Goal: Task Accomplishment & Management: Manage account settings

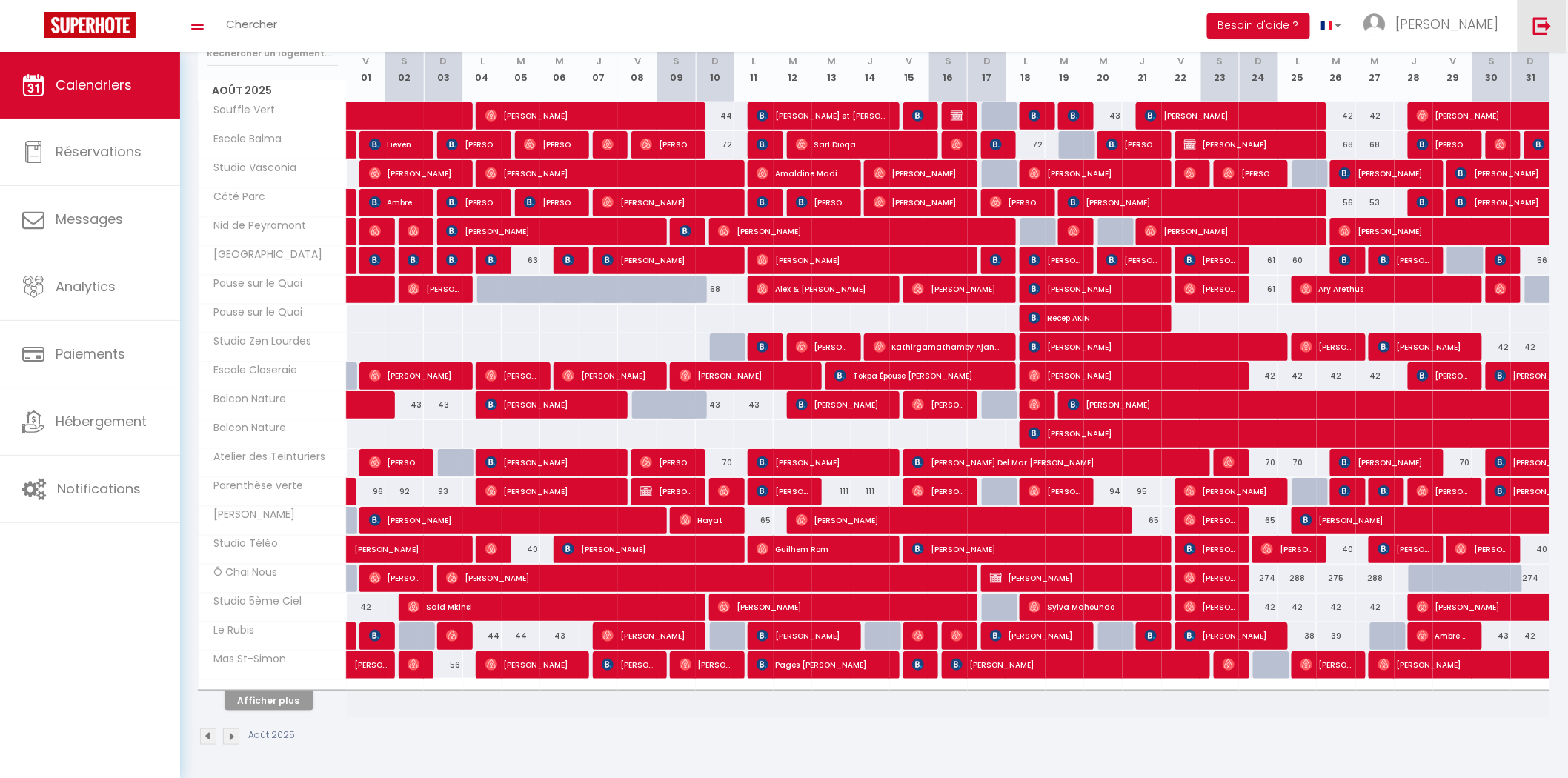
scroll to position [209, 0]
click at [1533, 29] on img at bounding box center [1542, 25] width 19 height 19
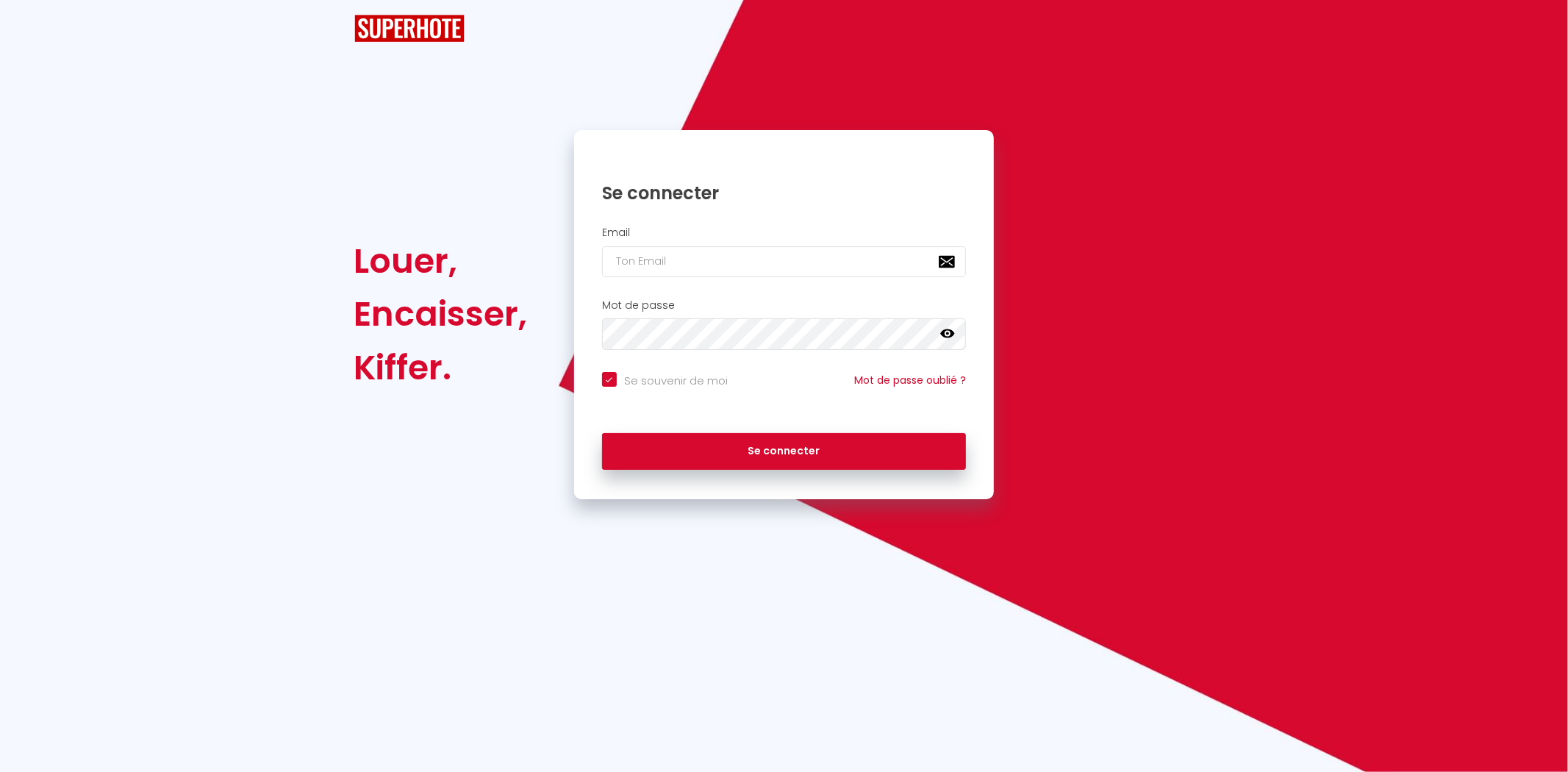
checkbox input "true"
type input "[EMAIL_ADDRESS][DOMAIN_NAME]"
checkbox input "true"
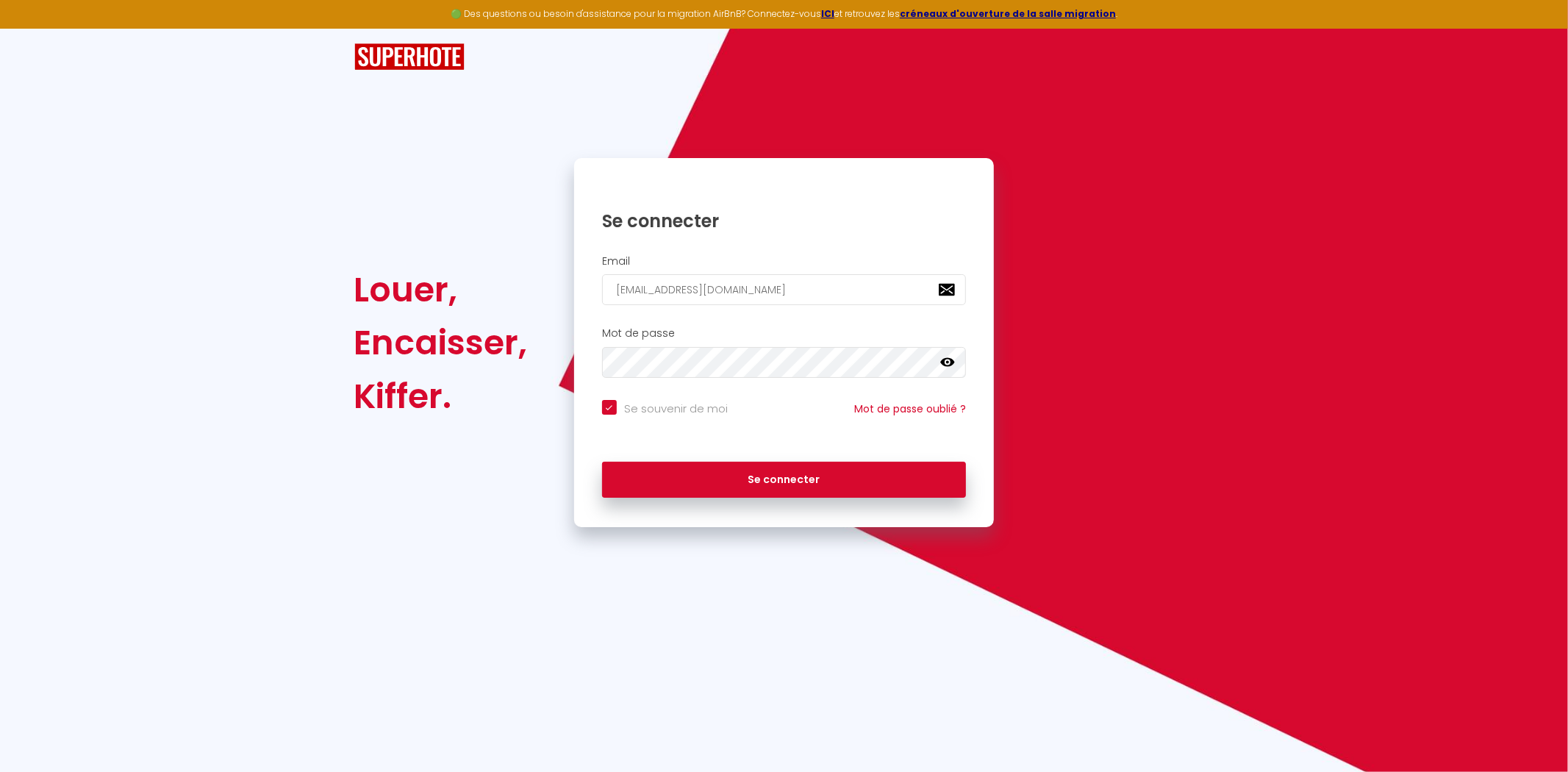
click at [780, 245] on div "Se connecter" at bounding box center [784, 209] width 420 height 74
type input "charles@charlochomes.com"
checkbox input "true"
click at [738, 277] on input "charles@charlochomes.com" at bounding box center [784, 290] width 364 height 31
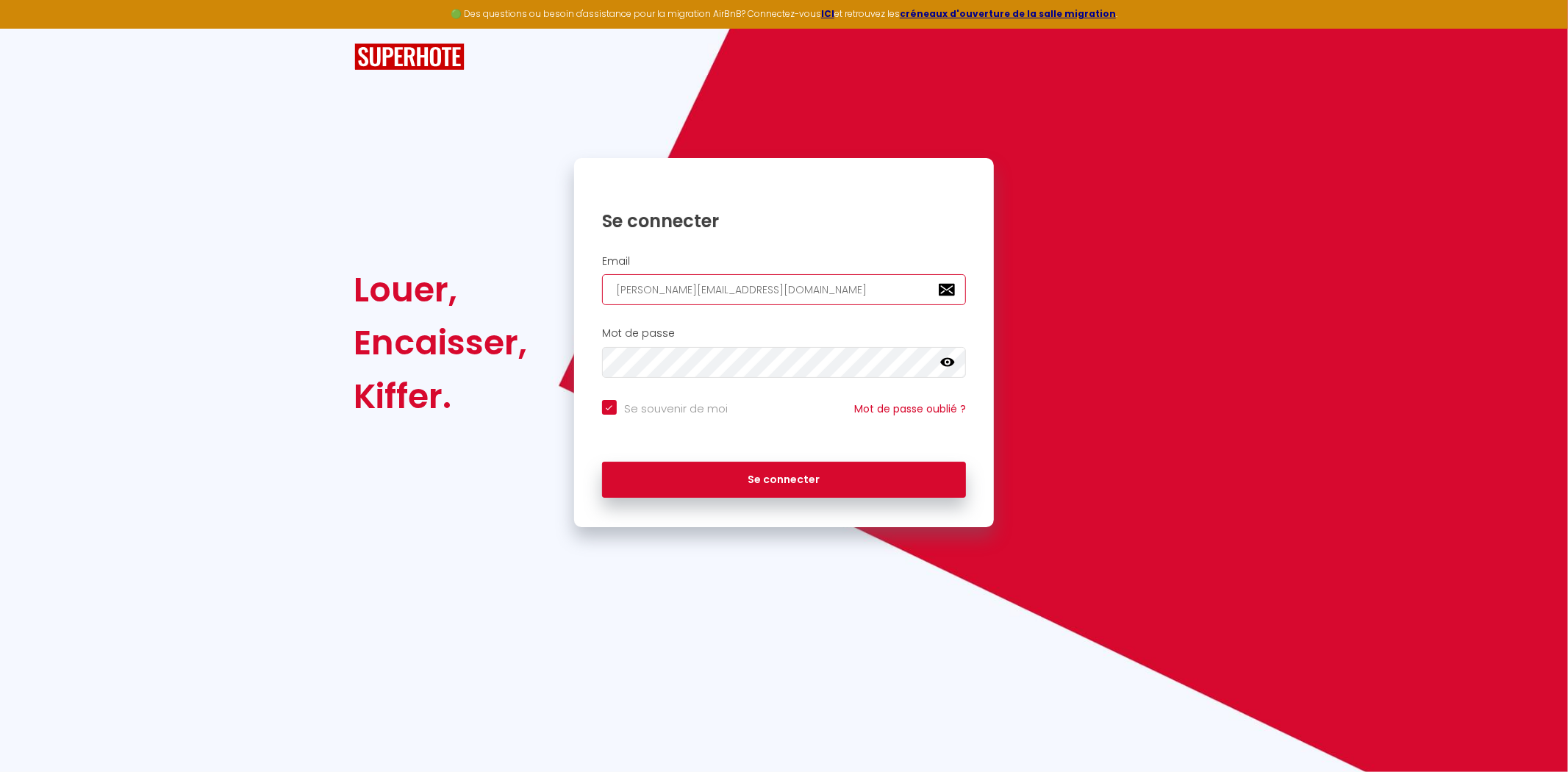
click at [738, 277] on input "charles@charlochomes.com" at bounding box center [784, 290] width 364 height 31
type input "s"
checkbox input "true"
type input "sa"
checkbox input "true"
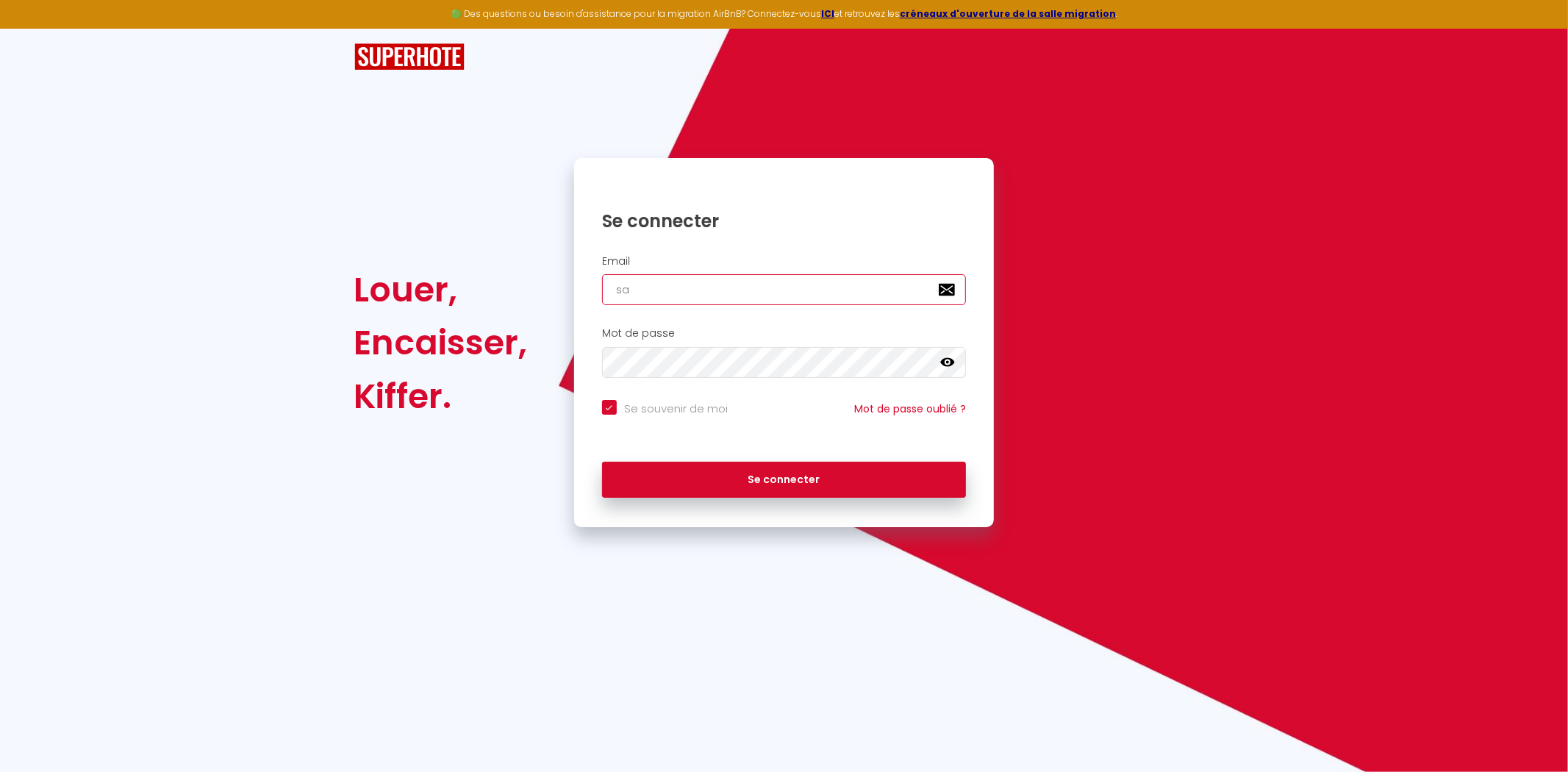
type input "sam"
checkbox input "true"
type input "samu"
checkbox input "true"
type input "samue"
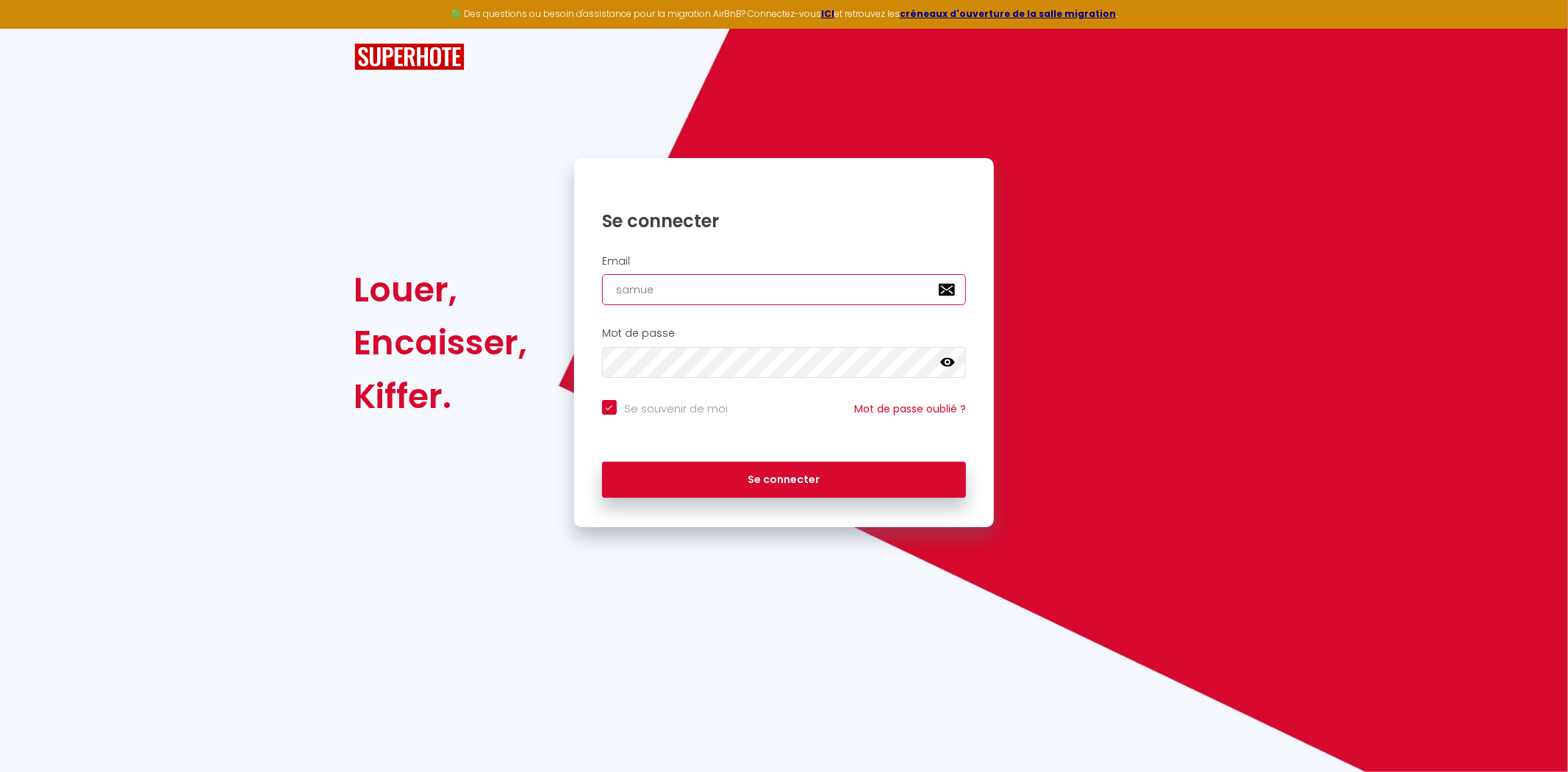
checkbox input "true"
type input "samuel"
checkbox input "true"
type input "samuel."
checkbox input "true"
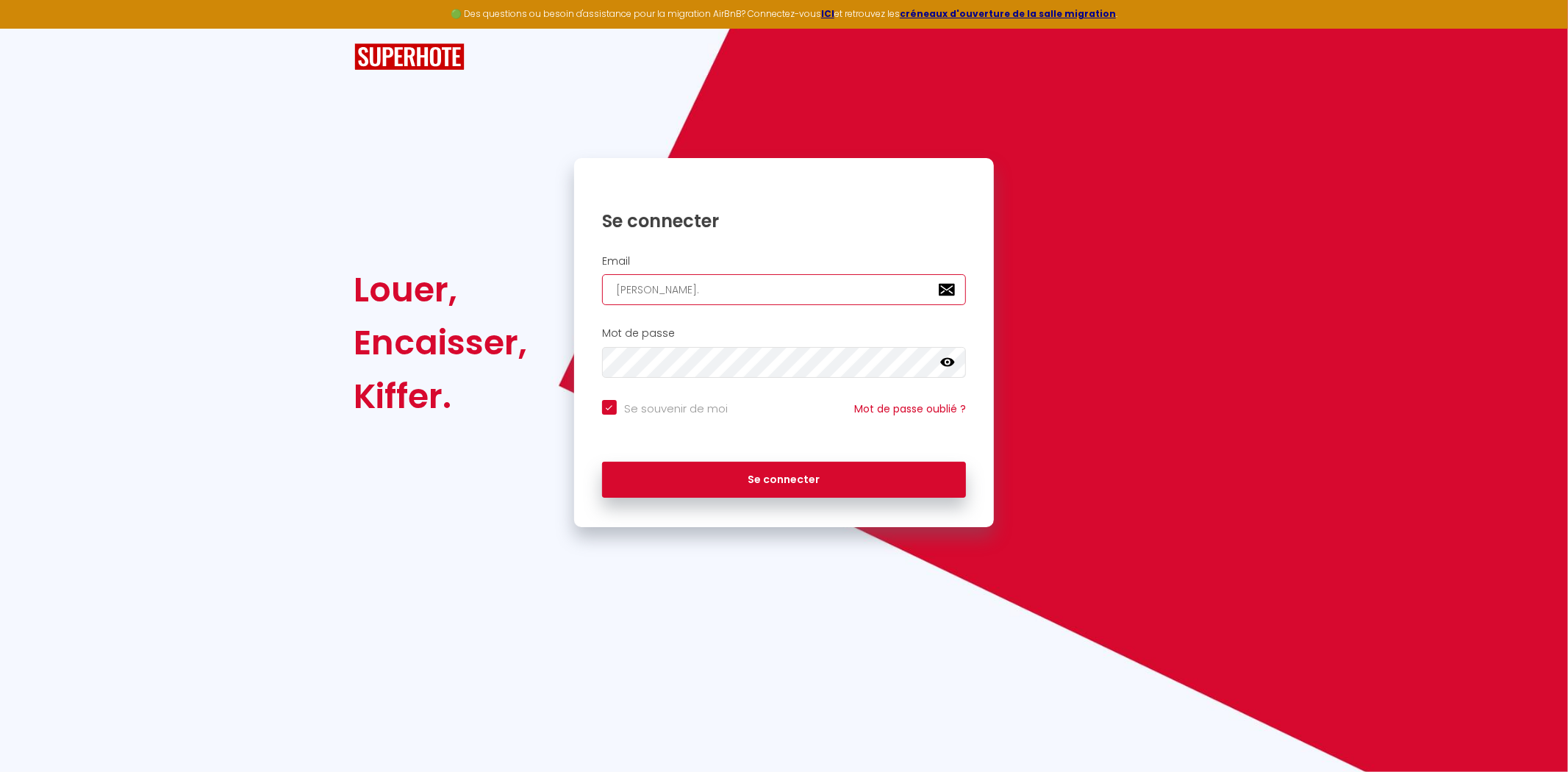
type input "samuel.a"
checkbox input "true"
type input "samuel.au"
checkbox input "true"
type input "samuel.auz"
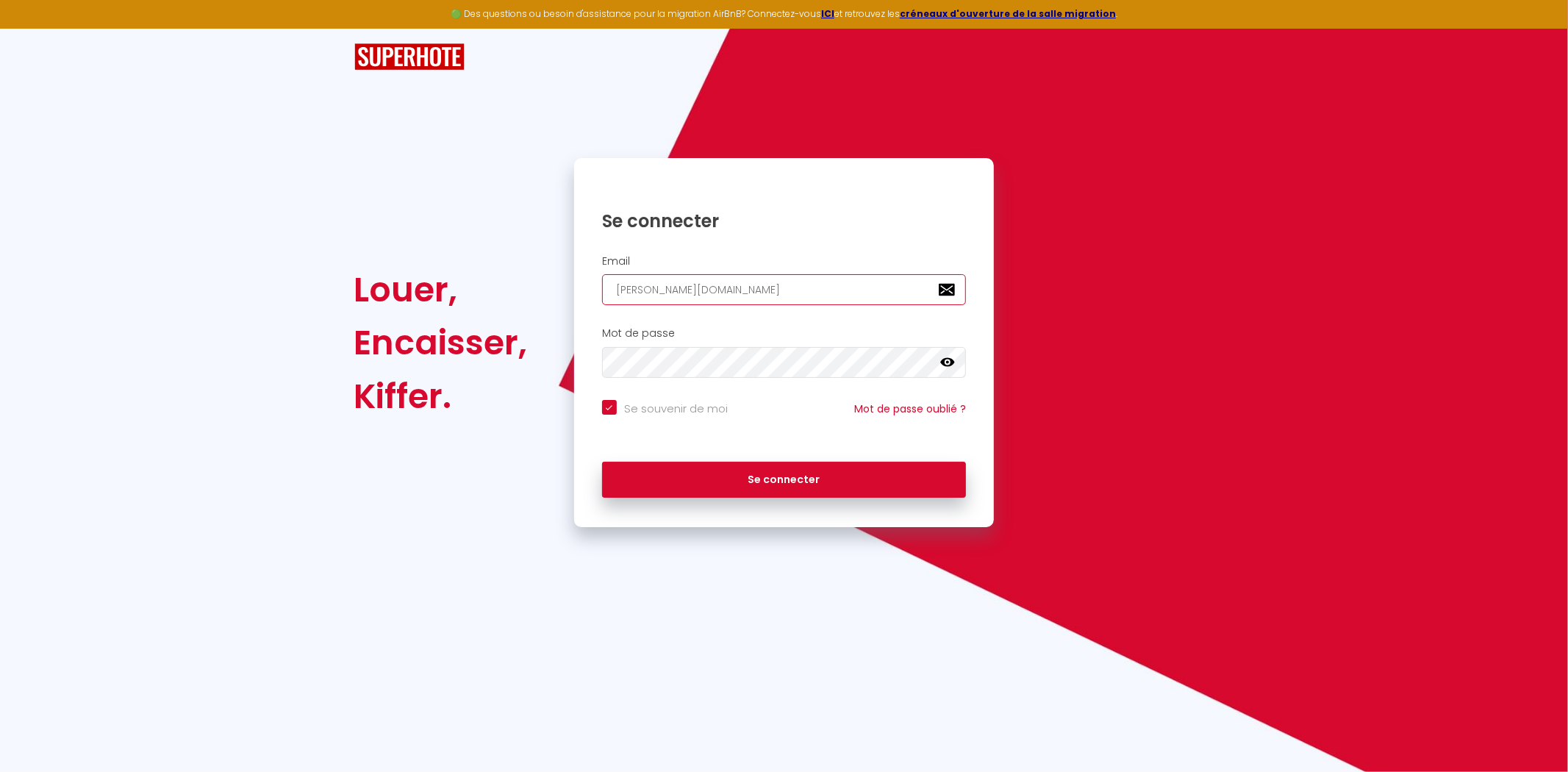
checkbox input "true"
type input "samuel.auze"
checkbox input "true"
type input "samuel.auzen"
checkbox input "true"
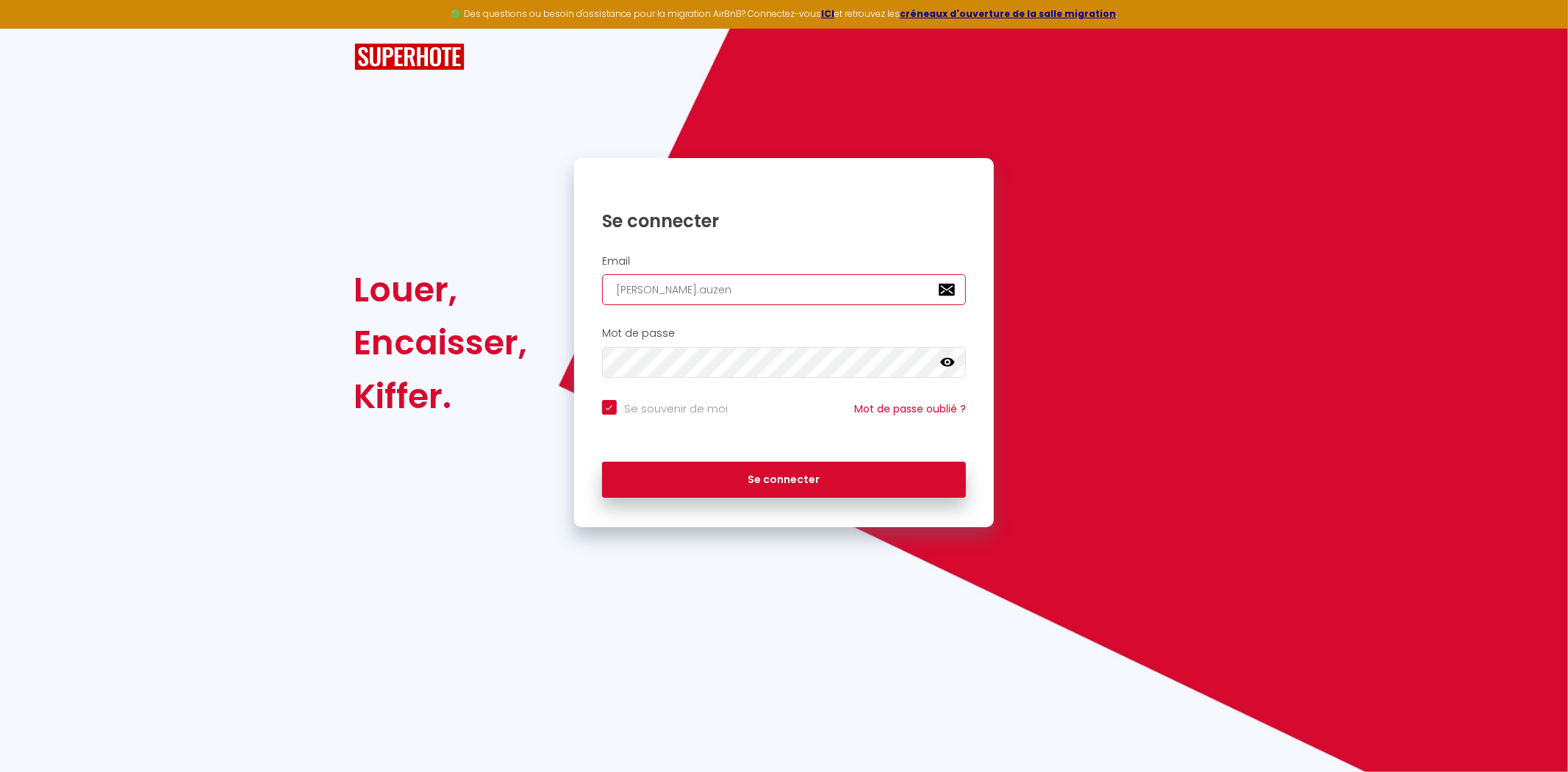
type input "samuel.auzene"
checkbox input "true"
type input "samuel.auzenet"
checkbox input "true"
type input "samuel.auzenet@"
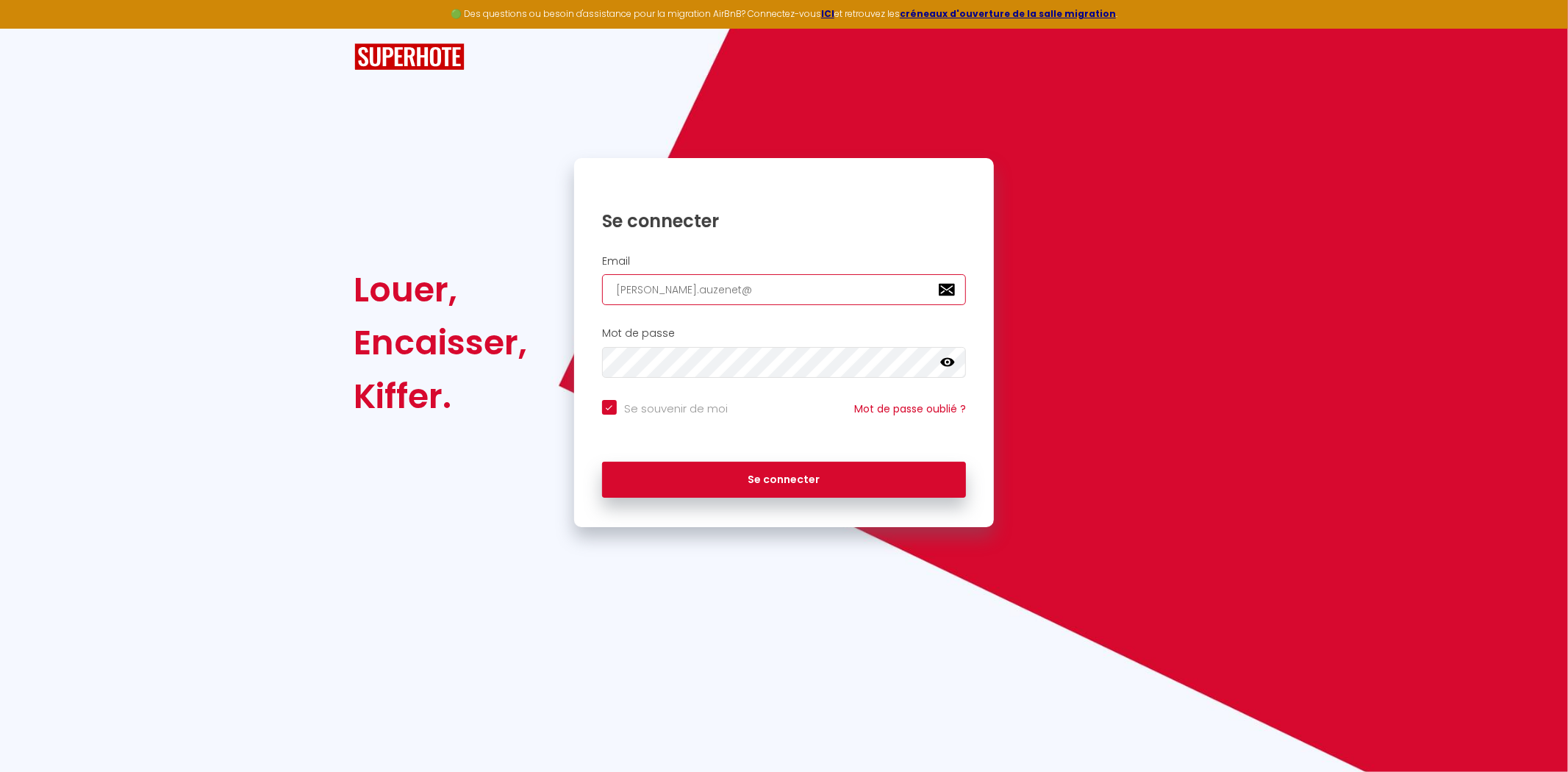
checkbox input "true"
type input "samuel.auzenet@g"
checkbox input "true"
type input "samuel.auzenet@gm"
checkbox input "true"
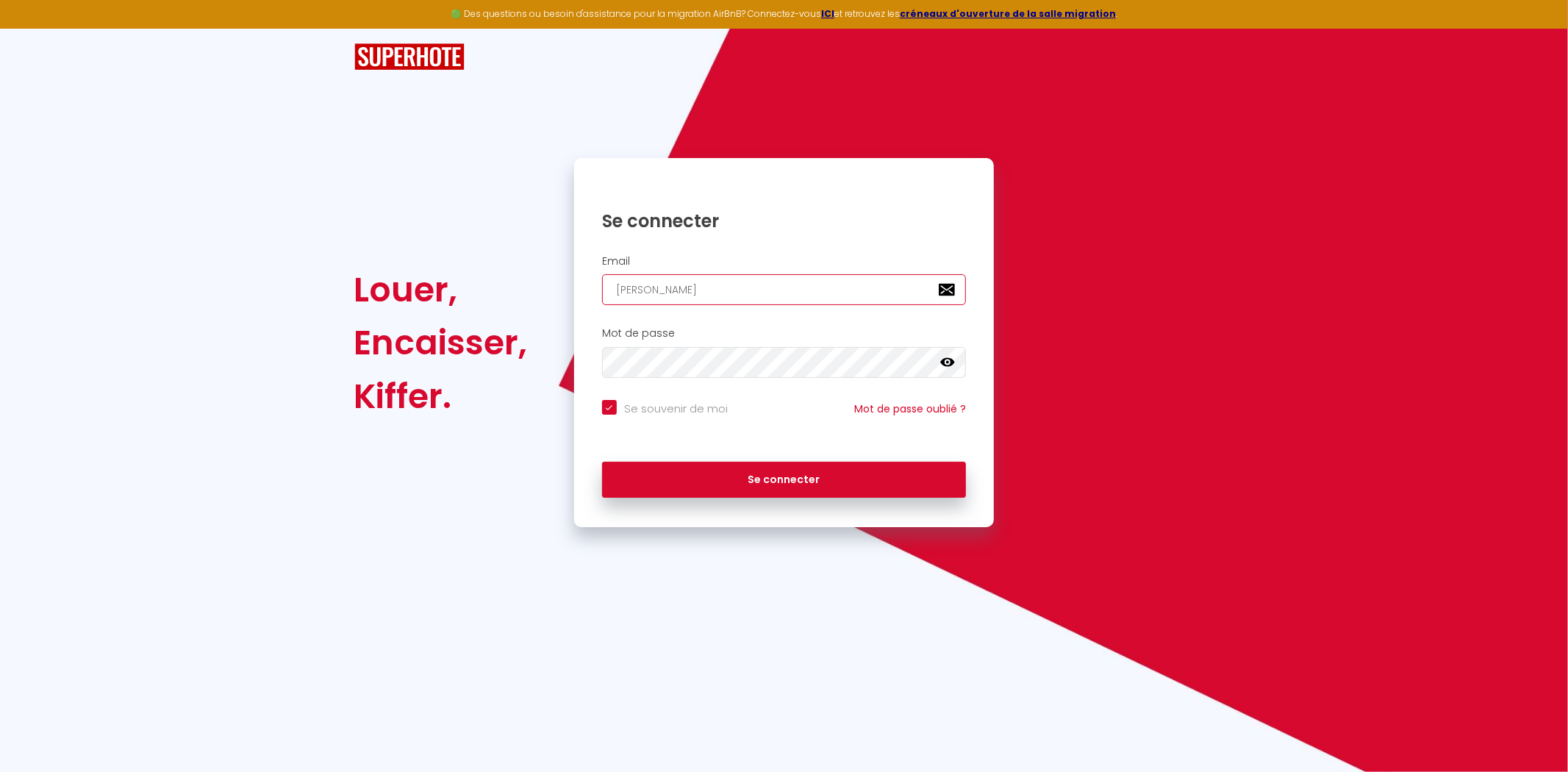
type input "samuel.auzenet@gma"
checkbox input "true"
type input "samuel.auzenet@gm"
checkbox input "true"
type input "samuel.auzenet@g"
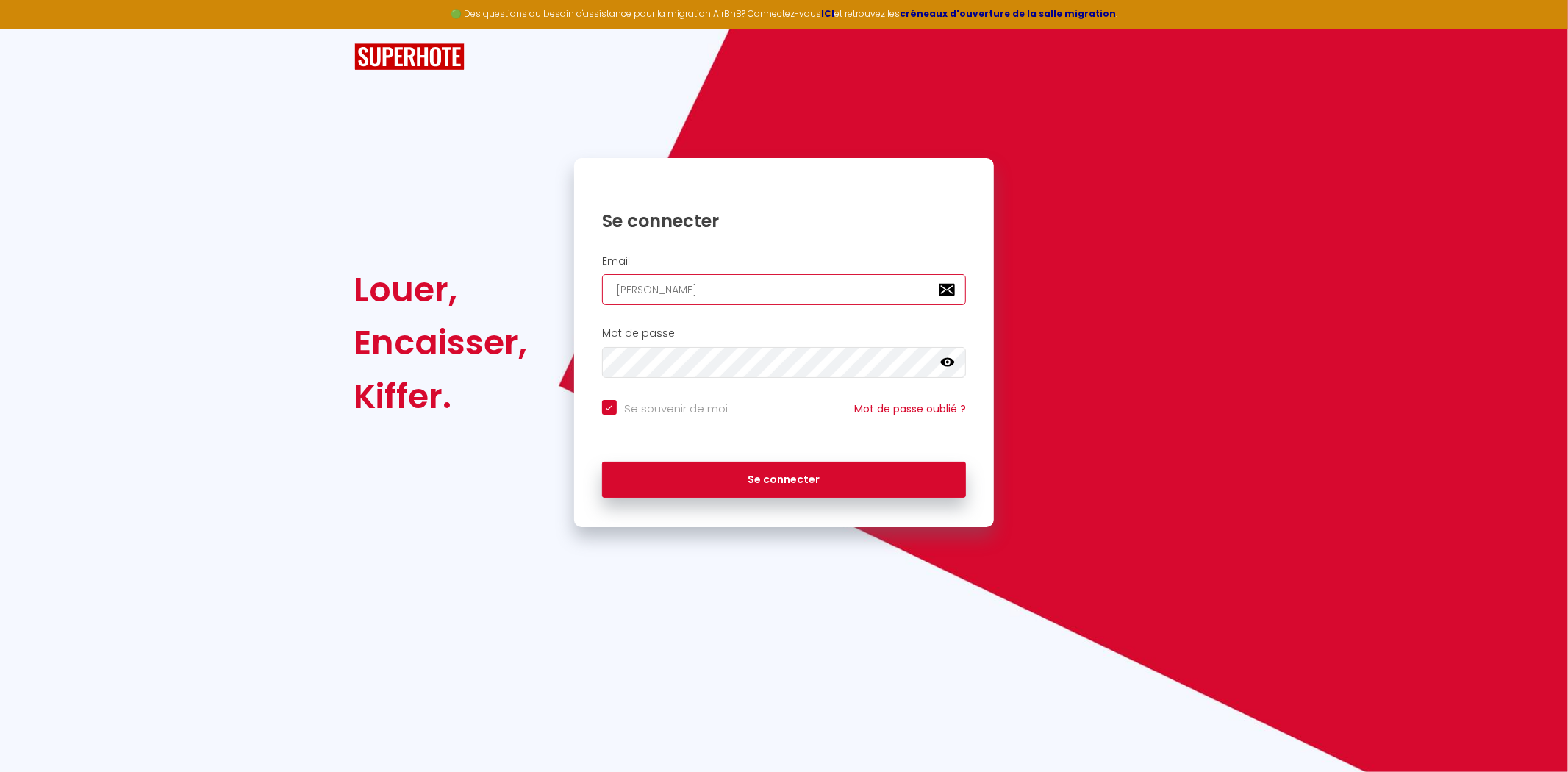
checkbox input "true"
type input "samuel.auzenet@"
checkbox input "true"
type input "samuel.auzenet@y"
checkbox input "true"
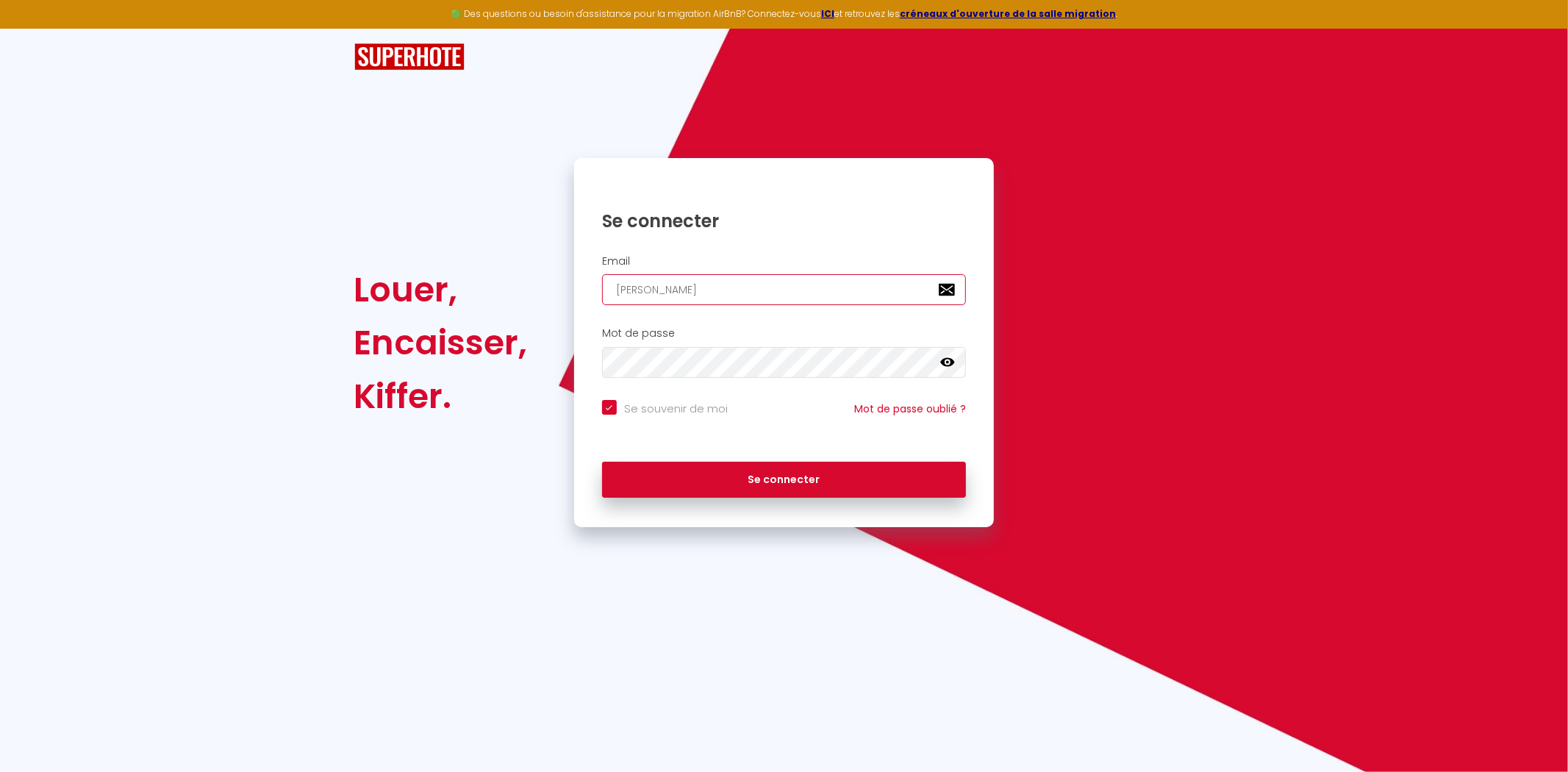
type input "samuel.auzenet@ya"
checkbox input "true"
type input "samuel.auzenet@yah"
checkbox input "true"
type input "samuel.auzenet@yaho"
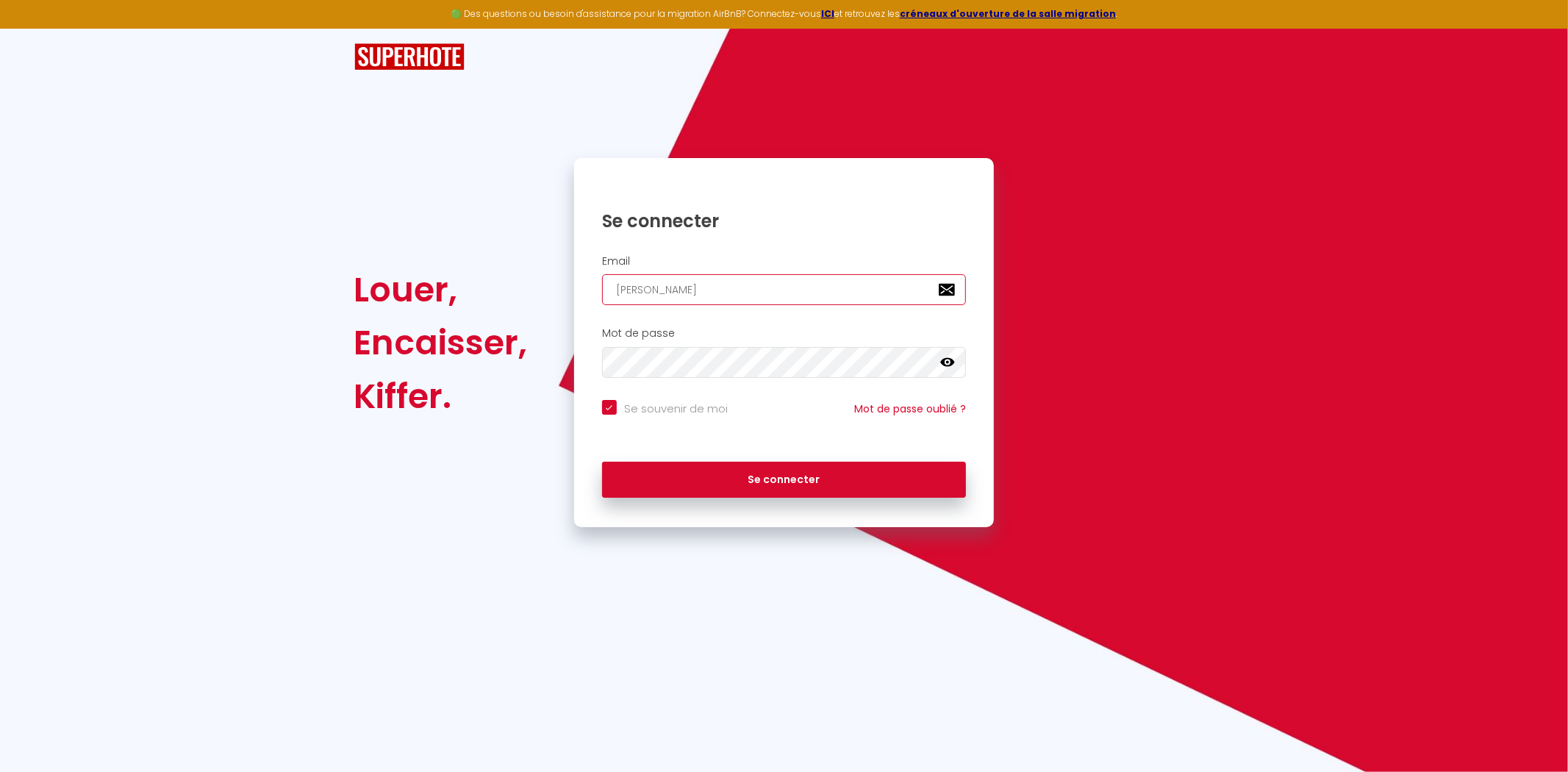
checkbox input "true"
type input "samuel.auzenet@yahoo"
checkbox input "true"
type input "samuel.auzenet@yahoo."
checkbox input "true"
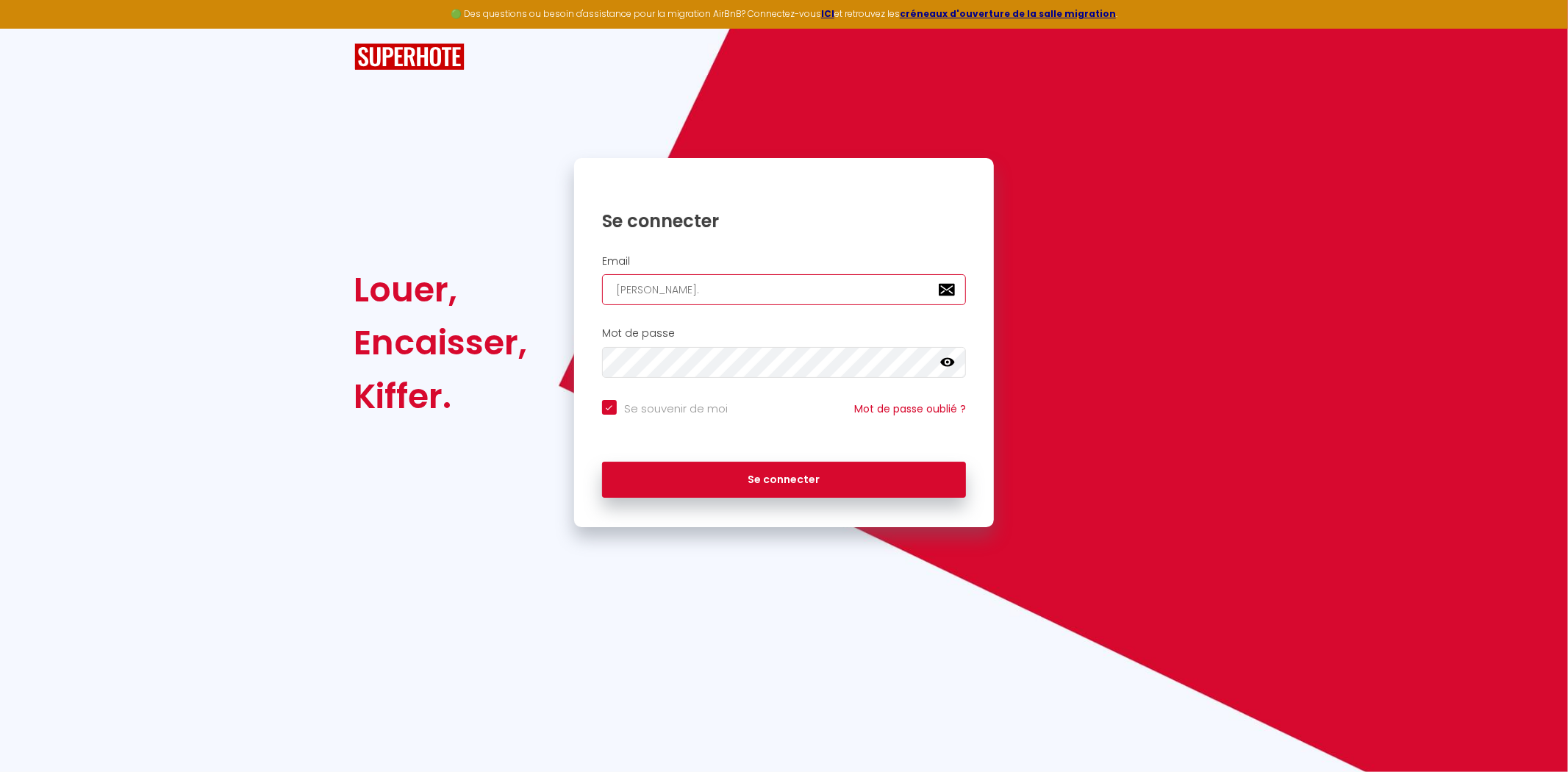
type input "samuel.auzenet@yahoo.f"
checkbox input "true"
type input "samuel.auzenet@yahoo.fr"
checkbox input "true"
type input "samuel.auzenet@yahoo.fr"
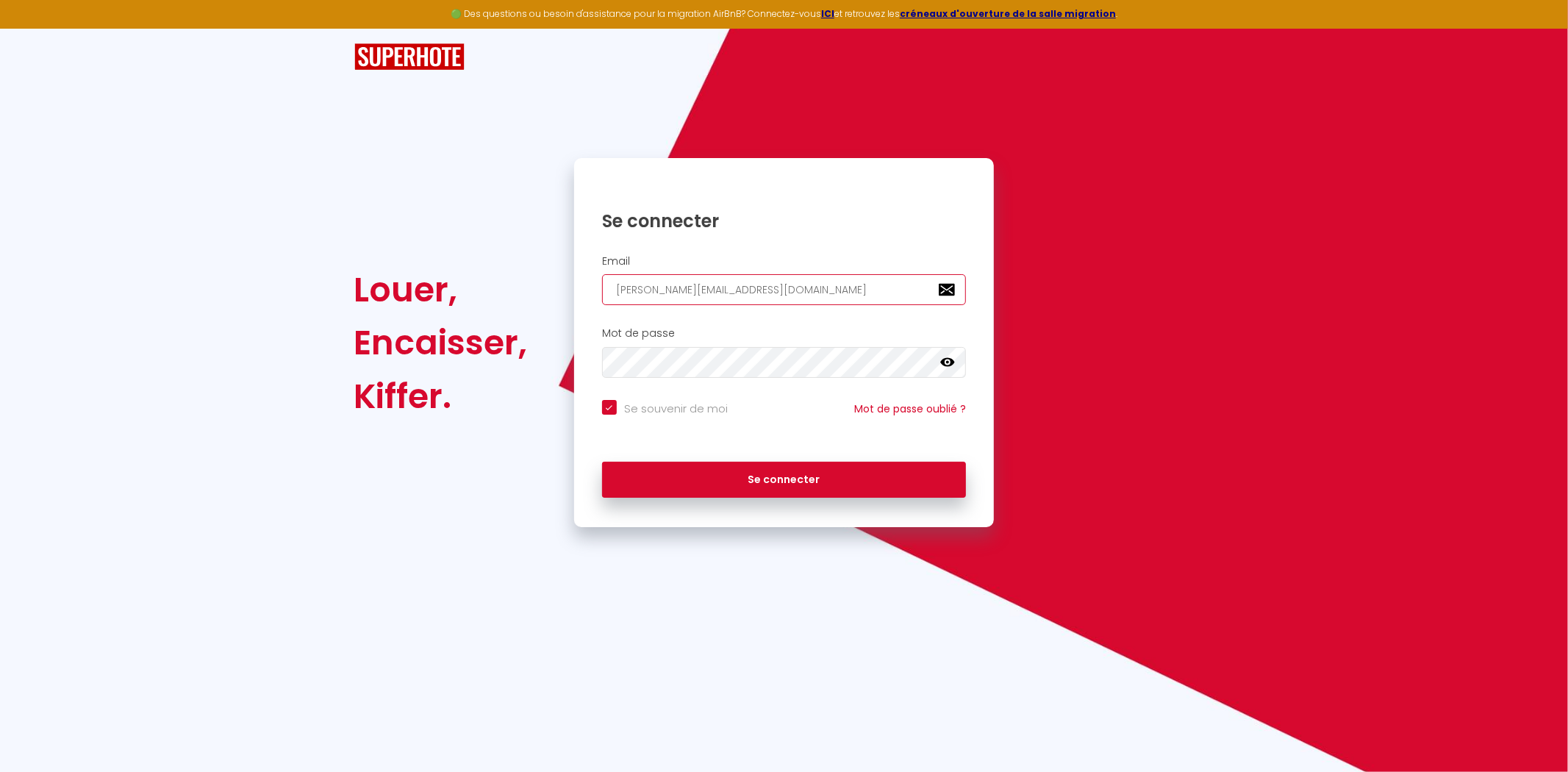
click at [602, 462] on button "Se connecter" at bounding box center [784, 480] width 364 height 37
checkbox input "true"
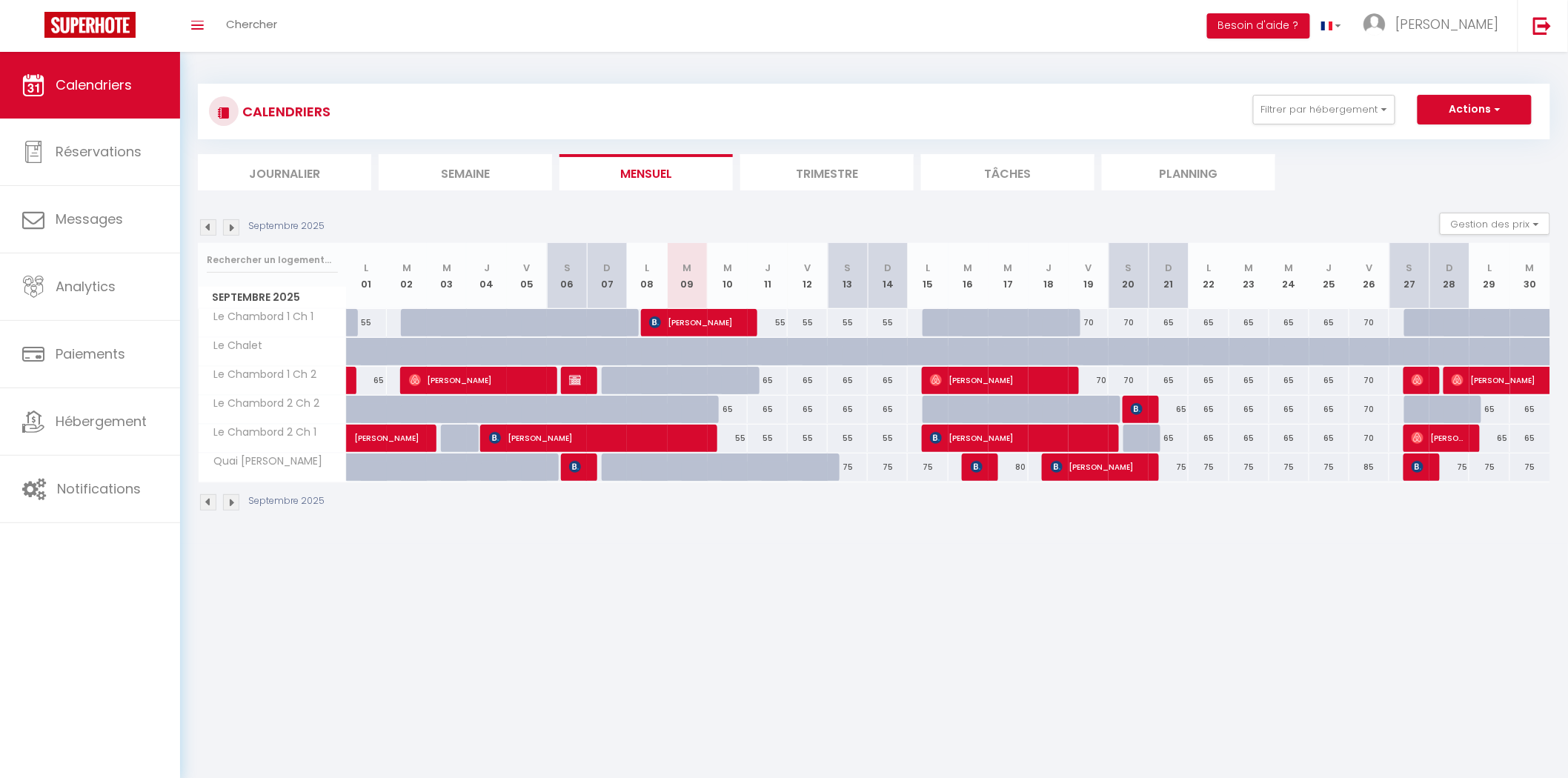
click at [322, 161] on li "Journalier" at bounding box center [285, 172] width 173 height 36
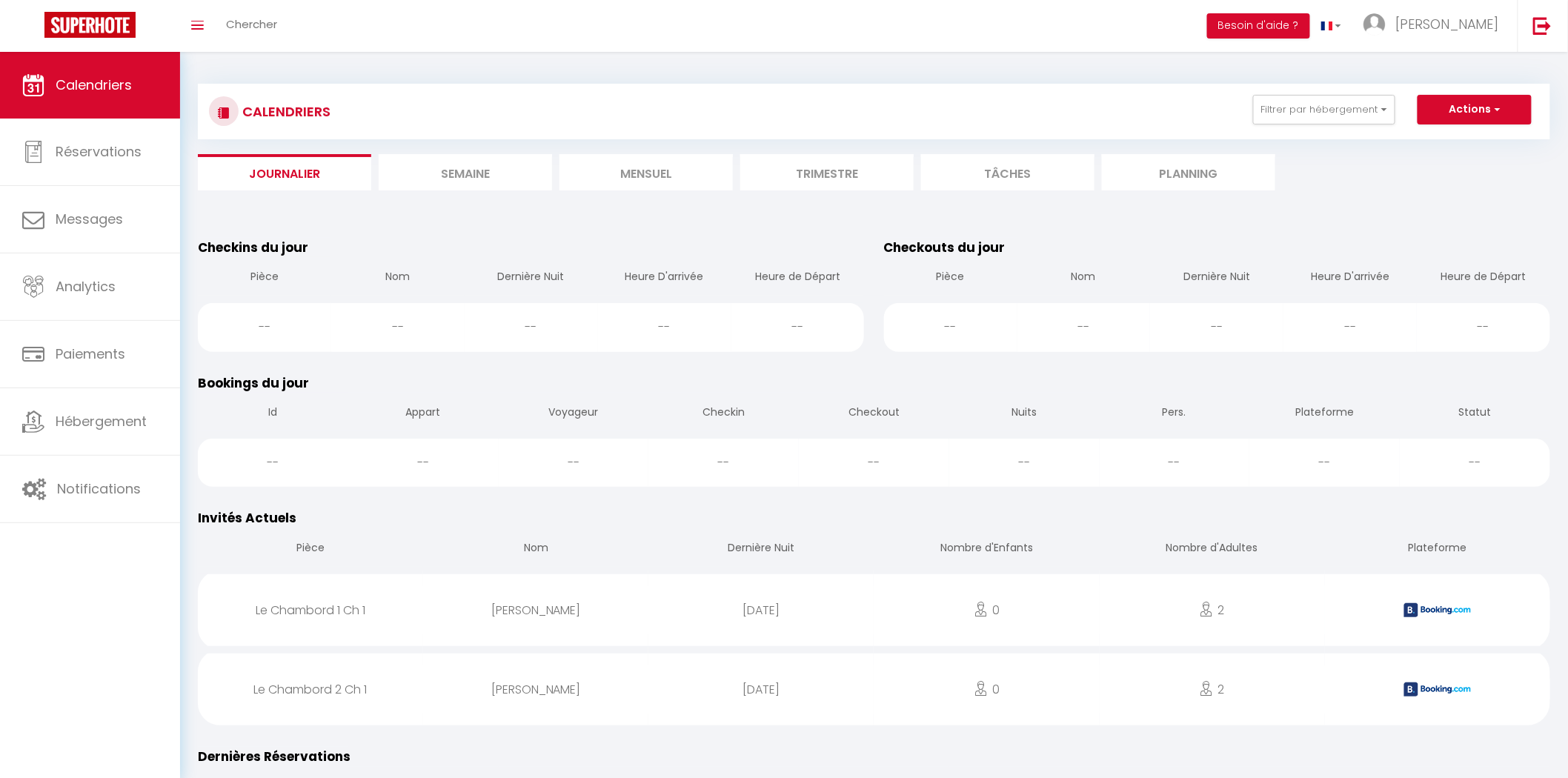
click at [492, 189] on li "Semaine" at bounding box center [465, 172] width 173 height 36
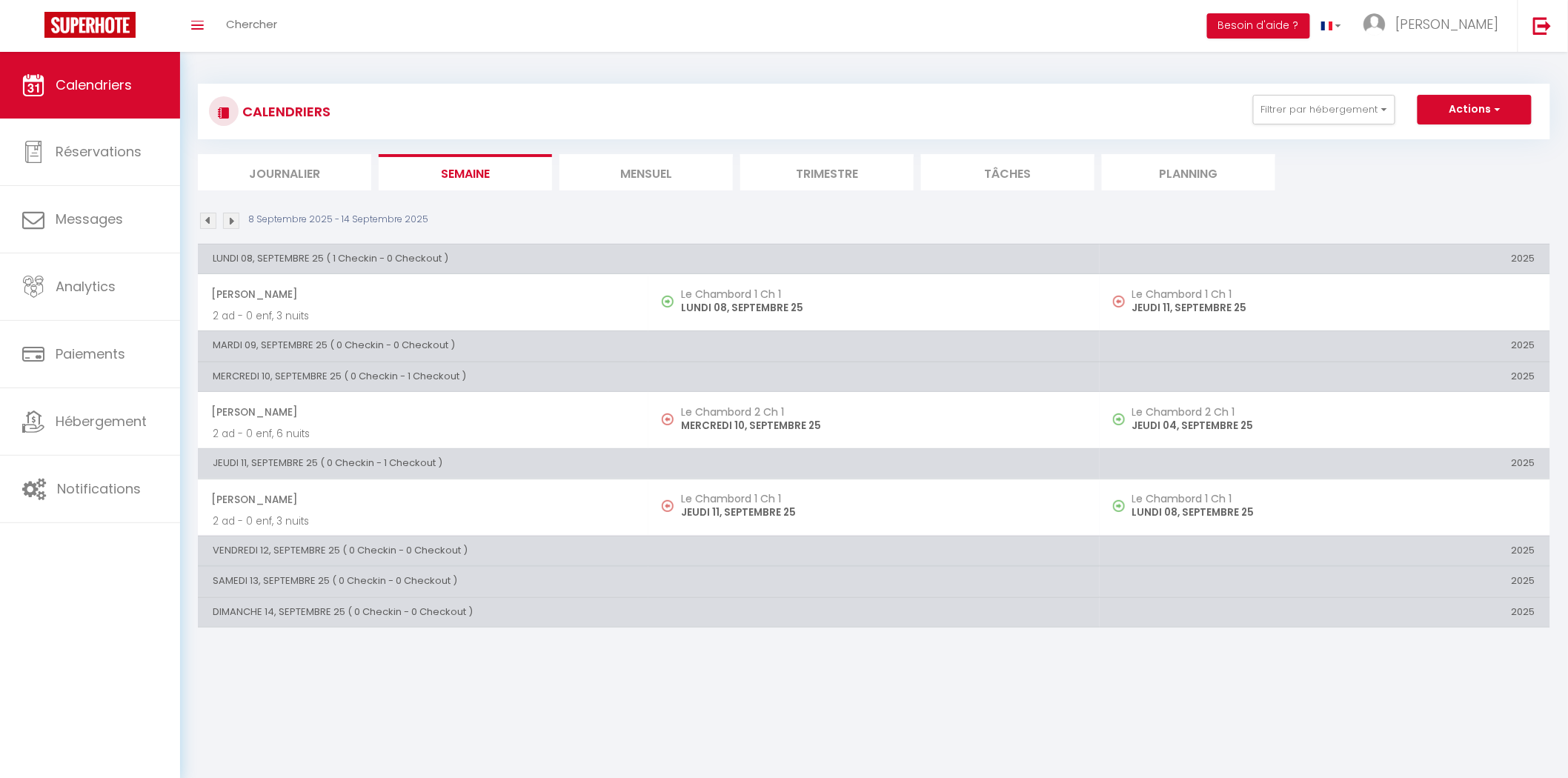
click at [649, 182] on li "Mensuel" at bounding box center [646, 172] width 173 height 36
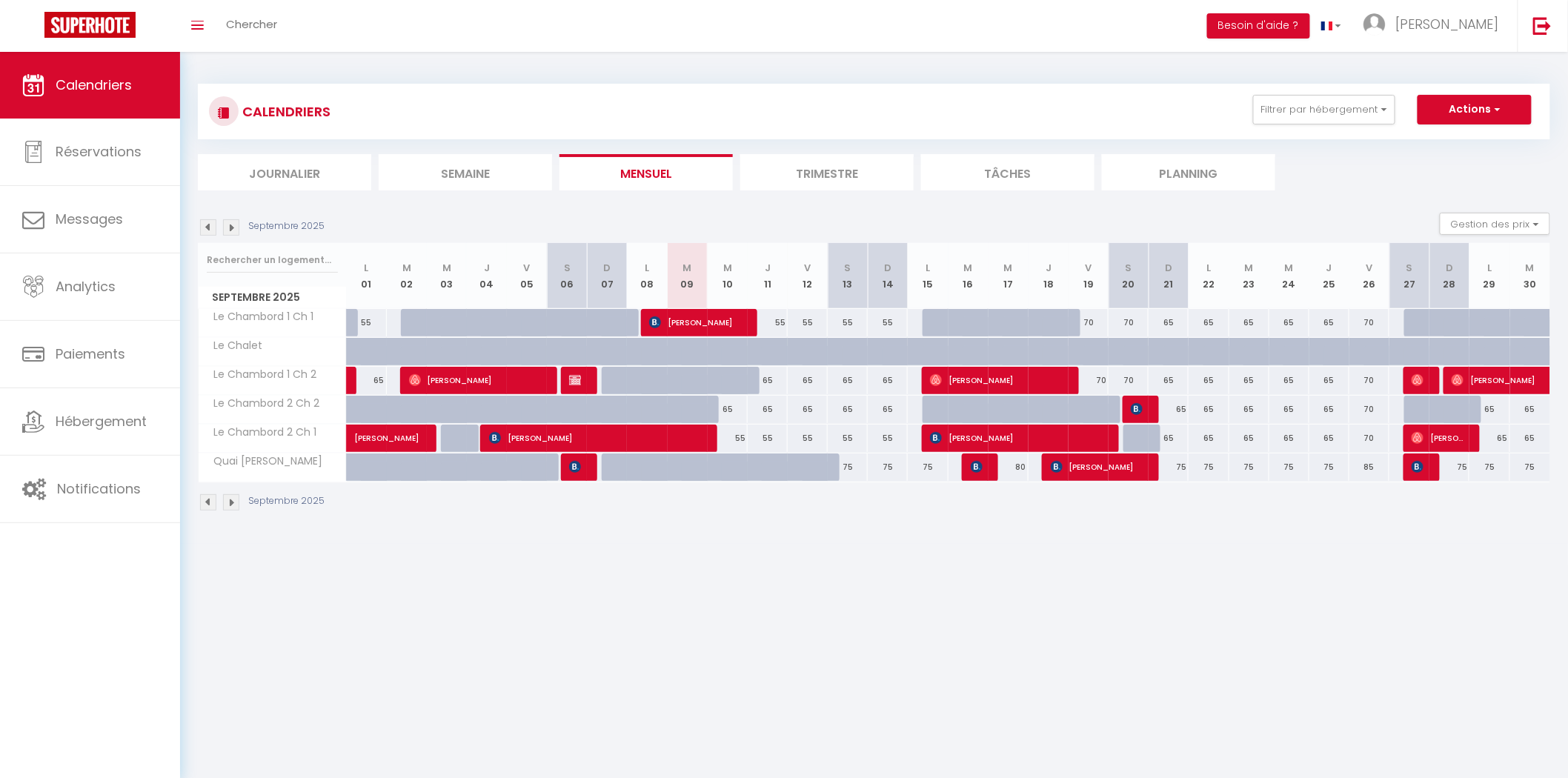
drag, startPoint x: 313, startPoint y: 181, endPoint x: 321, endPoint y: 183, distance: 8.2
click at [318, 182] on li "Journalier" at bounding box center [285, 172] width 173 height 36
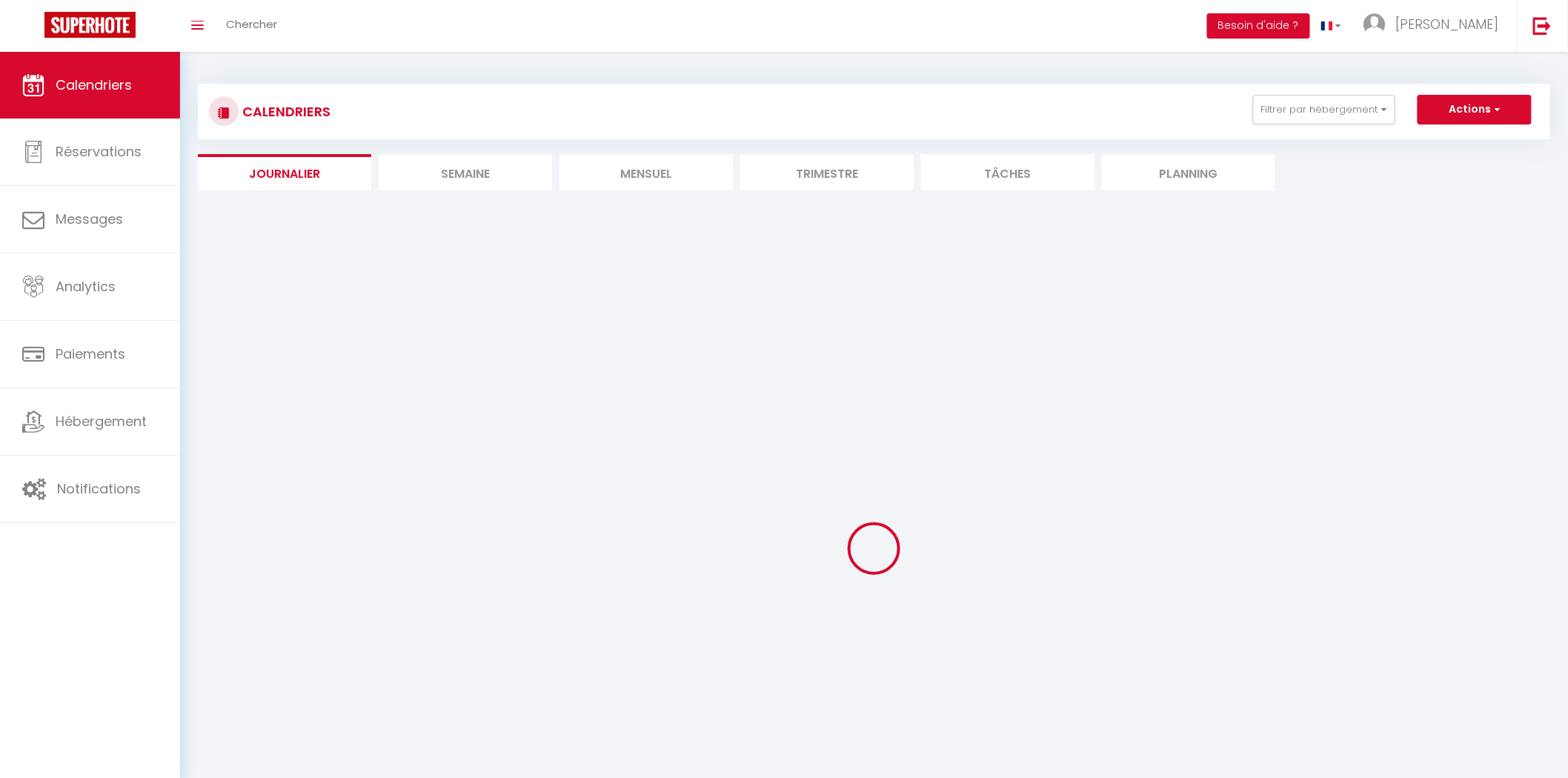
click at [499, 159] on li "Semaine" at bounding box center [465, 172] width 173 height 36
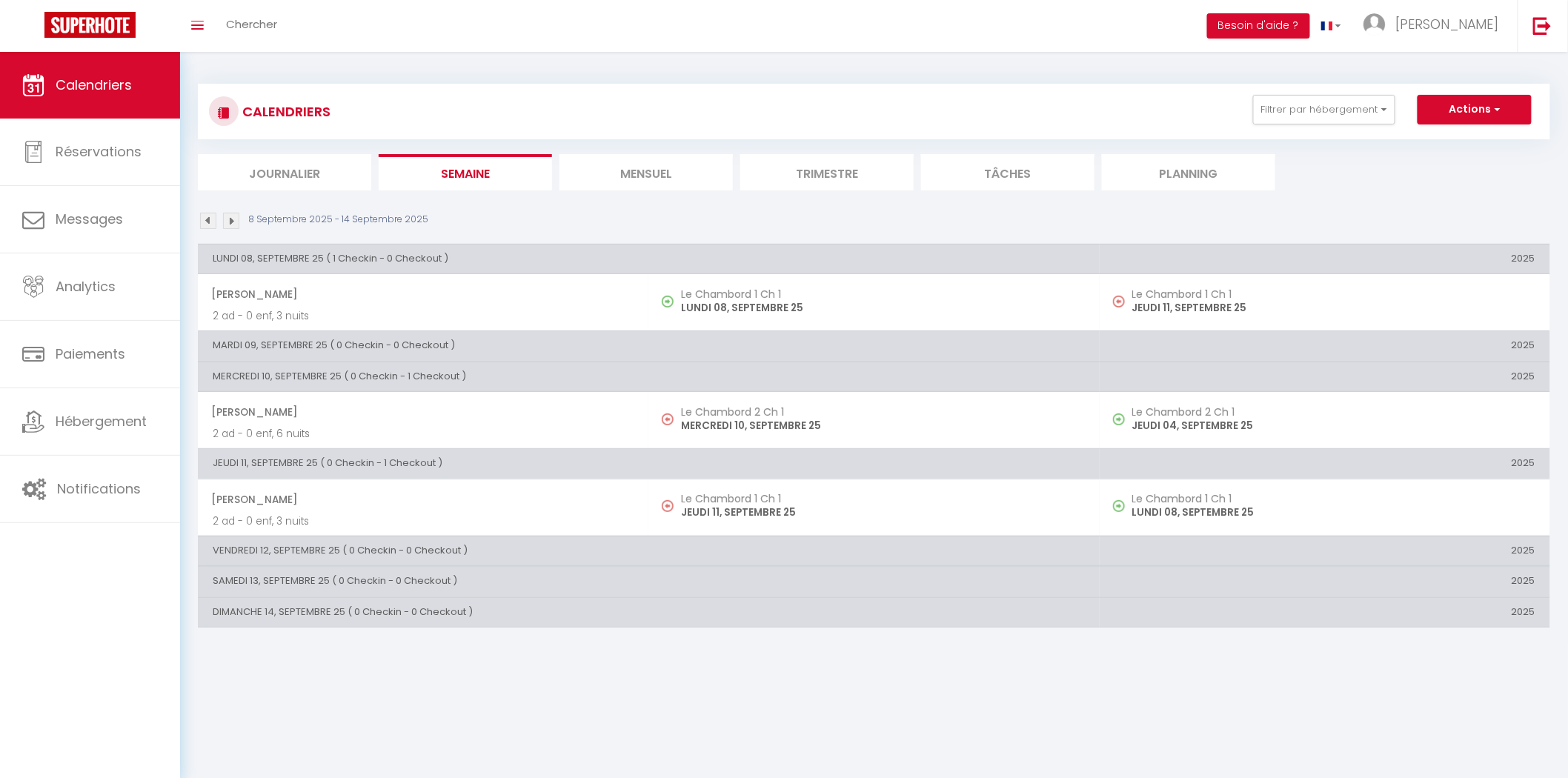
click at [352, 173] on li "Journalier" at bounding box center [285, 172] width 173 height 36
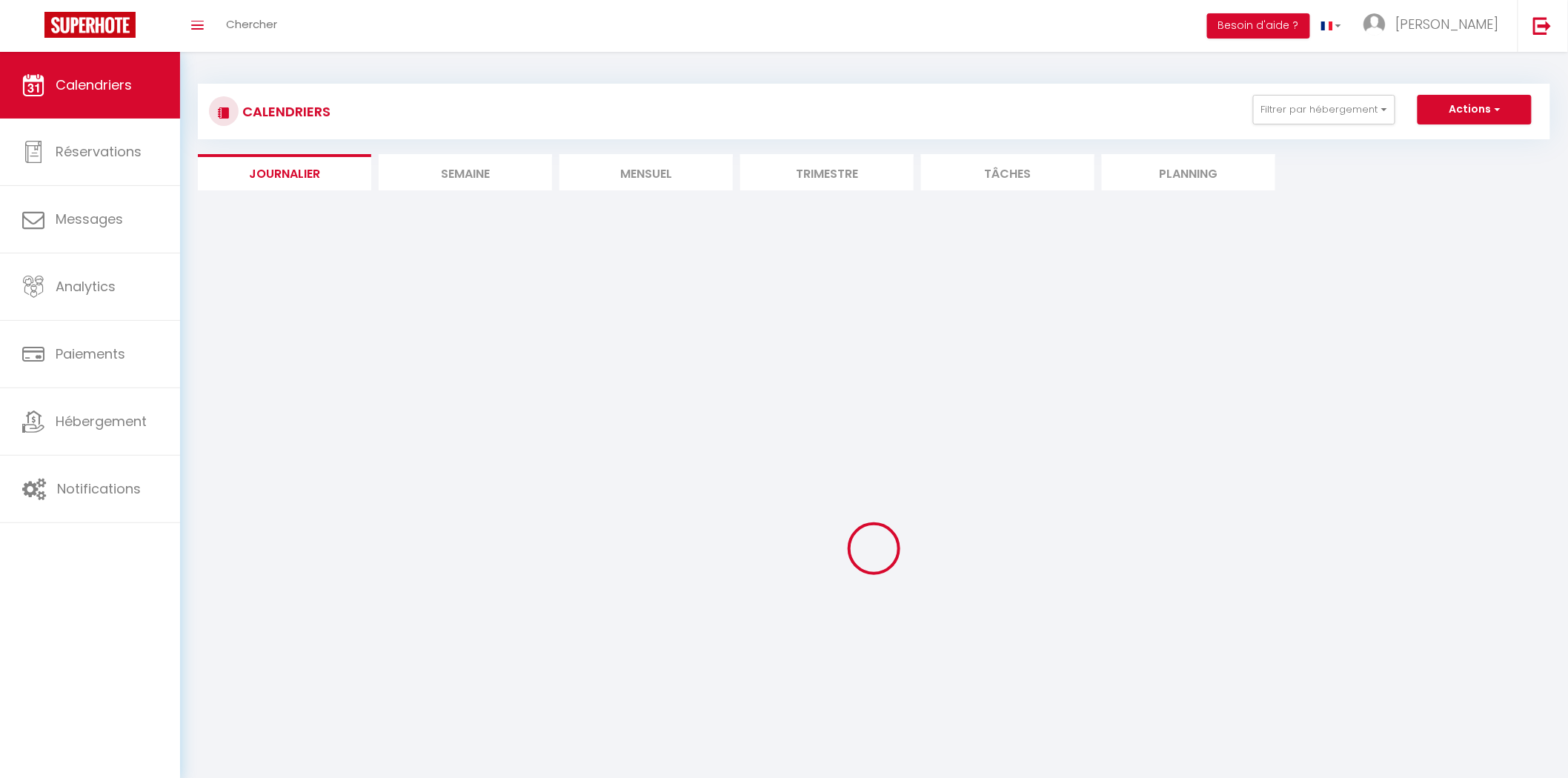
click at [515, 219] on div "Checkins du jour Pièce Nom Dernière Nuit Heure D'arrivée Heure de Départ -- -- …" at bounding box center [874, 542] width 1352 height 659
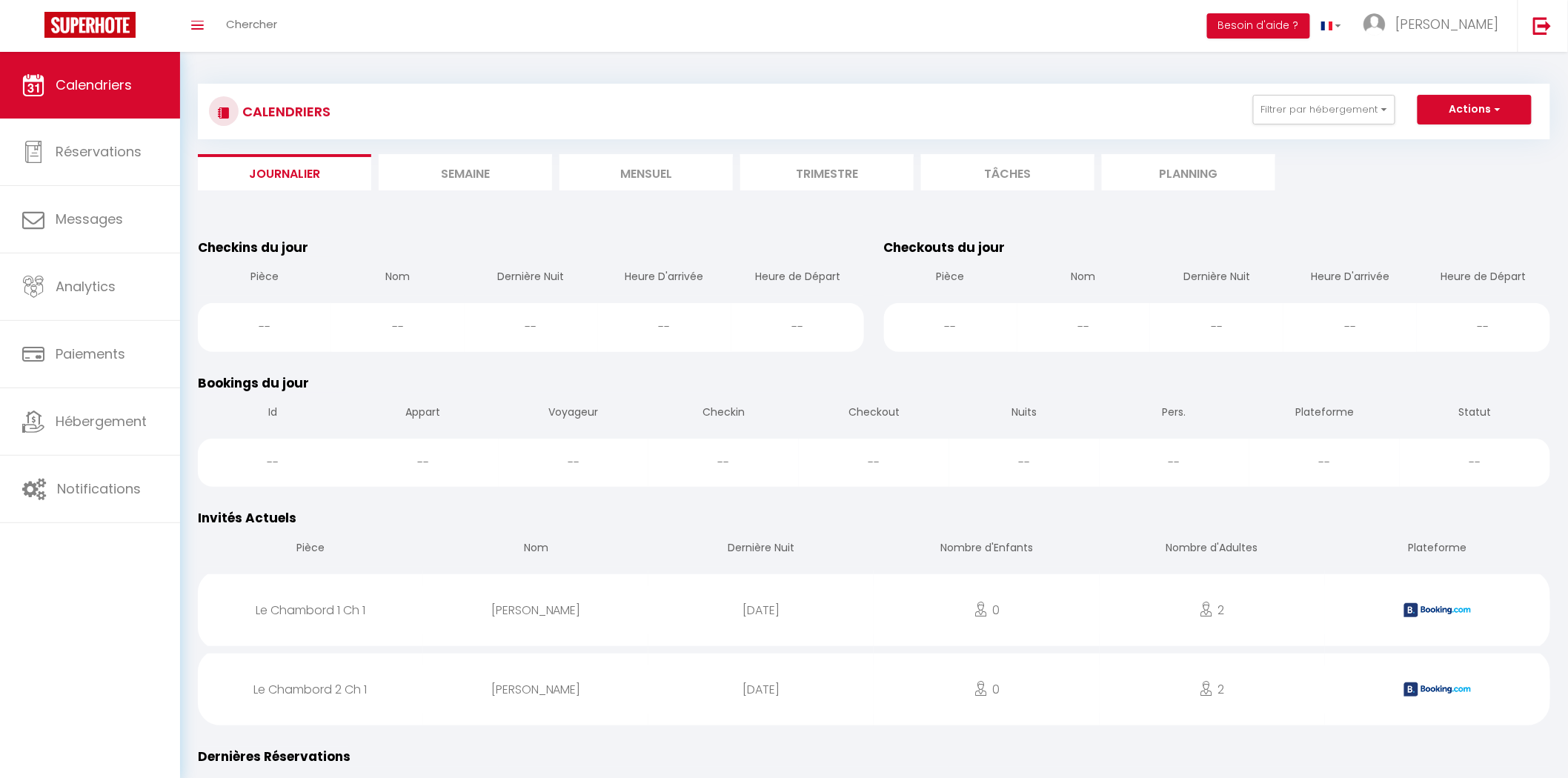
click at [514, 175] on li "Semaine" at bounding box center [465, 172] width 173 height 36
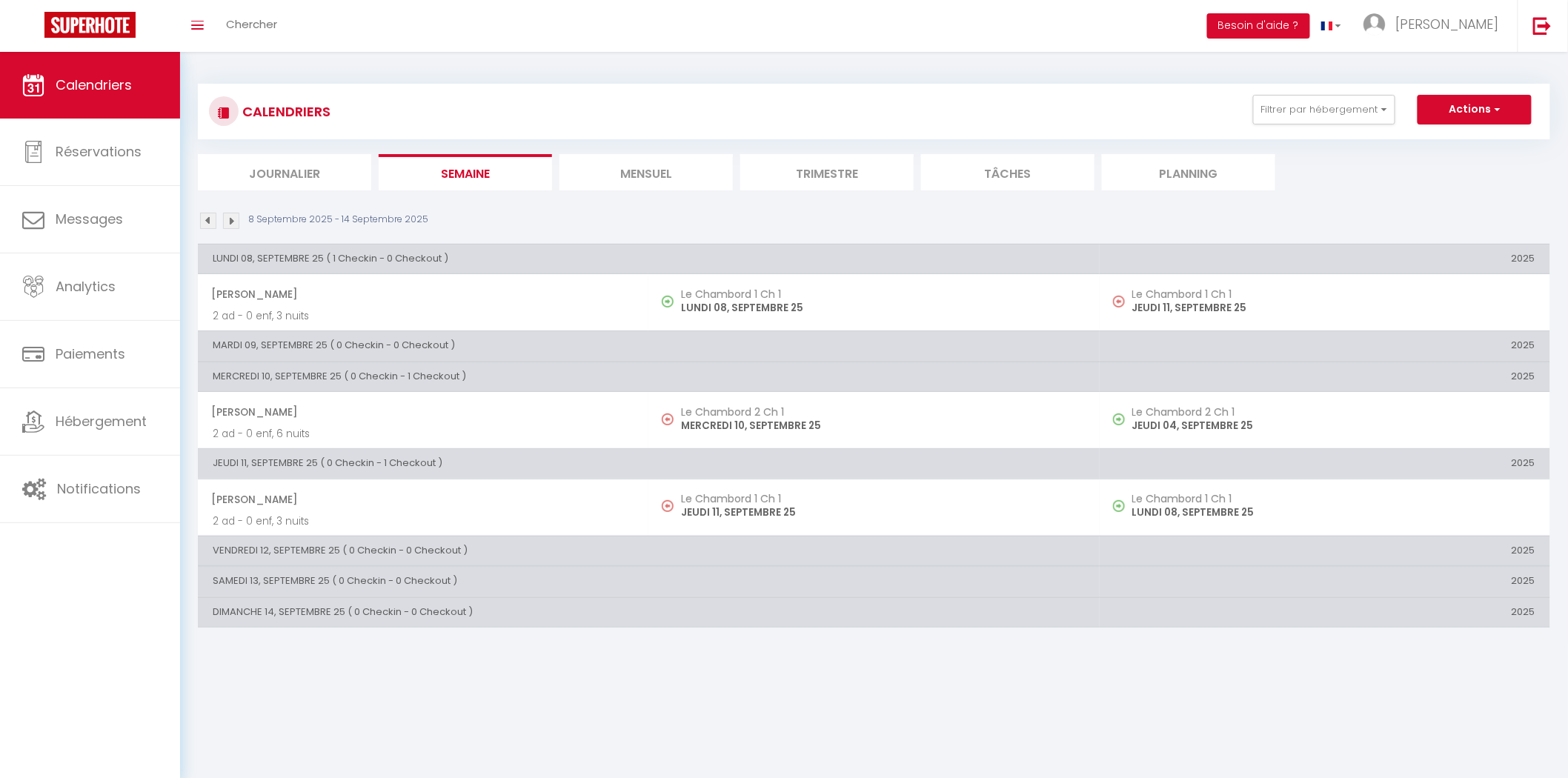
click at [311, 160] on li "Journalier" at bounding box center [285, 172] width 173 height 36
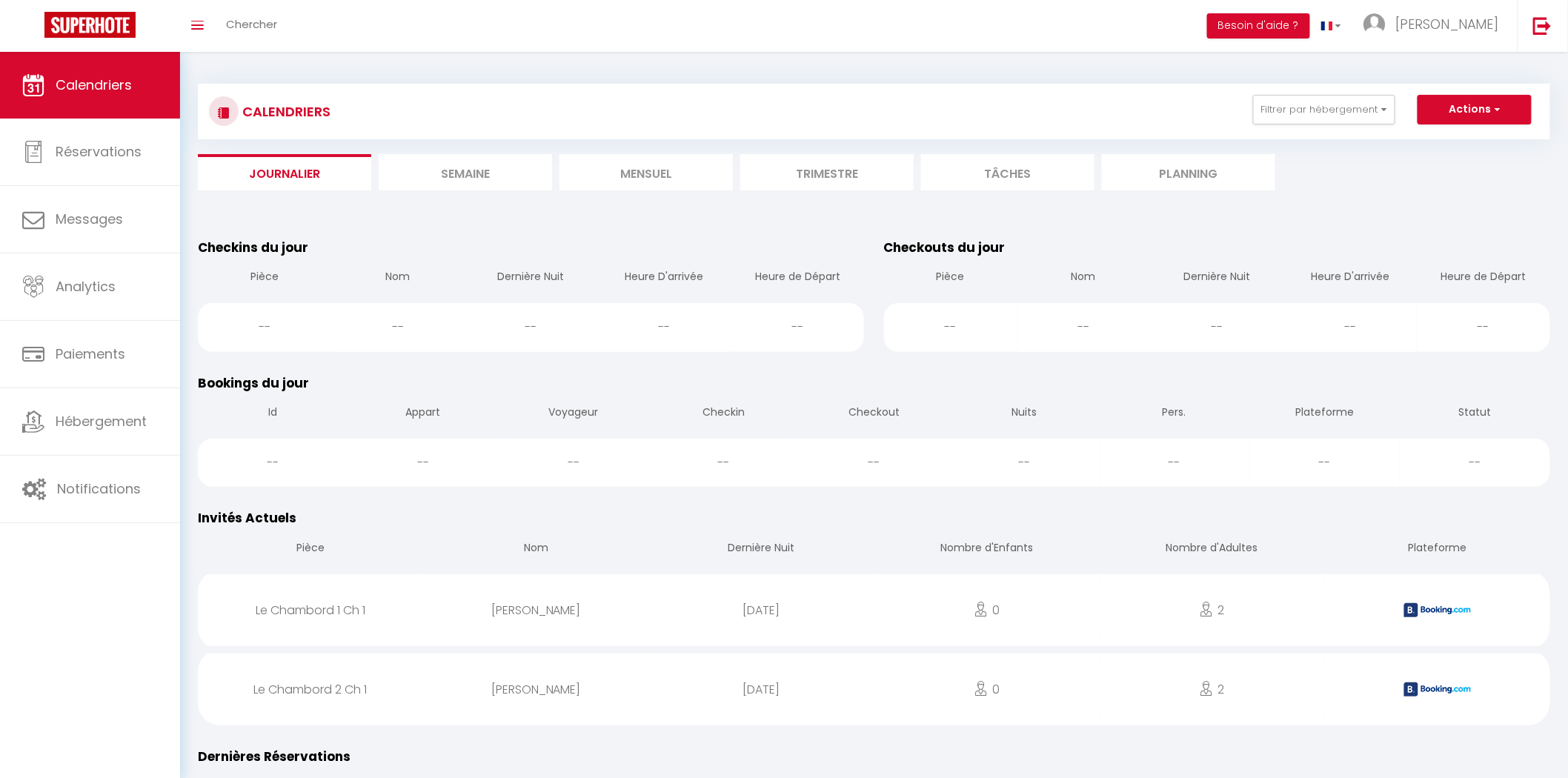
click at [492, 182] on li "Semaine" at bounding box center [465, 172] width 173 height 36
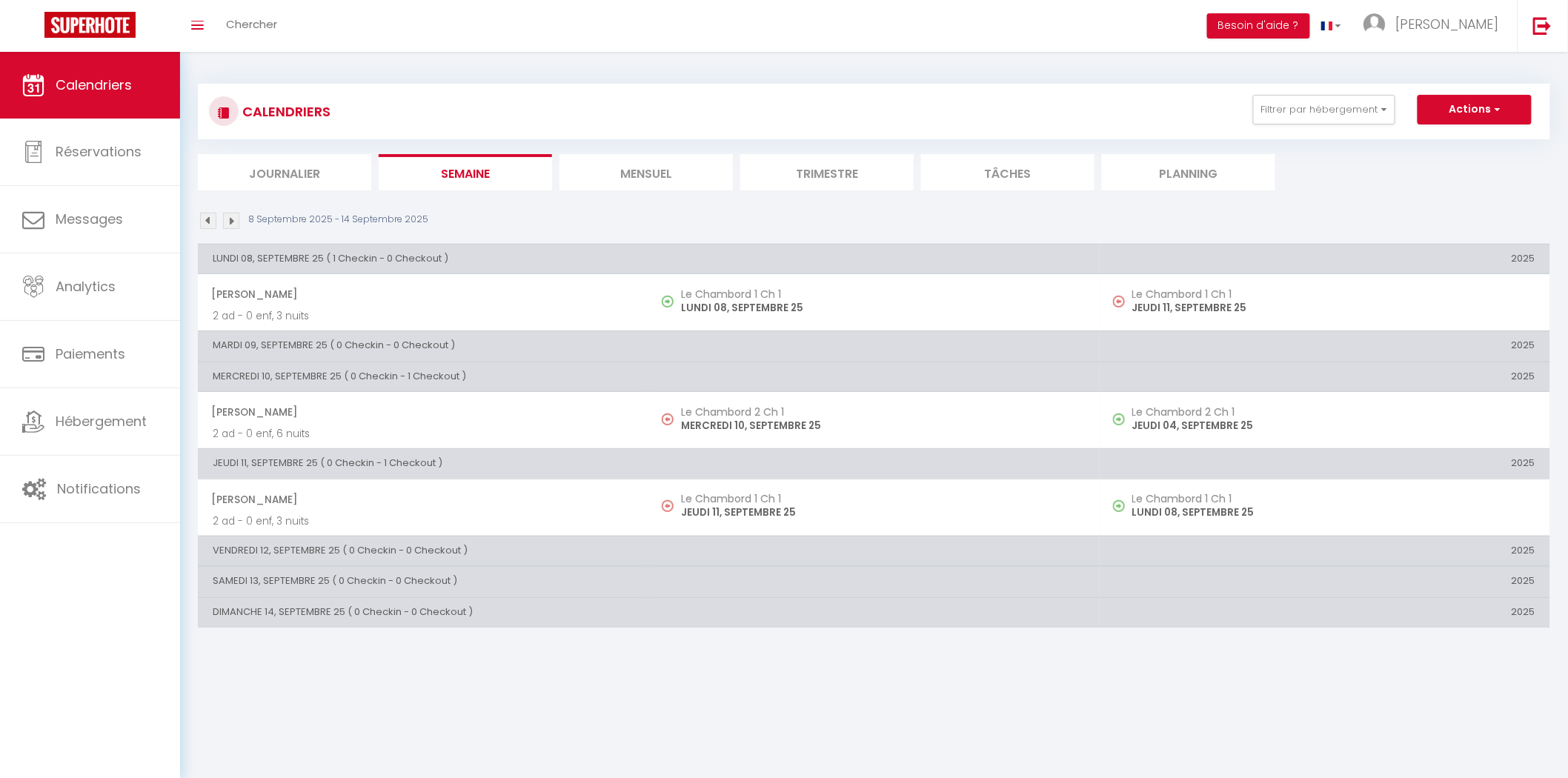
click at [323, 164] on li "Journalier" at bounding box center [285, 172] width 173 height 36
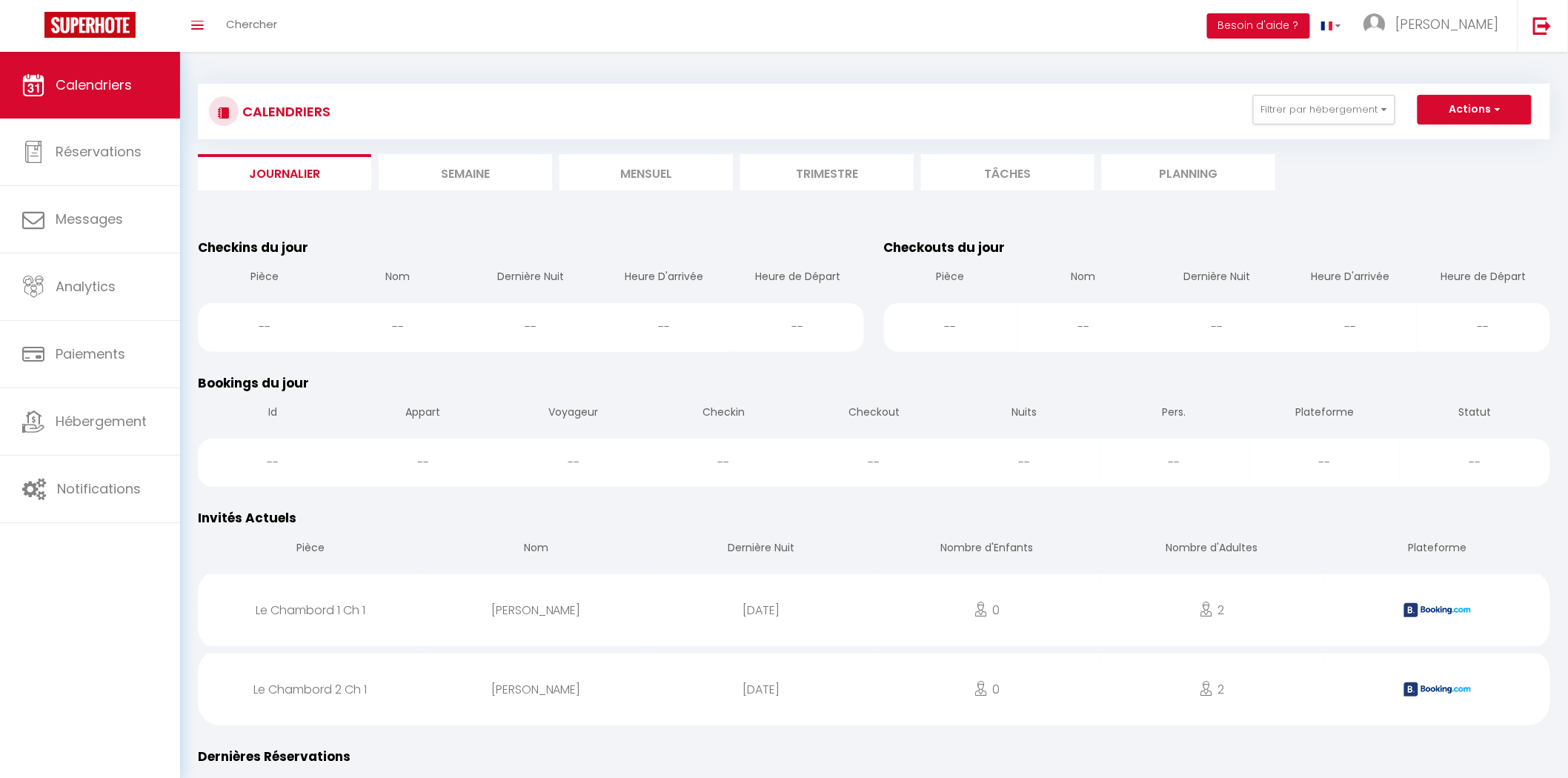
click at [502, 177] on li "Semaine" at bounding box center [465, 172] width 173 height 36
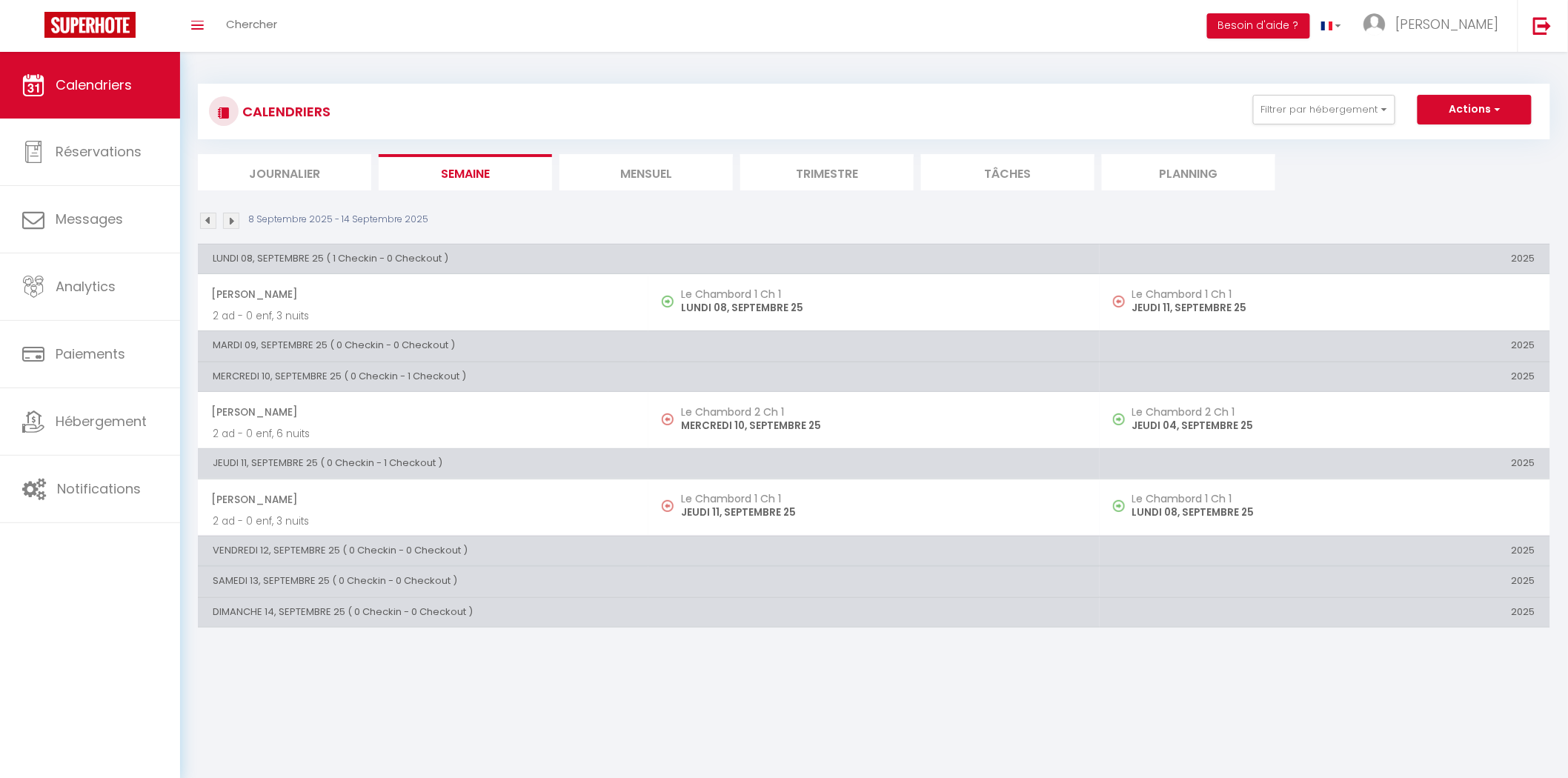
click at [356, 176] on li "Journalier" at bounding box center [285, 172] width 173 height 36
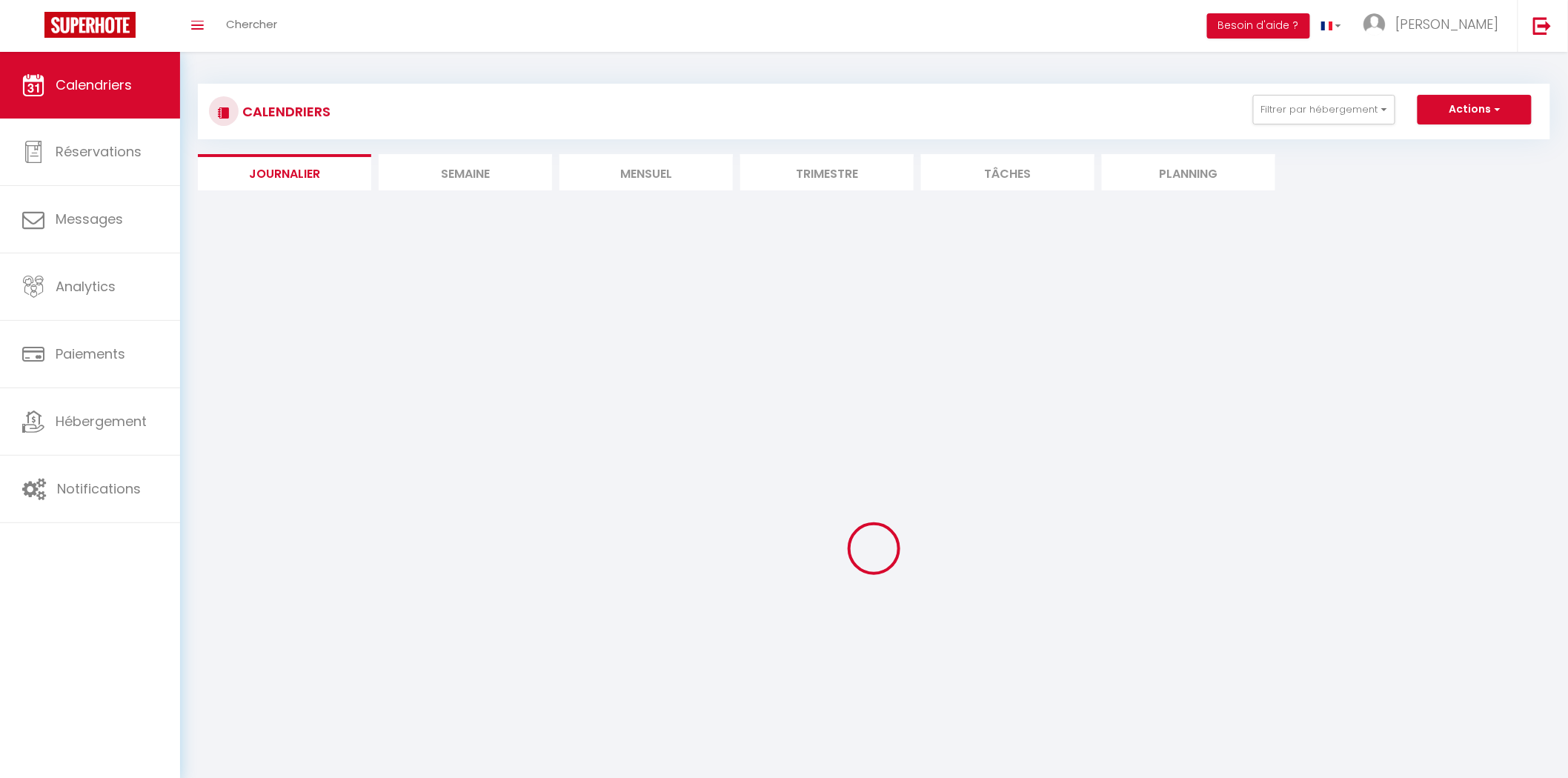
click at [720, 196] on div "CALENDRIERS Filtrer par hébergement Tous Le Chambord 2 Ch 2 Le Chambord 2 Ch 1 …" at bounding box center [874, 470] width 1352 height 802
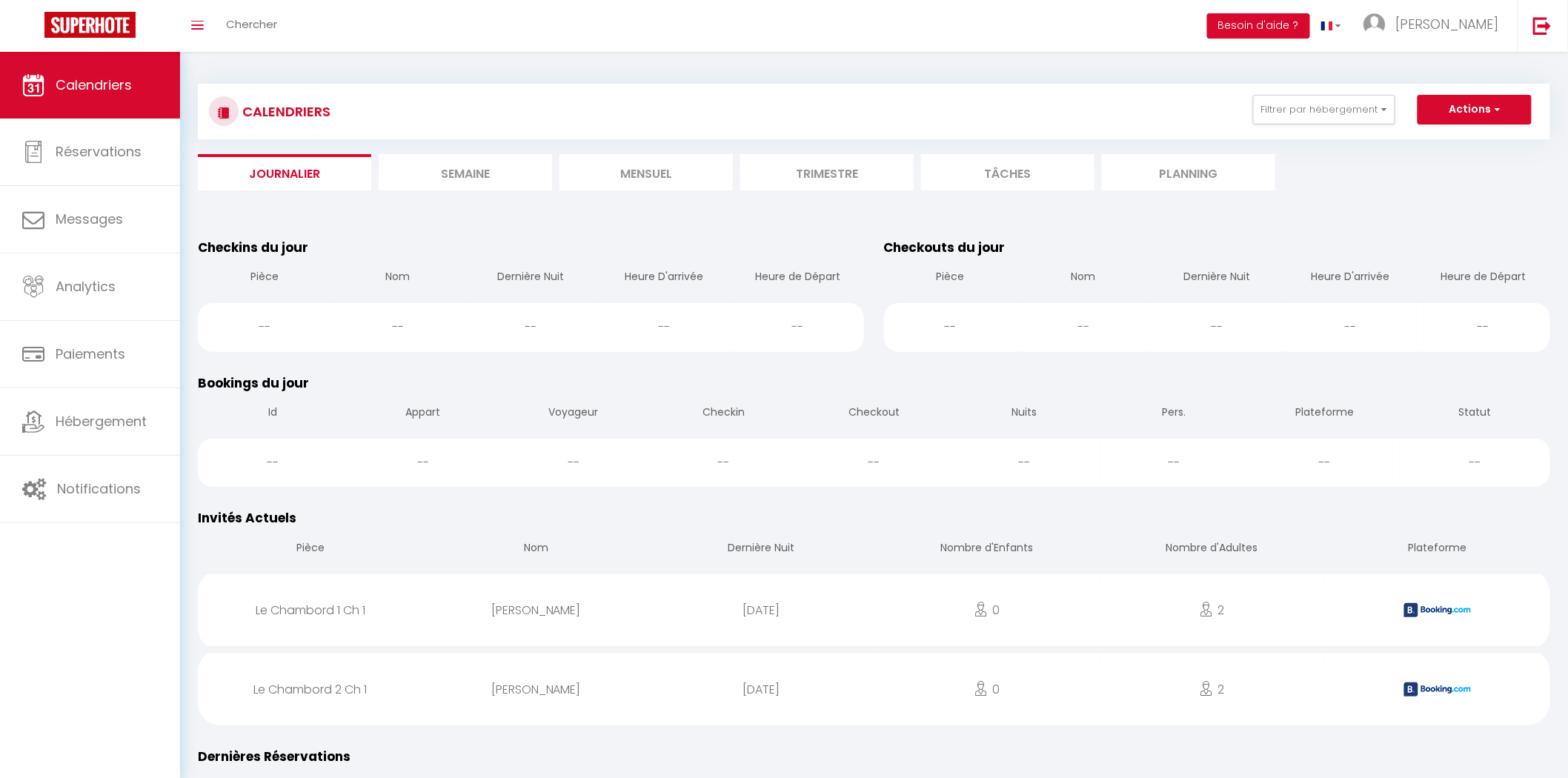
click at [693, 166] on li "Mensuel" at bounding box center [646, 172] width 173 height 36
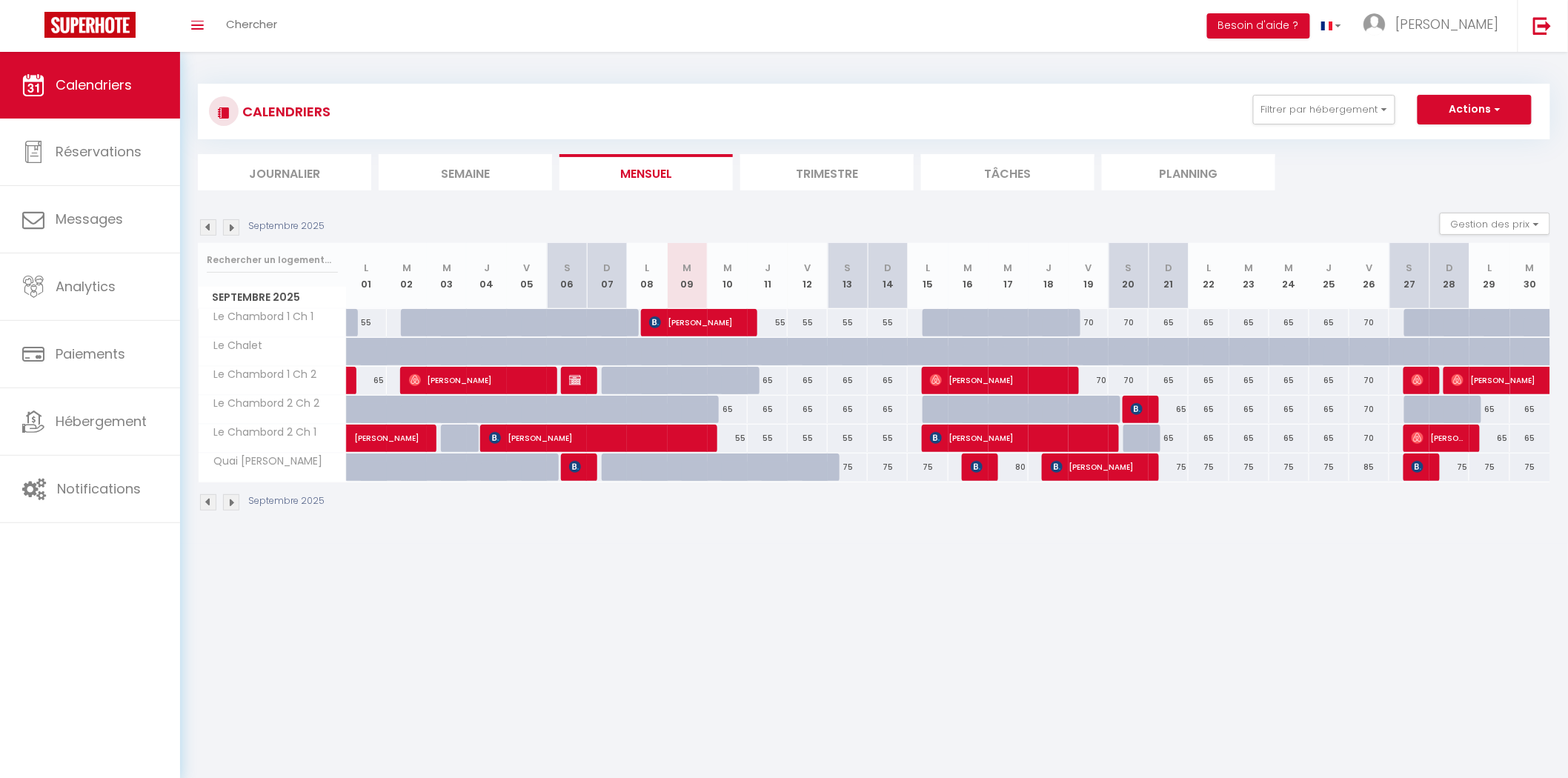
click at [318, 169] on li "Journalier" at bounding box center [285, 172] width 173 height 36
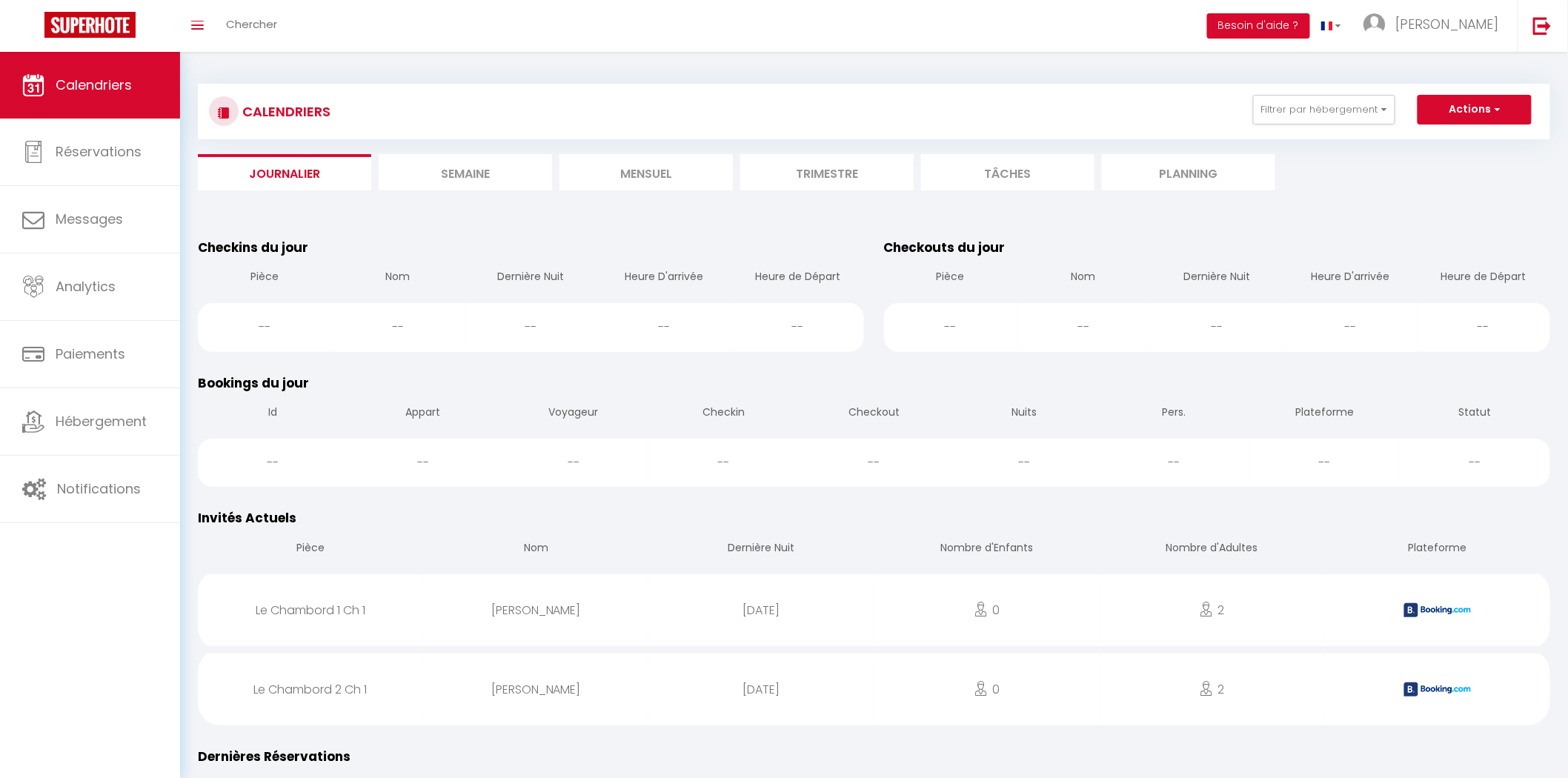
drag, startPoint x: 448, startPoint y: 145, endPoint x: 465, endPoint y: 187, distance: 45.3
click at [450, 153] on div "CALENDRIERS Filtrer par hébergement Tous Le Chambord 2 Ch 2 Le Chambord 2 Ch 1 …" at bounding box center [874, 137] width 1352 height 106
click at [467, 187] on li "Semaine" at bounding box center [465, 172] width 173 height 36
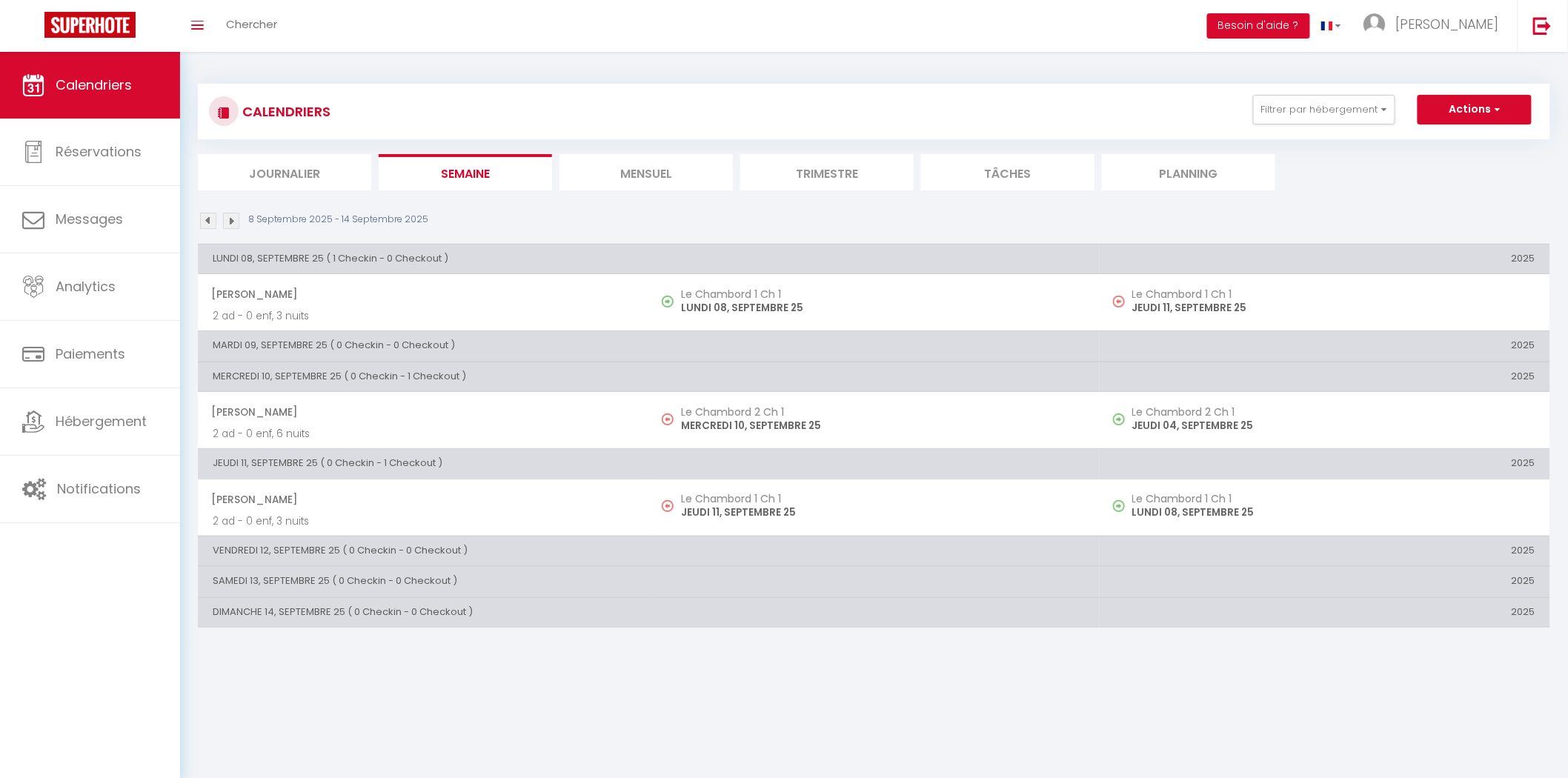
click at [365, 170] on li "Journalier" at bounding box center [285, 172] width 173 height 36
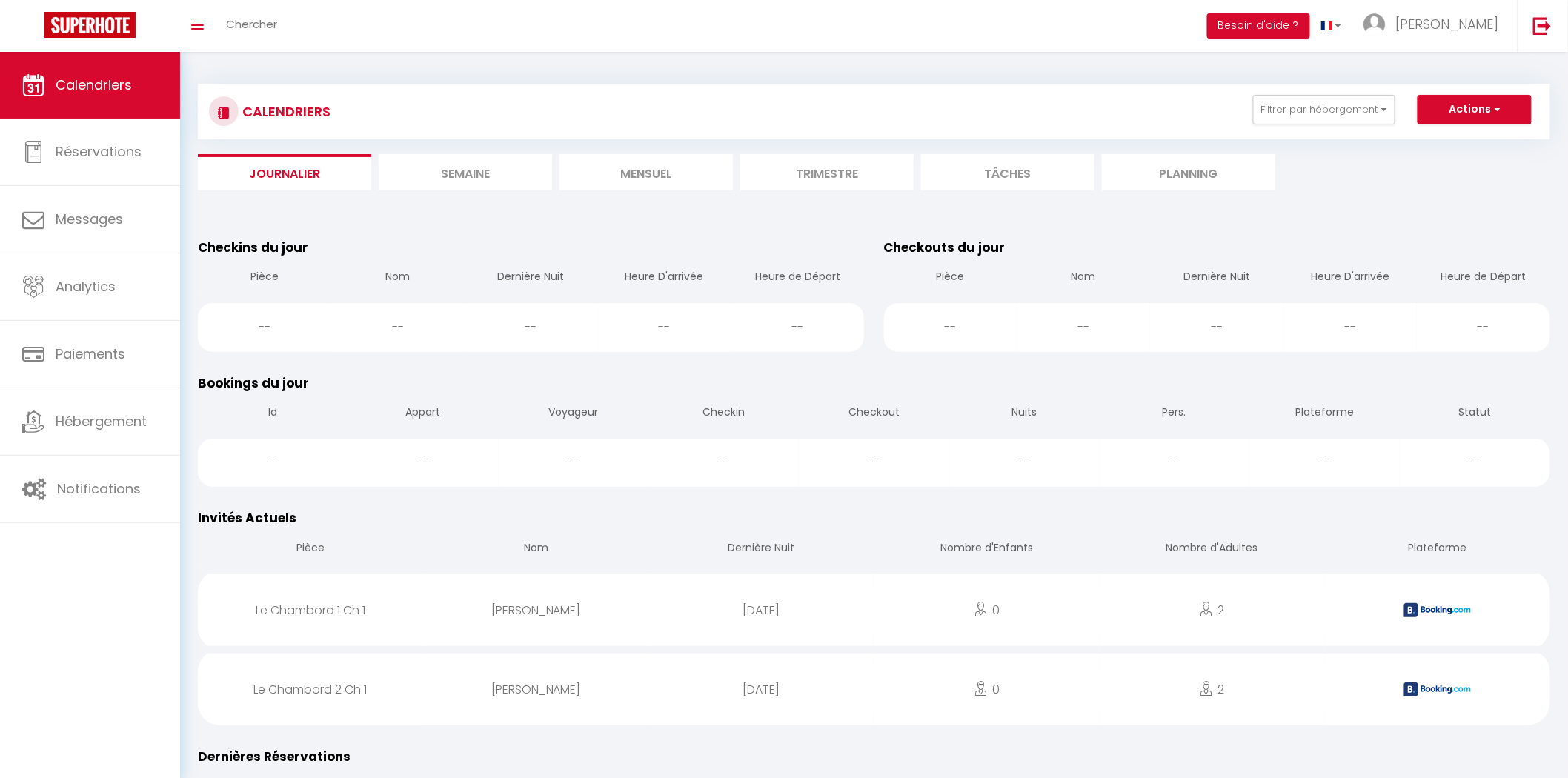
click at [283, 172] on li "Journalier" at bounding box center [285, 172] width 173 height 36
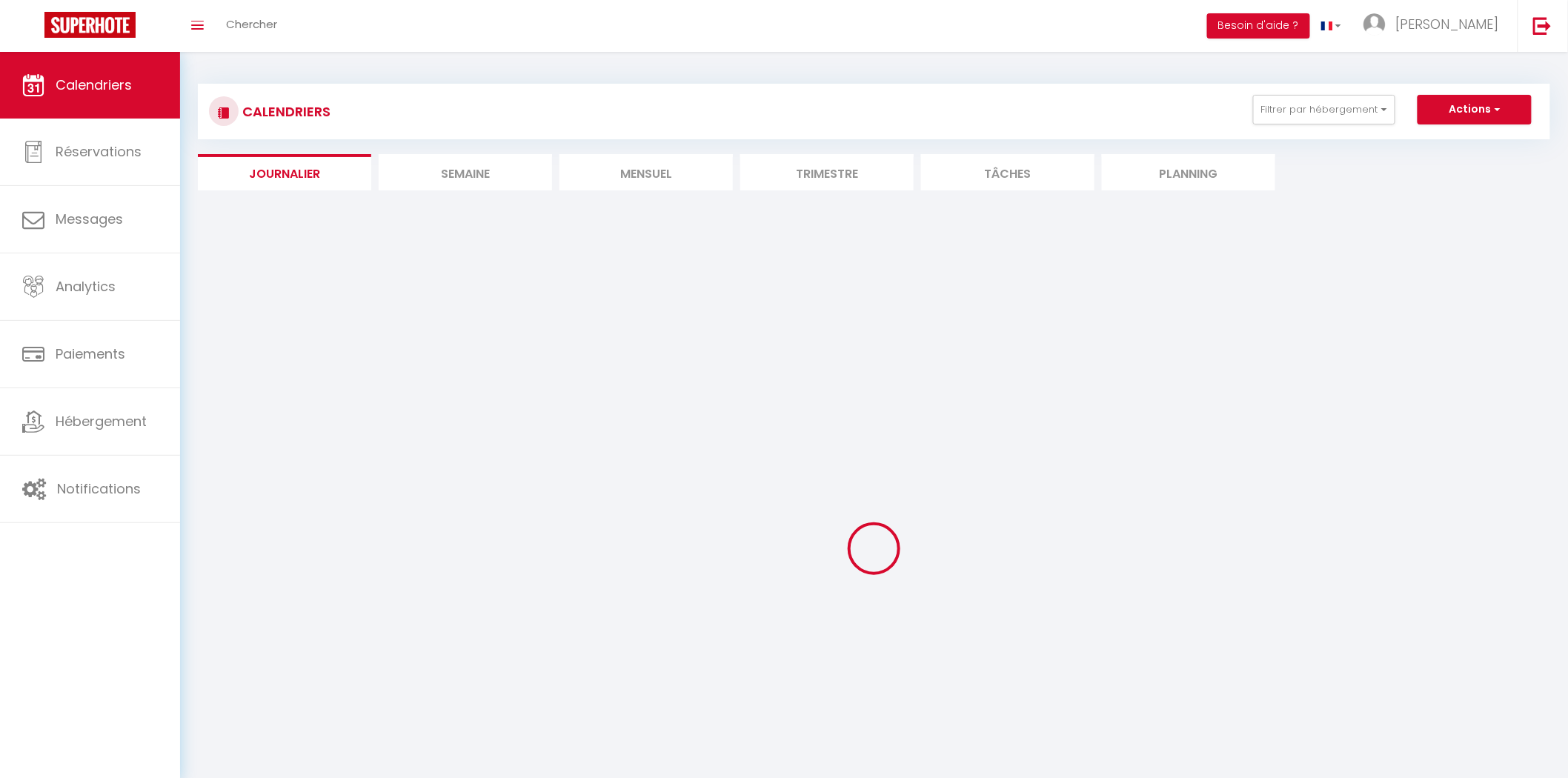
click at [429, 200] on section at bounding box center [874, 205] width 1352 height 15
click at [425, 169] on li "Semaine" at bounding box center [465, 172] width 173 height 36
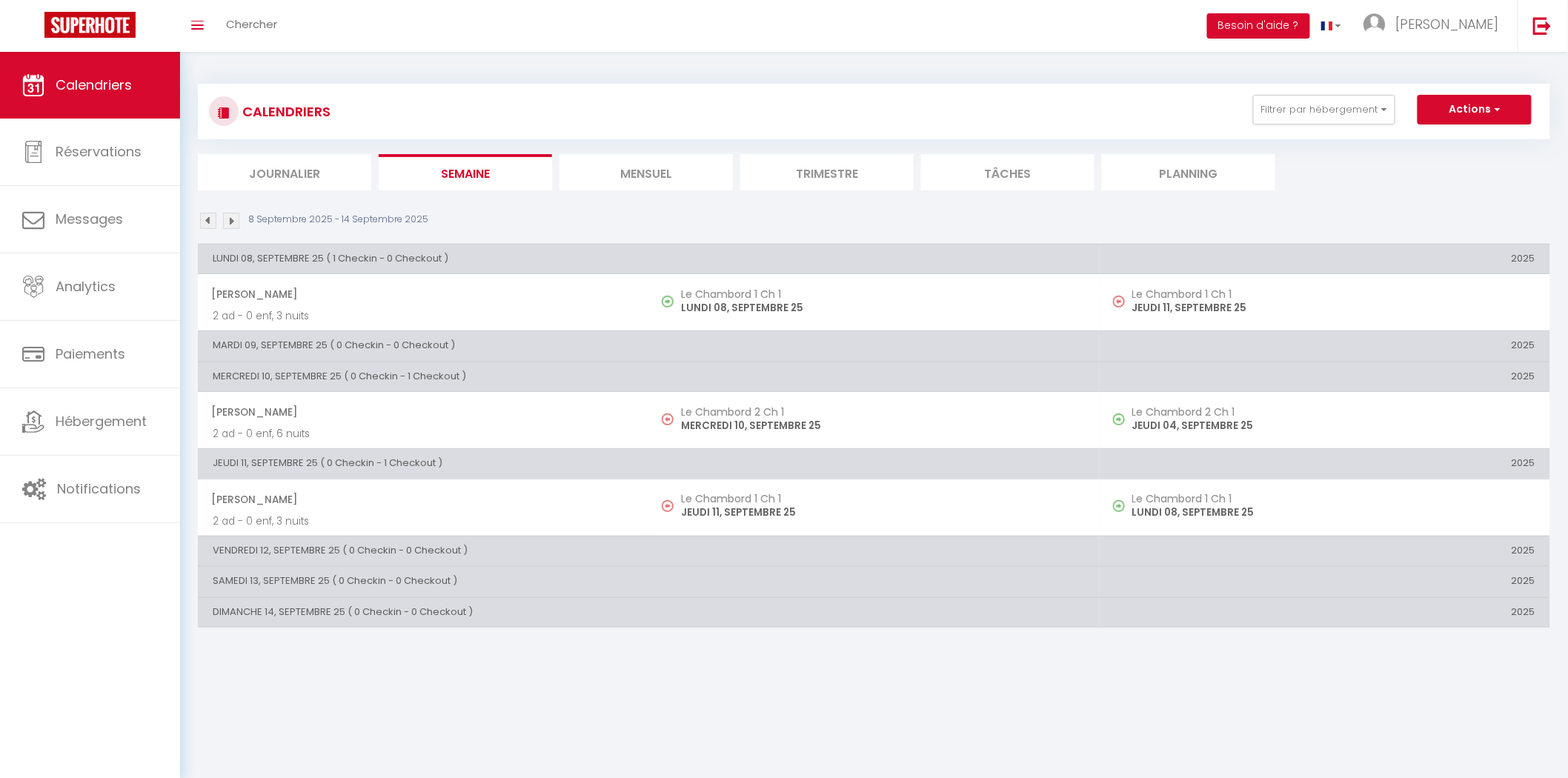
click at [248, 178] on li "Journalier" at bounding box center [285, 172] width 173 height 36
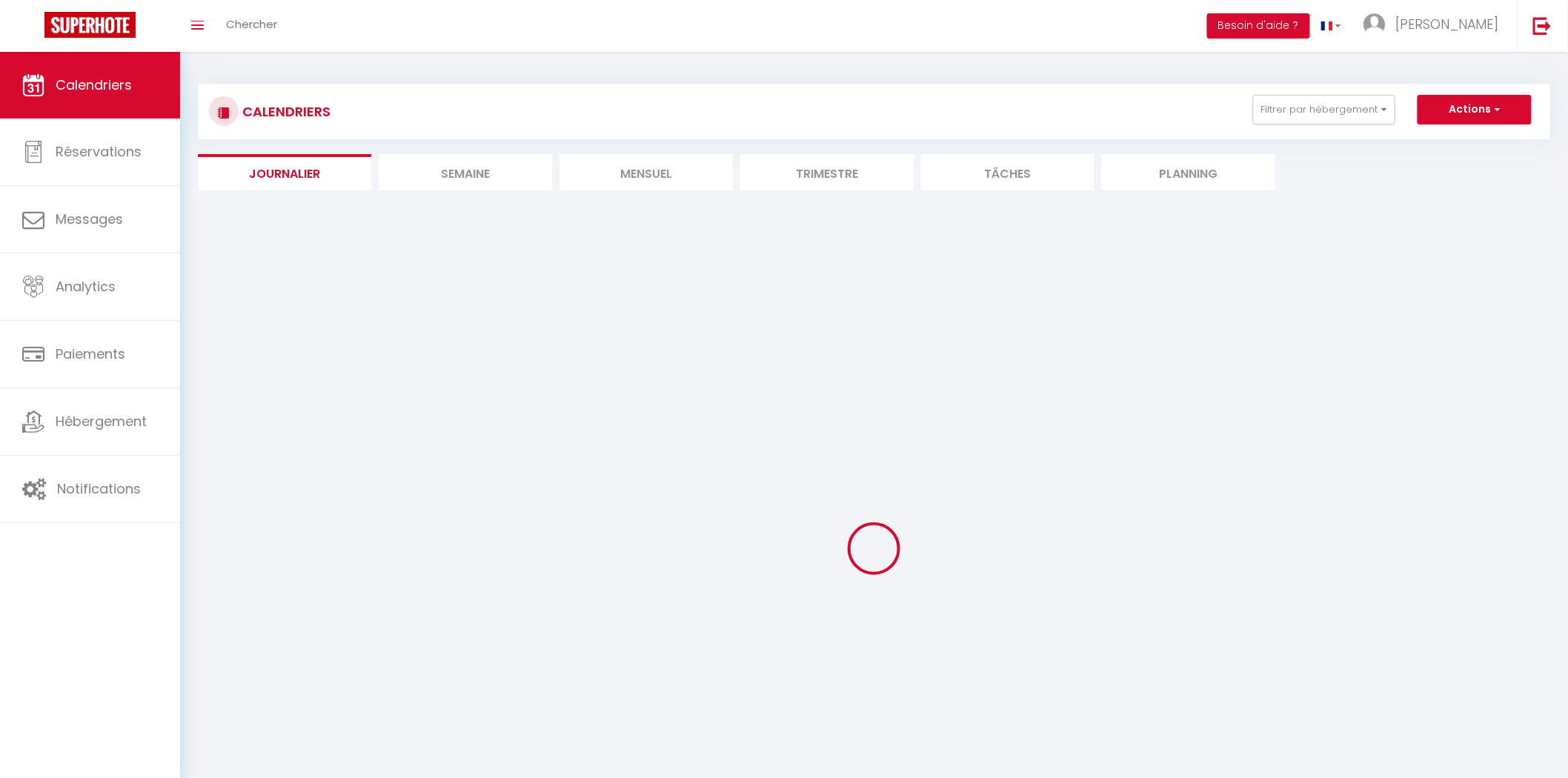
click at [426, 165] on li "Semaine" at bounding box center [465, 172] width 173 height 36
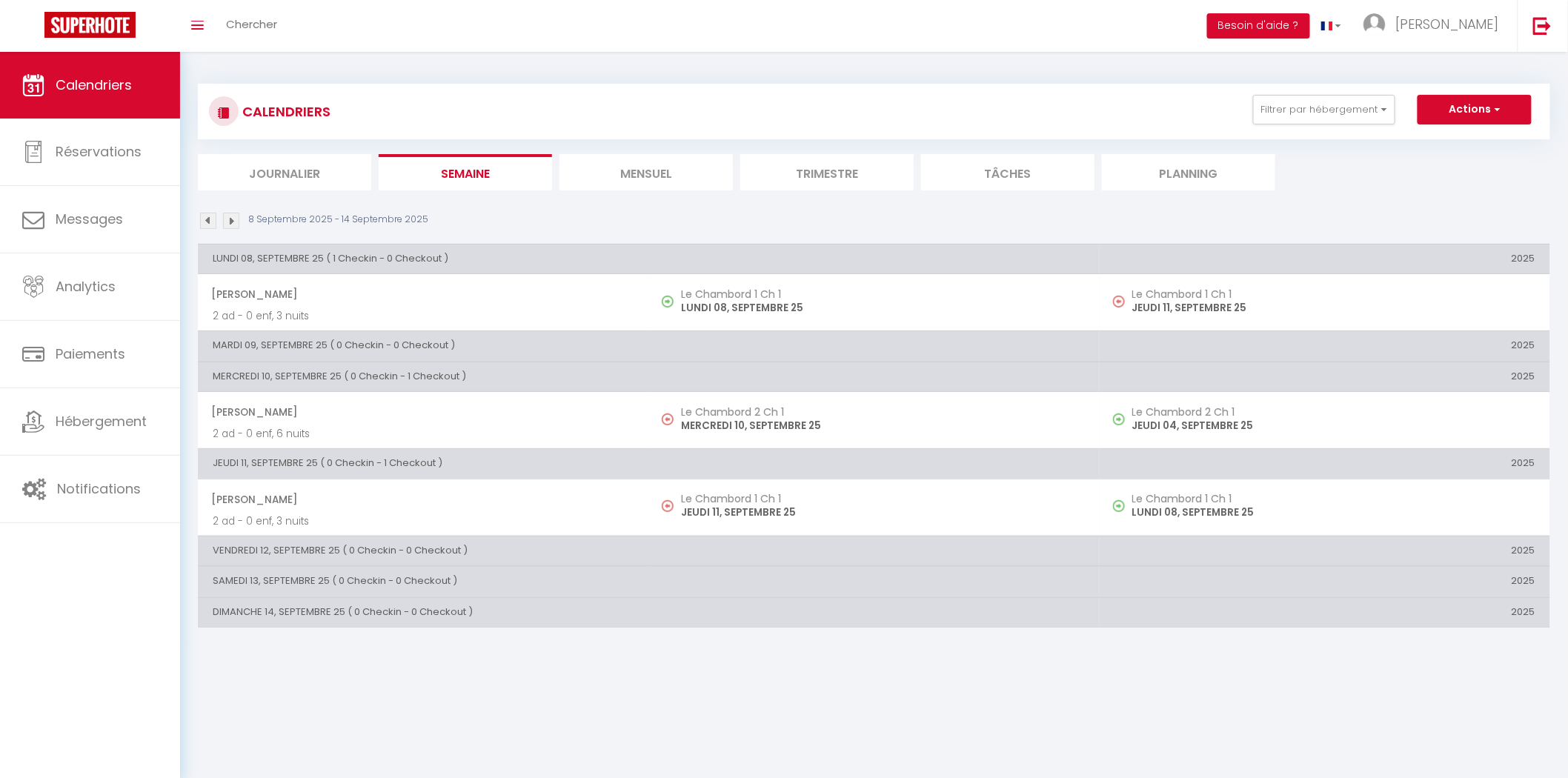
click at [319, 178] on li "Journalier" at bounding box center [285, 172] width 173 height 36
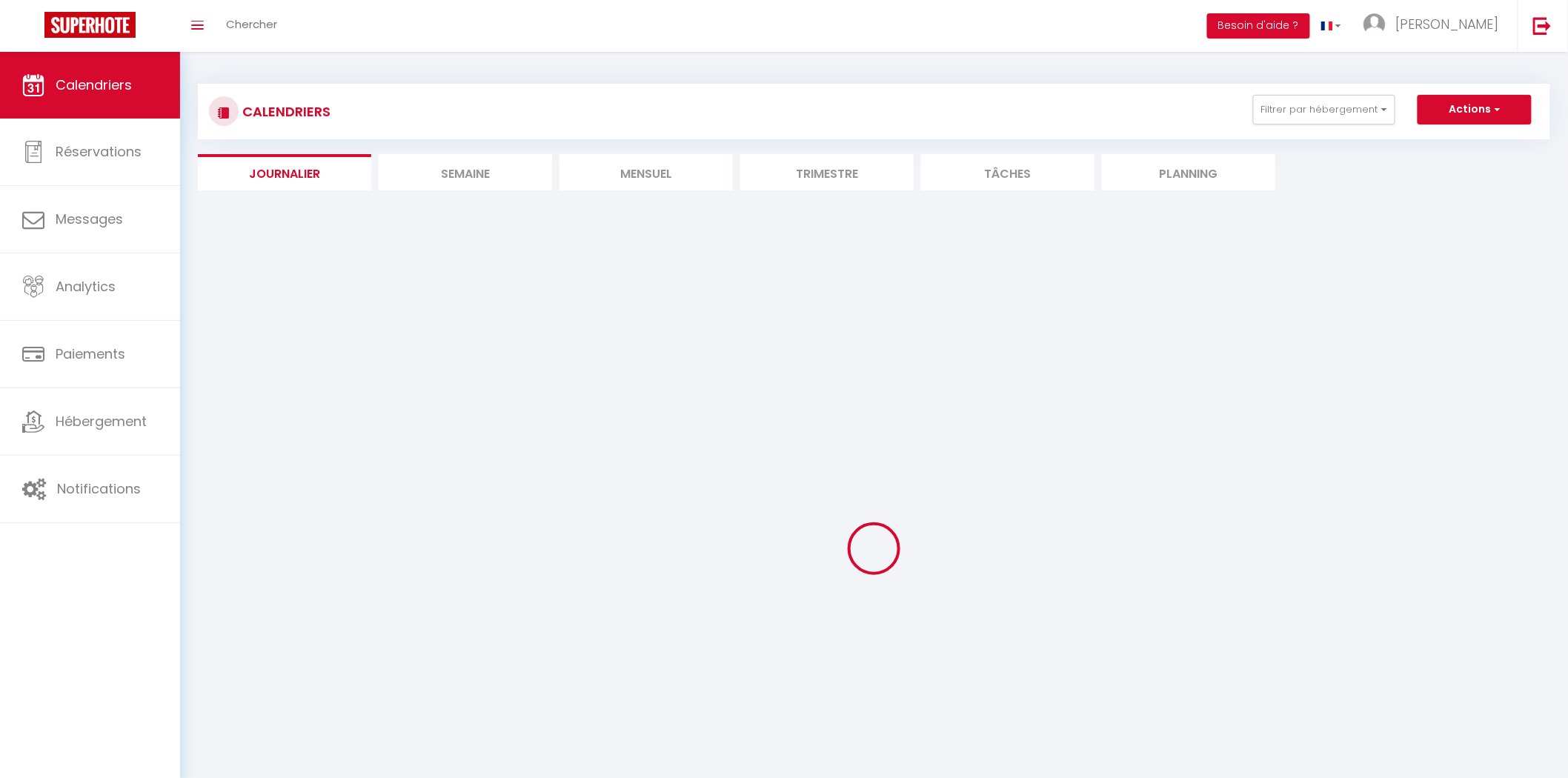
click at [443, 175] on li "Semaine" at bounding box center [465, 172] width 173 height 36
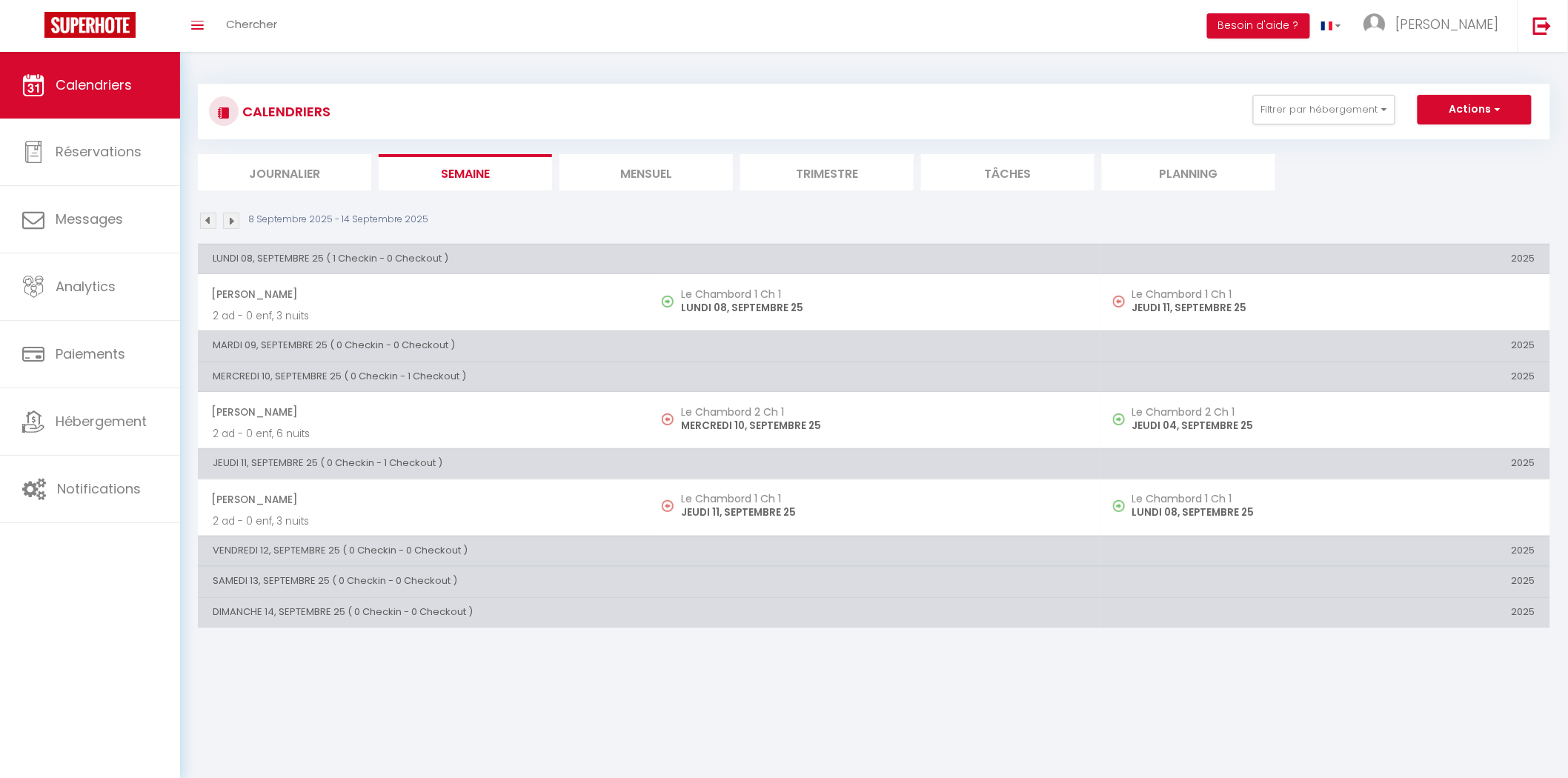
click at [306, 175] on li "Journalier" at bounding box center [285, 172] width 173 height 36
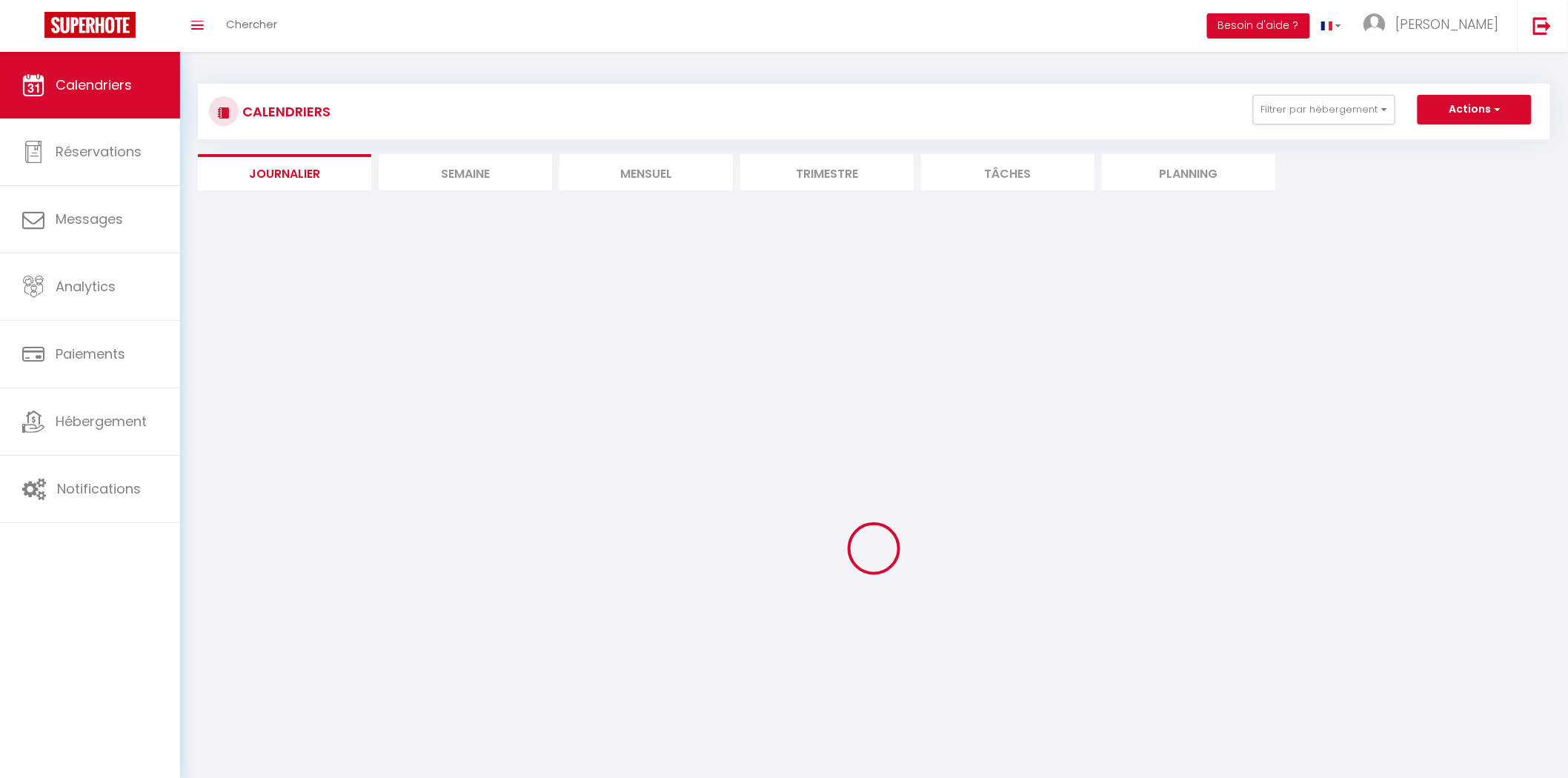
click at [471, 181] on li "Semaine" at bounding box center [465, 172] width 173 height 36
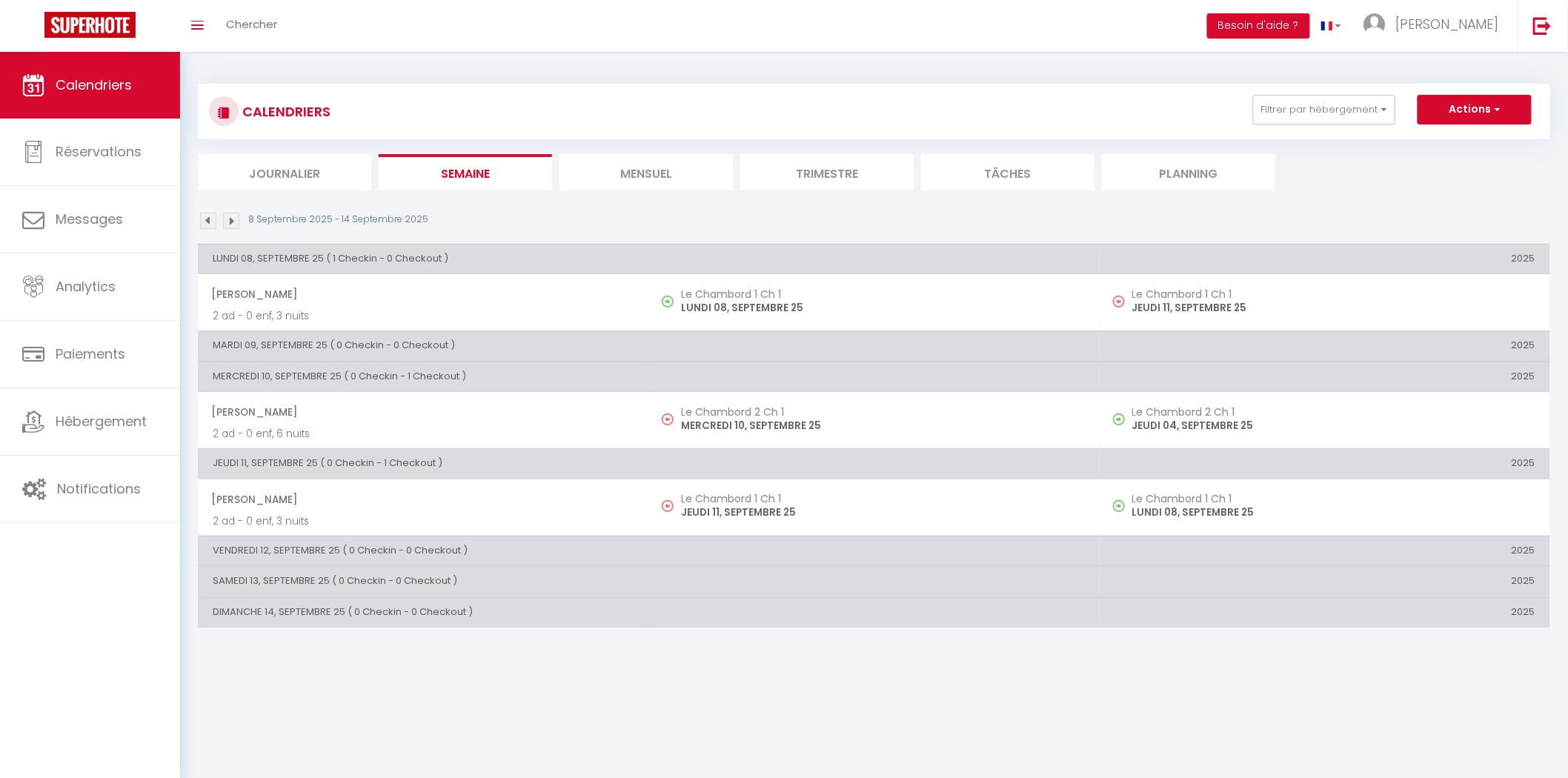
click at [335, 185] on li "Journalier" at bounding box center [285, 172] width 173 height 36
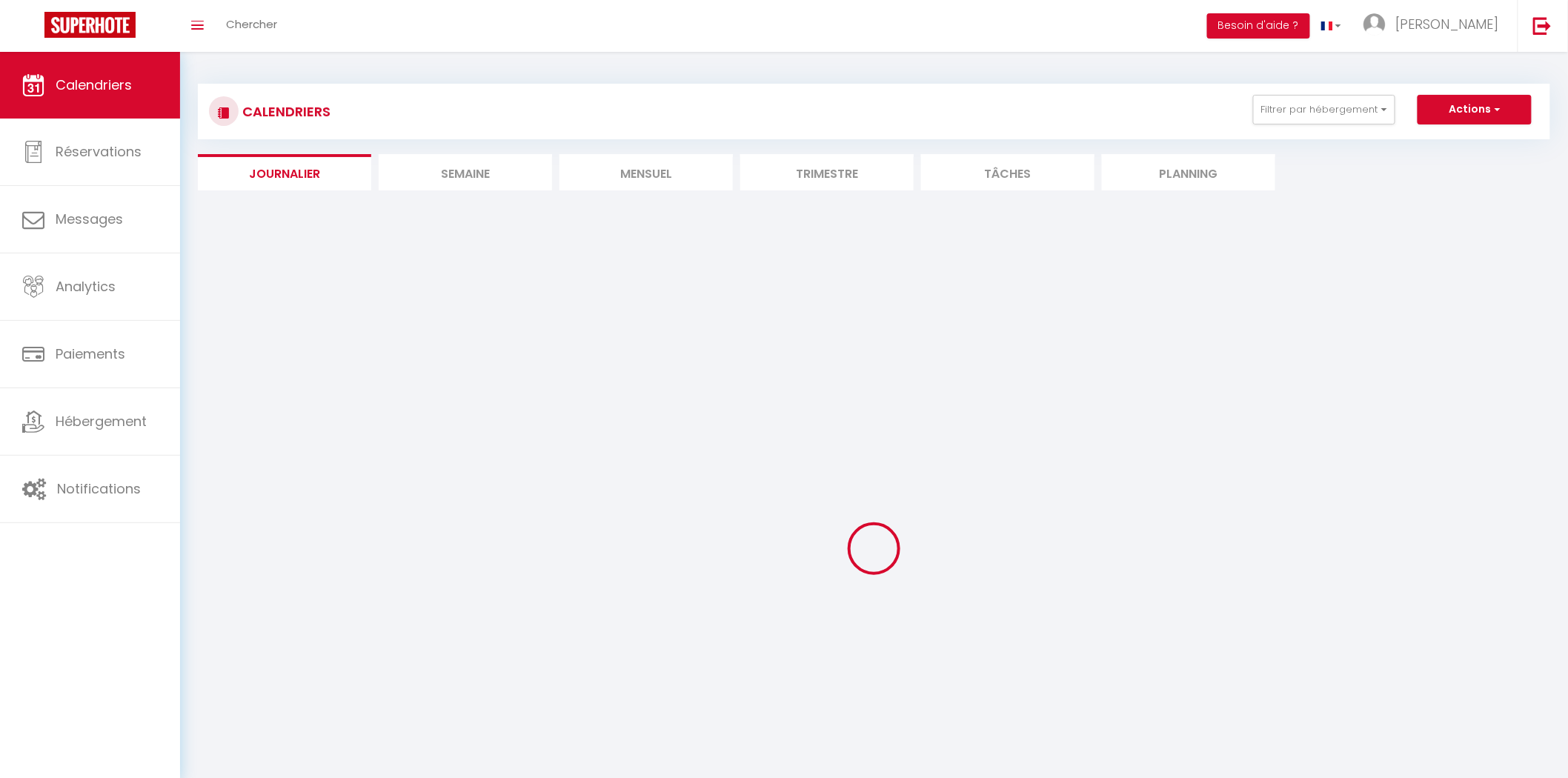
click at [475, 185] on li "Semaine" at bounding box center [465, 172] width 173 height 36
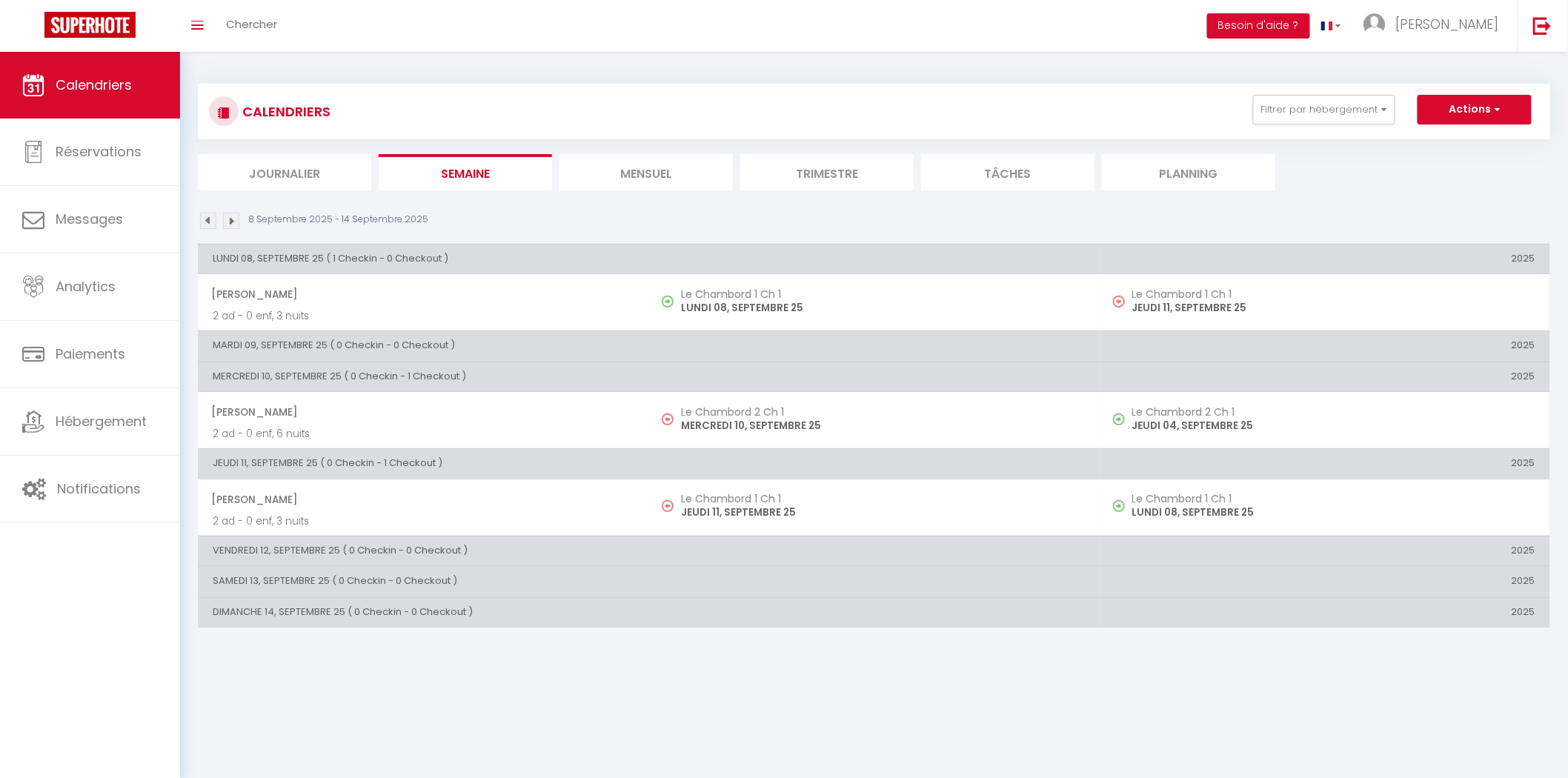
click at [353, 182] on li "Journalier" at bounding box center [285, 172] width 173 height 36
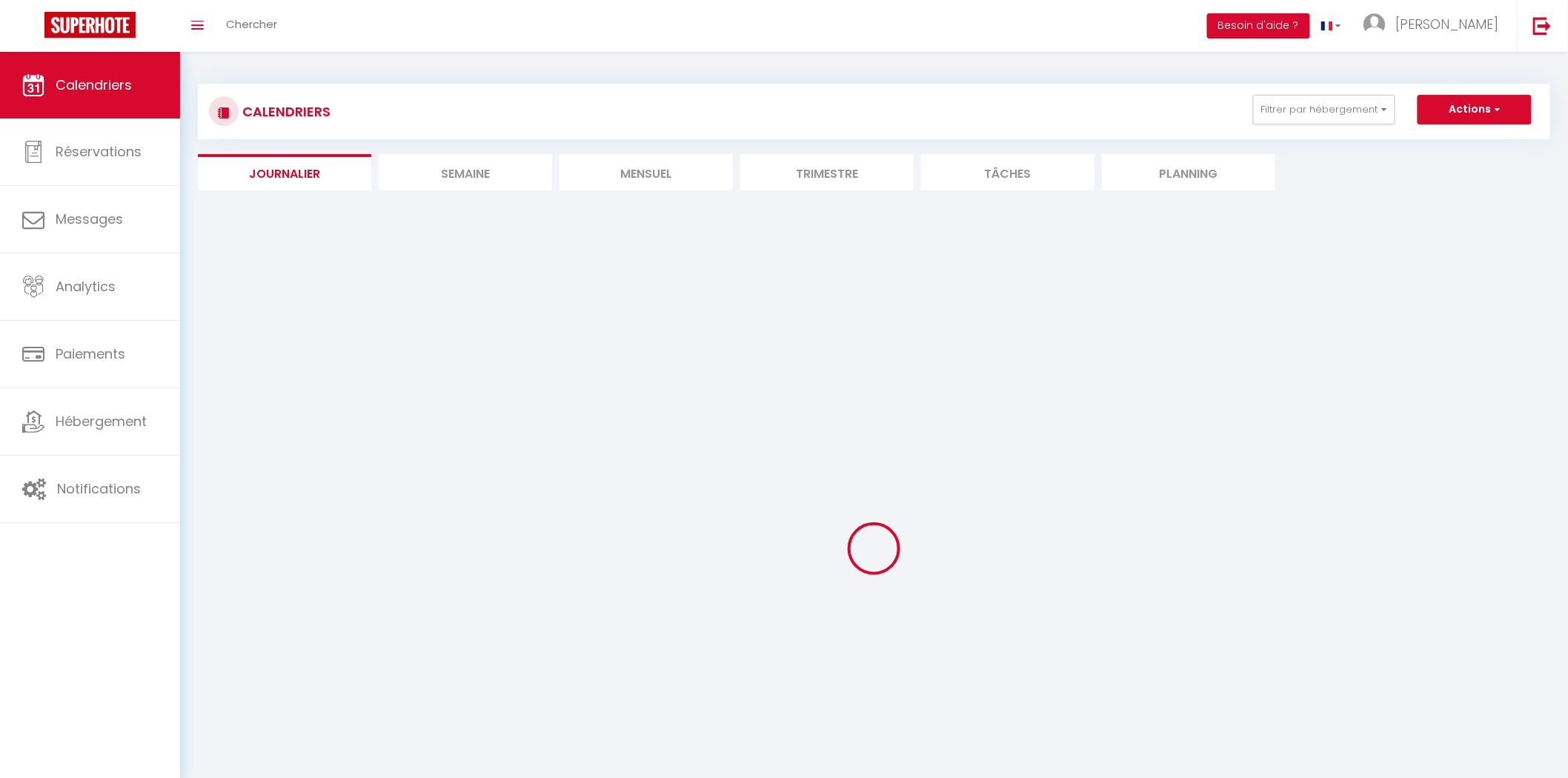
drag, startPoint x: 528, startPoint y: 192, endPoint x: 509, endPoint y: 182, distance: 21.5
click at [527, 192] on div "CALENDRIERS Filtrer par hébergement Tous Le Chambord 2 Ch 2 Le Chambord 2 Ch 1 …" at bounding box center [874, 470] width 1352 height 802
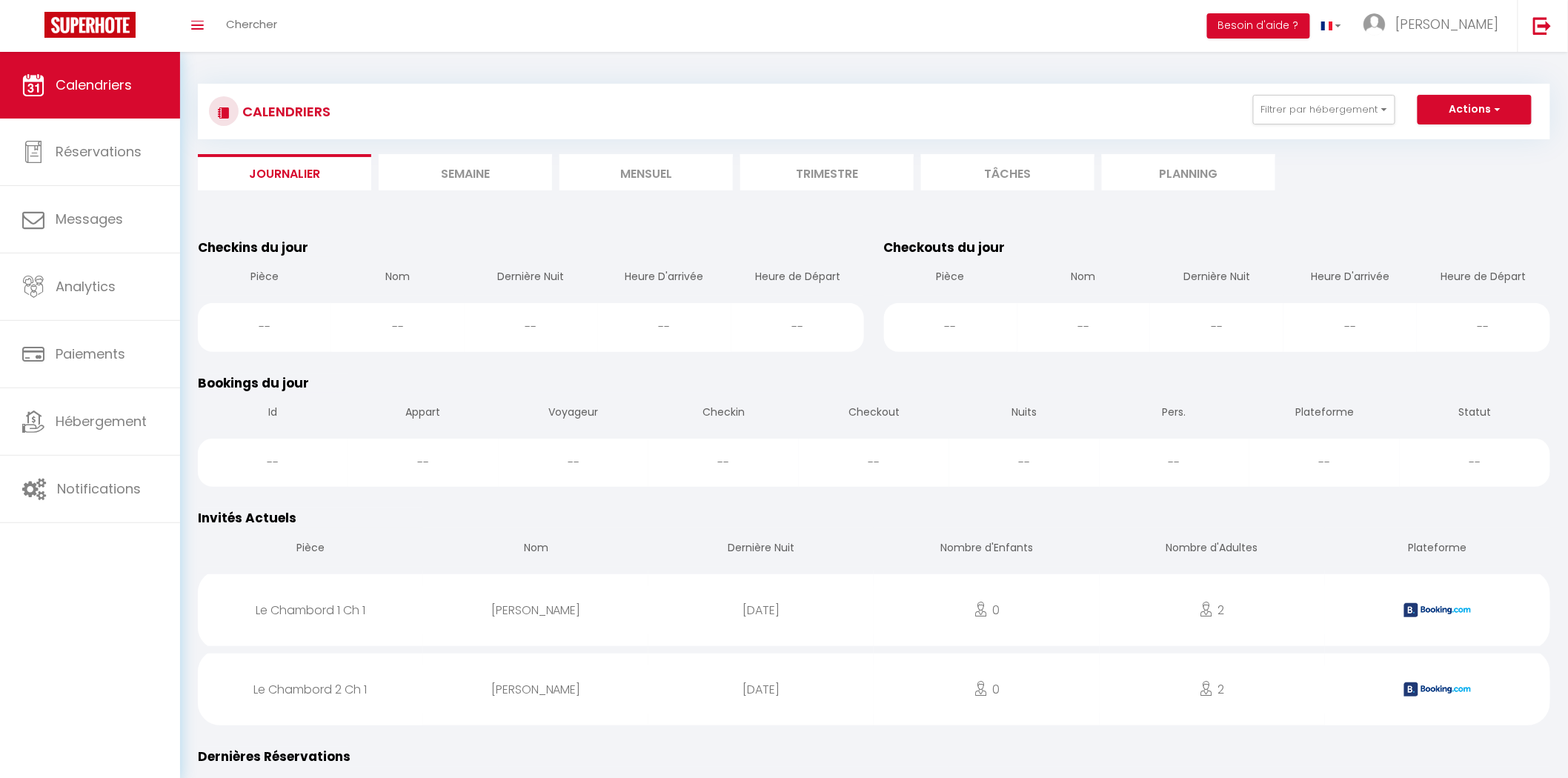
click at [501, 173] on li "Semaine" at bounding box center [465, 172] width 173 height 36
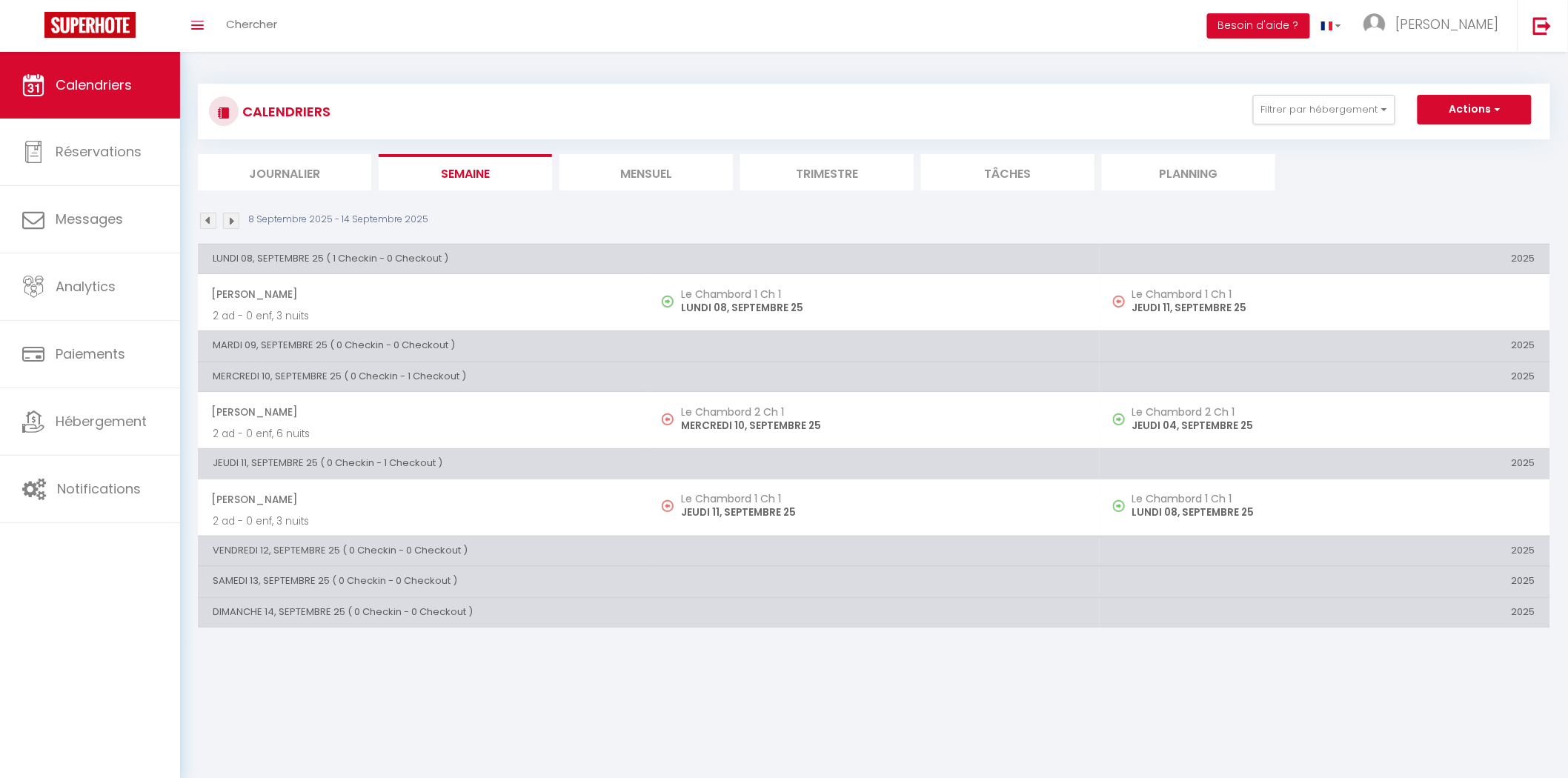
click at [339, 182] on li "Journalier" at bounding box center [285, 172] width 173 height 36
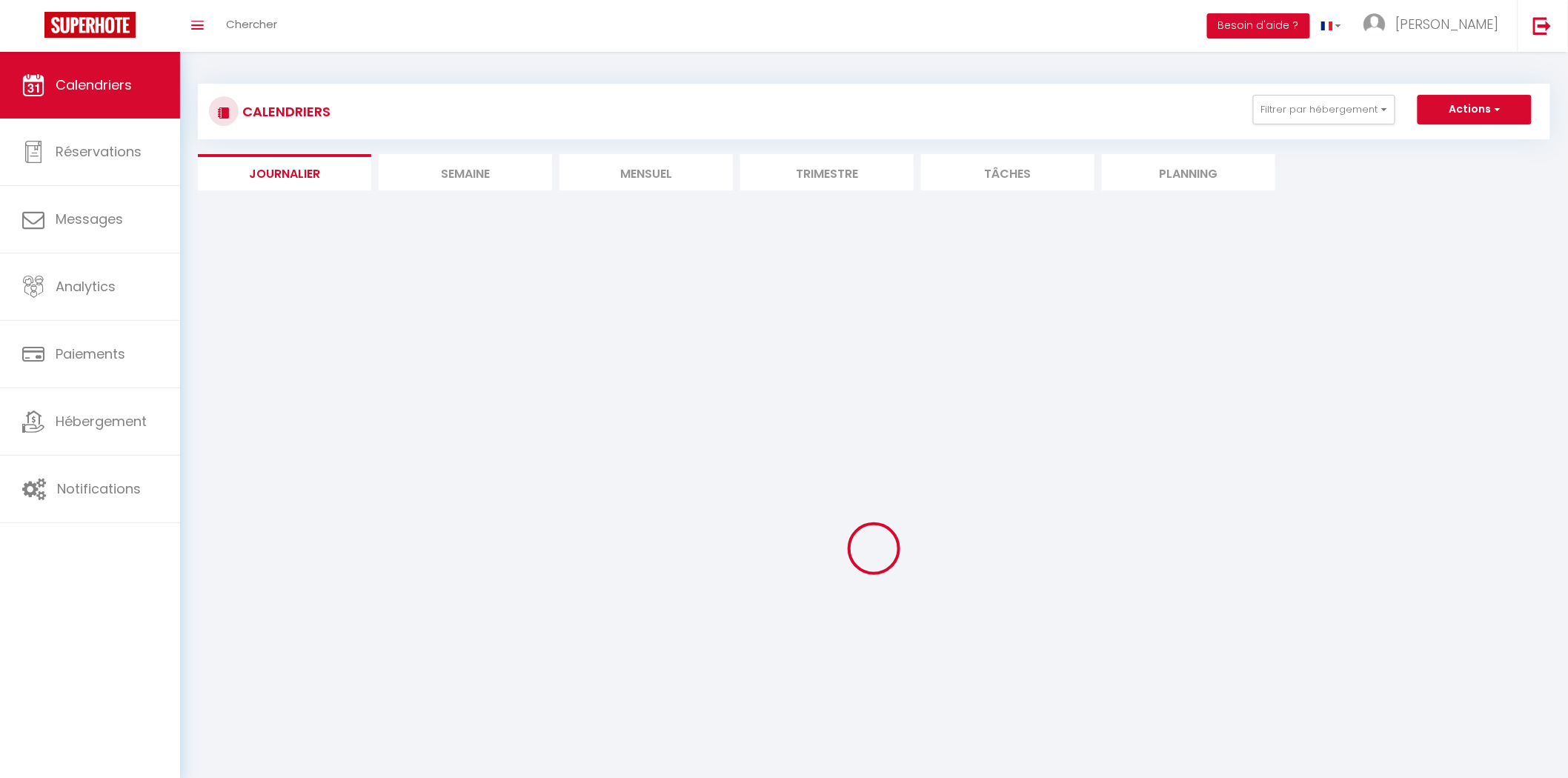
click at [487, 174] on li "Semaine" at bounding box center [465, 172] width 173 height 36
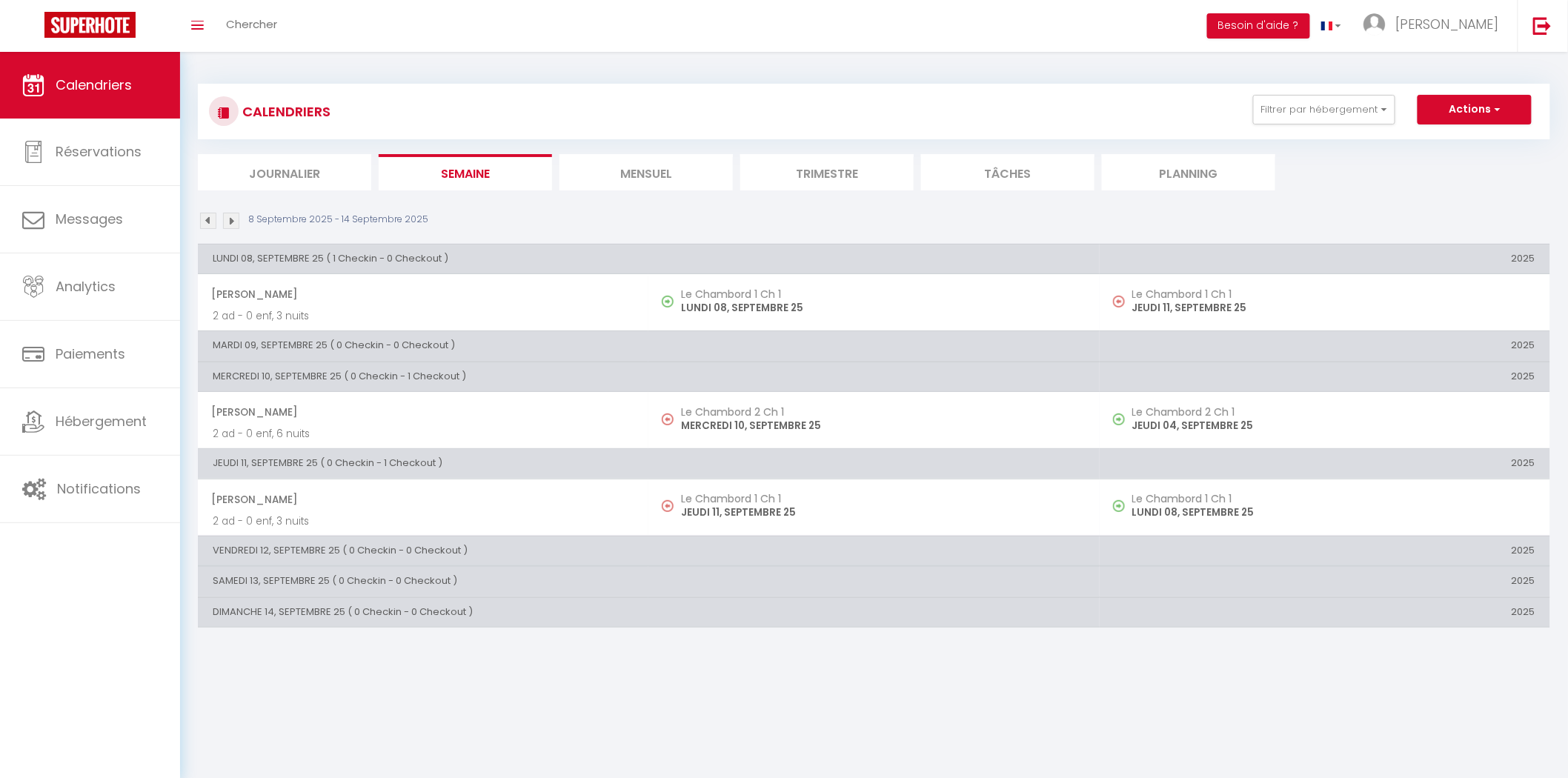
click at [317, 180] on li "Journalier" at bounding box center [285, 172] width 173 height 36
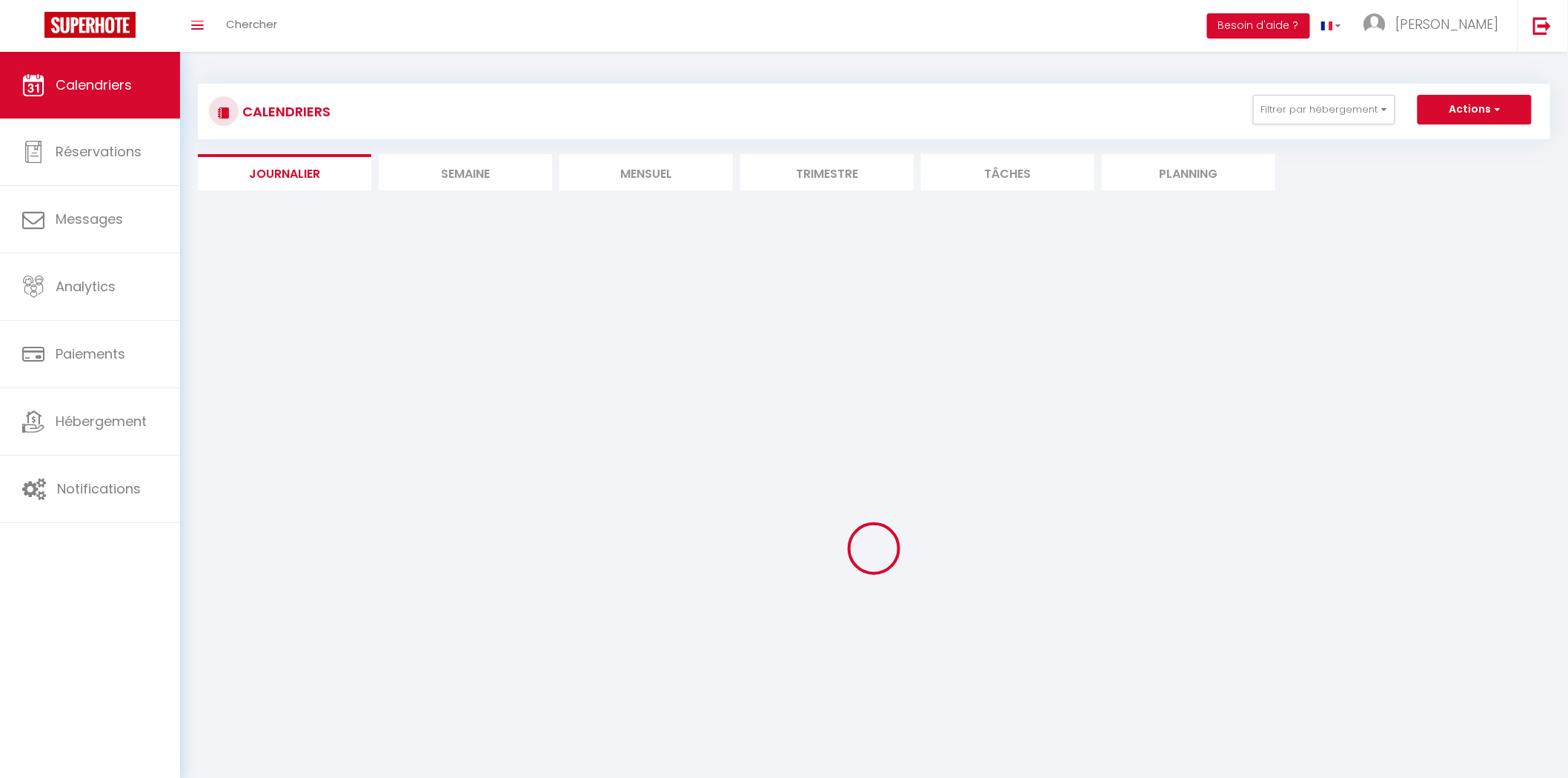
click at [526, 180] on li "Semaine" at bounding box center [465, 172] width 173 height 36
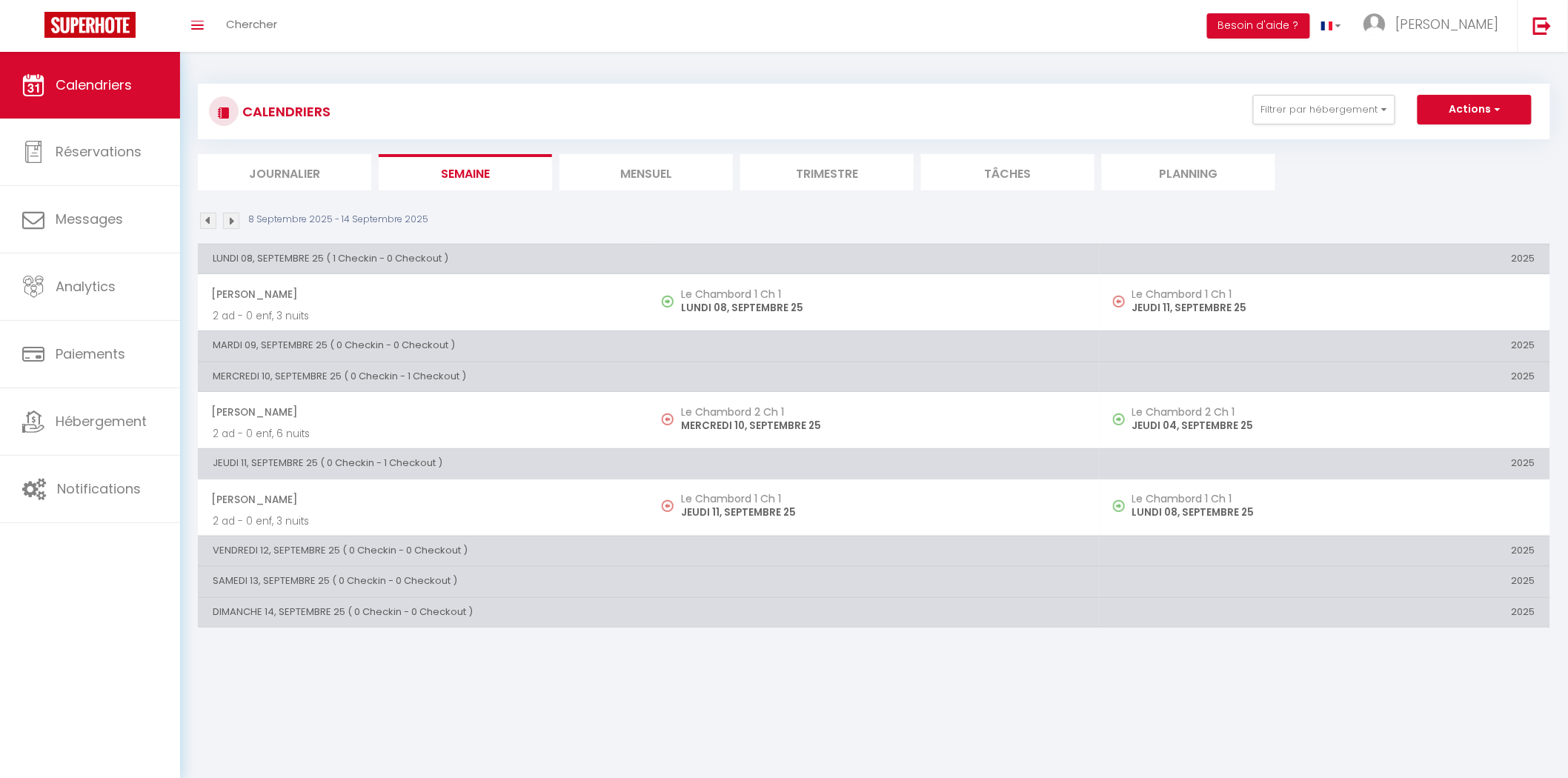
click at [256, 173] on li "Journalier" at bounding box center [285, 172] width 173 height 36
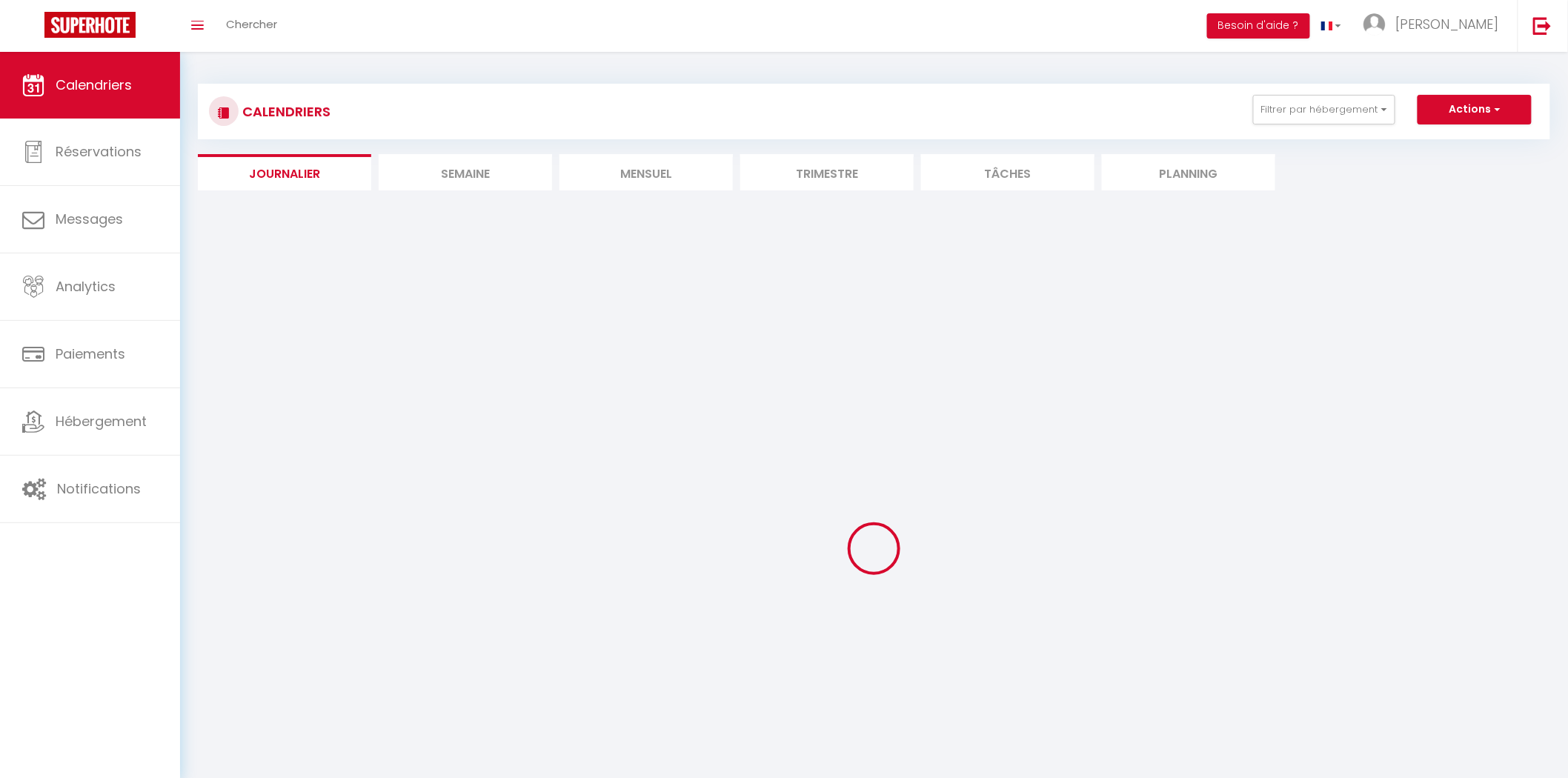
click at [499, 165] on li "Semaine" at bounding box center [465, 172] width 173 height 36
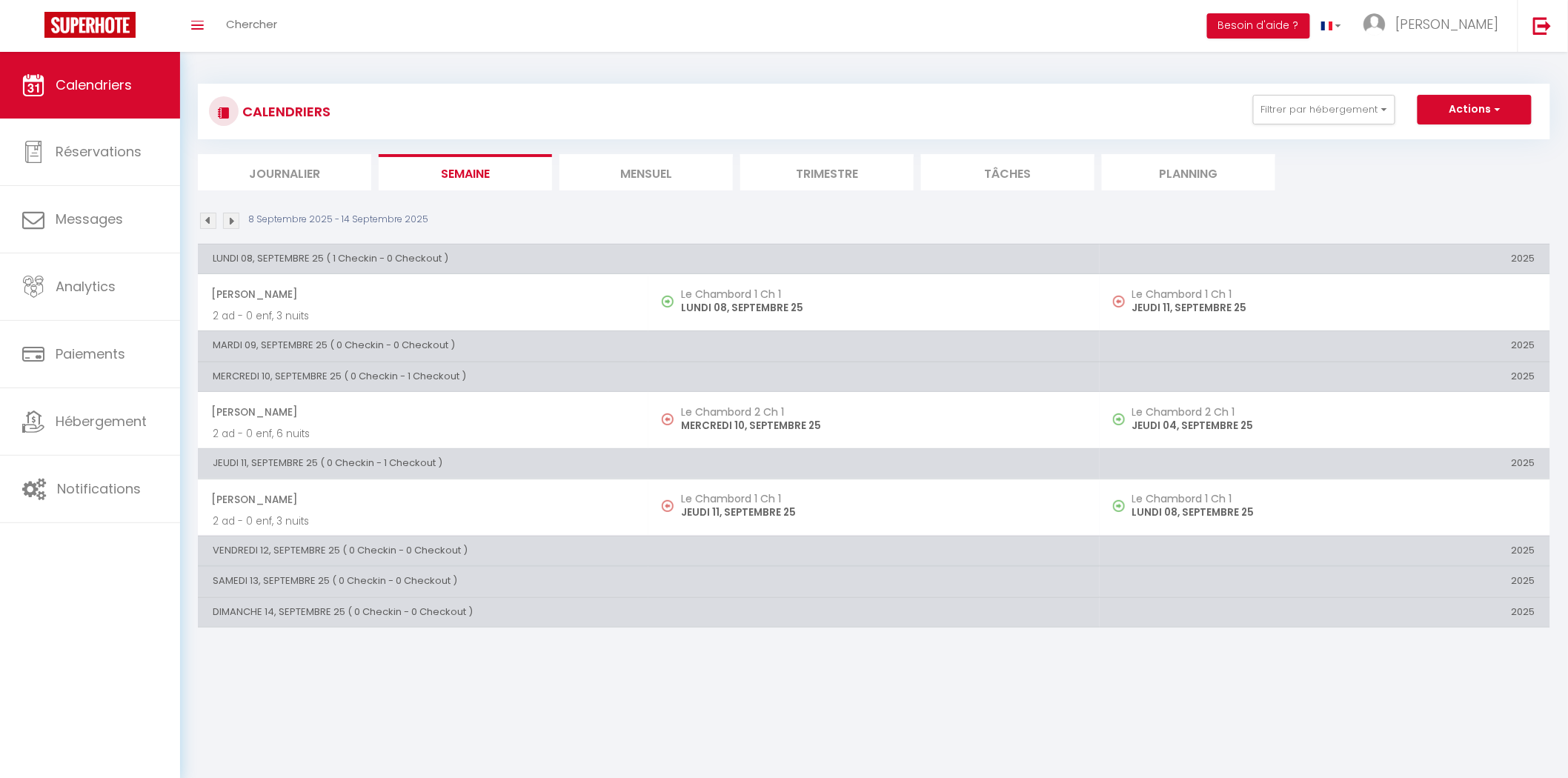
click at [327, 170] on li "Journalier" at bounding box center [285, 172] width 173 height 36
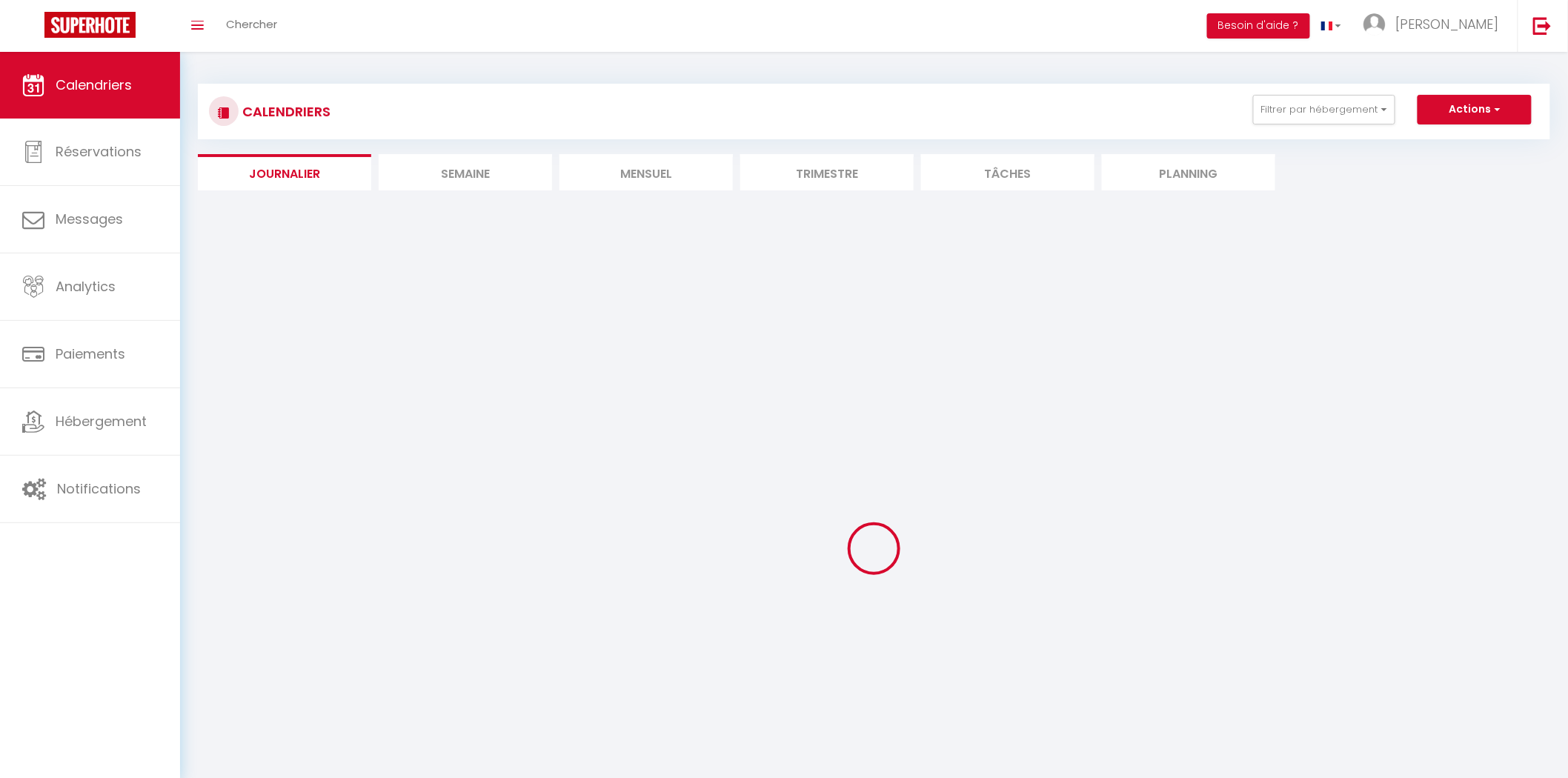
click at [620, 215] on div "Checkins du jour Pièce Nom Dernière Nuit Heure D'arrivée Heure de Départ -- -- …" at bounding box center [874, 542] width 1352 height 659
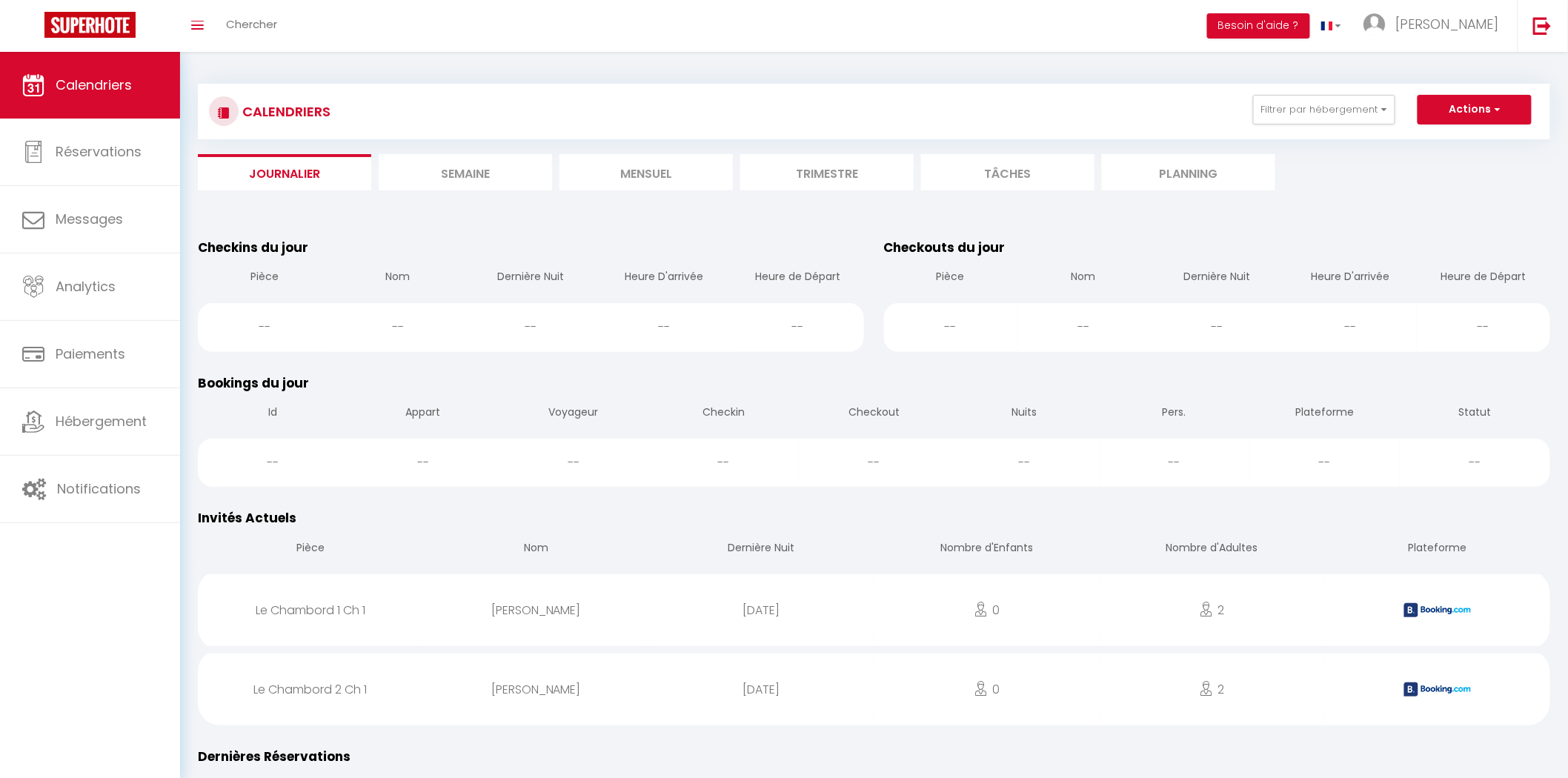
drag, startPoint x: 555, startPoint y: 193, endPoint x: 523, endPoint y: 190, distance: 32.1
click at [513, 187] on li "Semaine" at bounding box center [465, 172] width 173 height 36
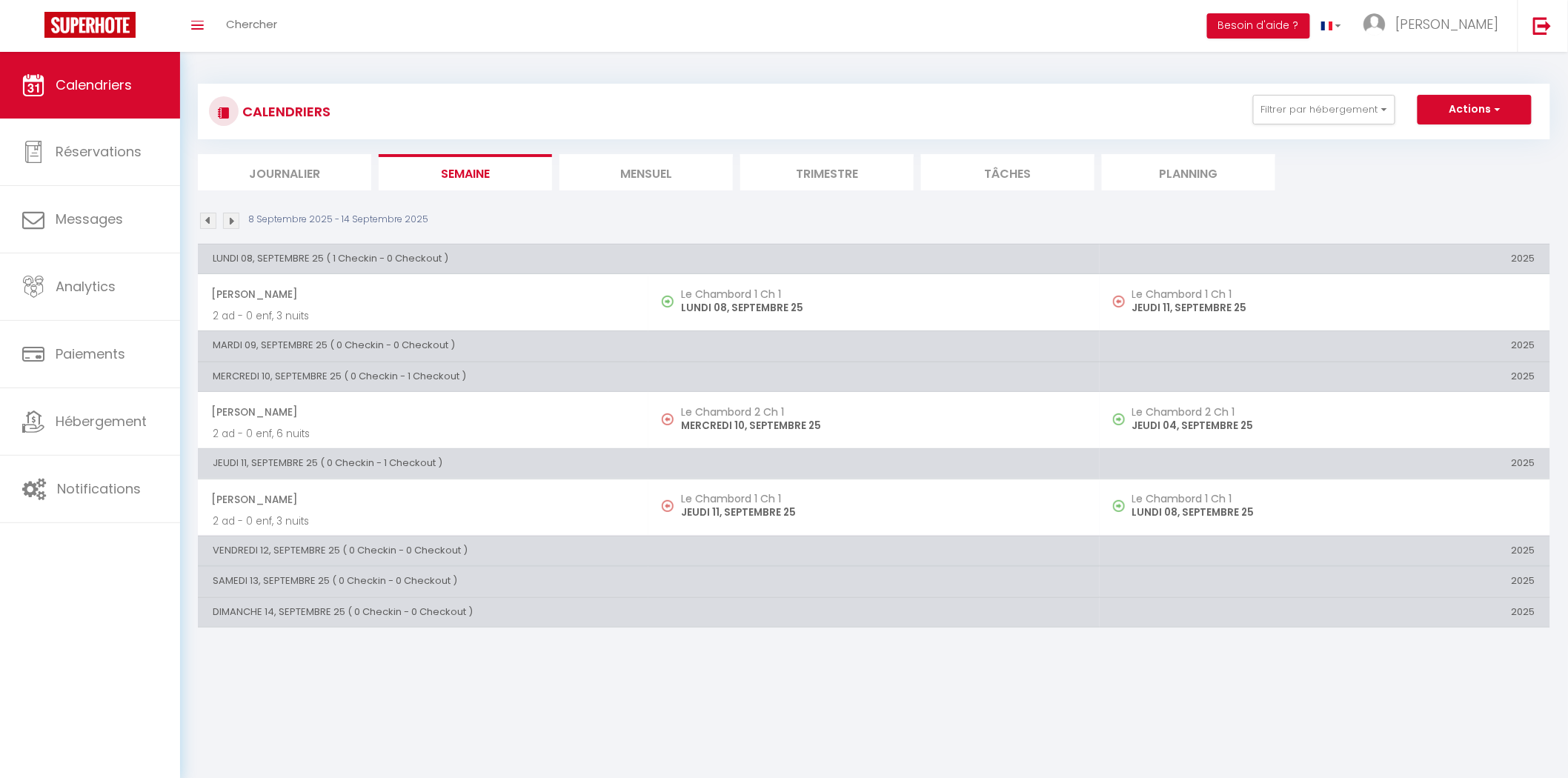
click at [316, 167] on li "Journalier" at bounding box center [285, 172] width 173 height 36
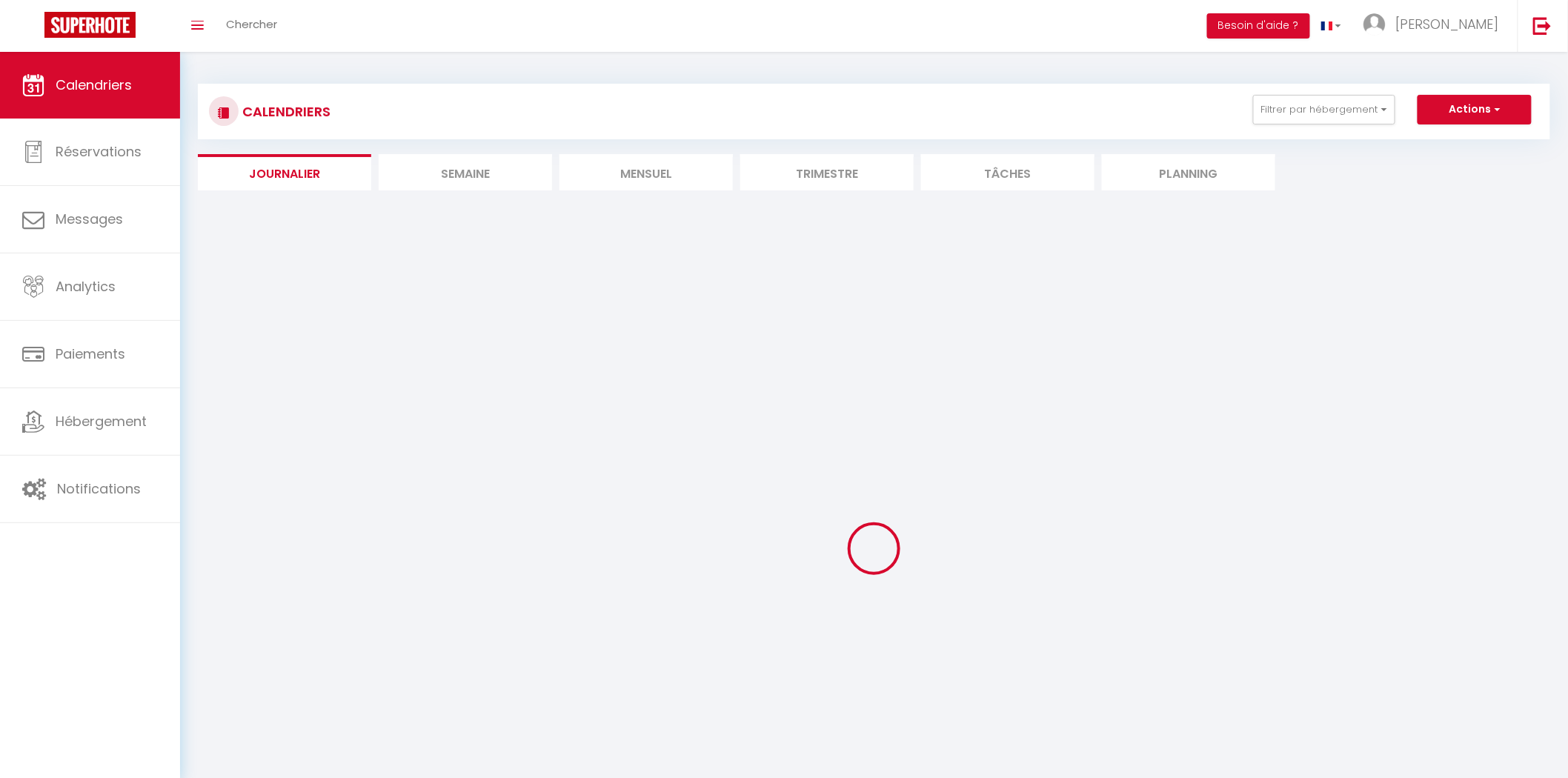
drag, startPoint x: 316, startPoint y: 167, endPoint x: 618, endPoint y: 172, distance: 302.0
click at [618, 172] on li "Mensuel" at bounding box center [646, 172] width 173 height 36
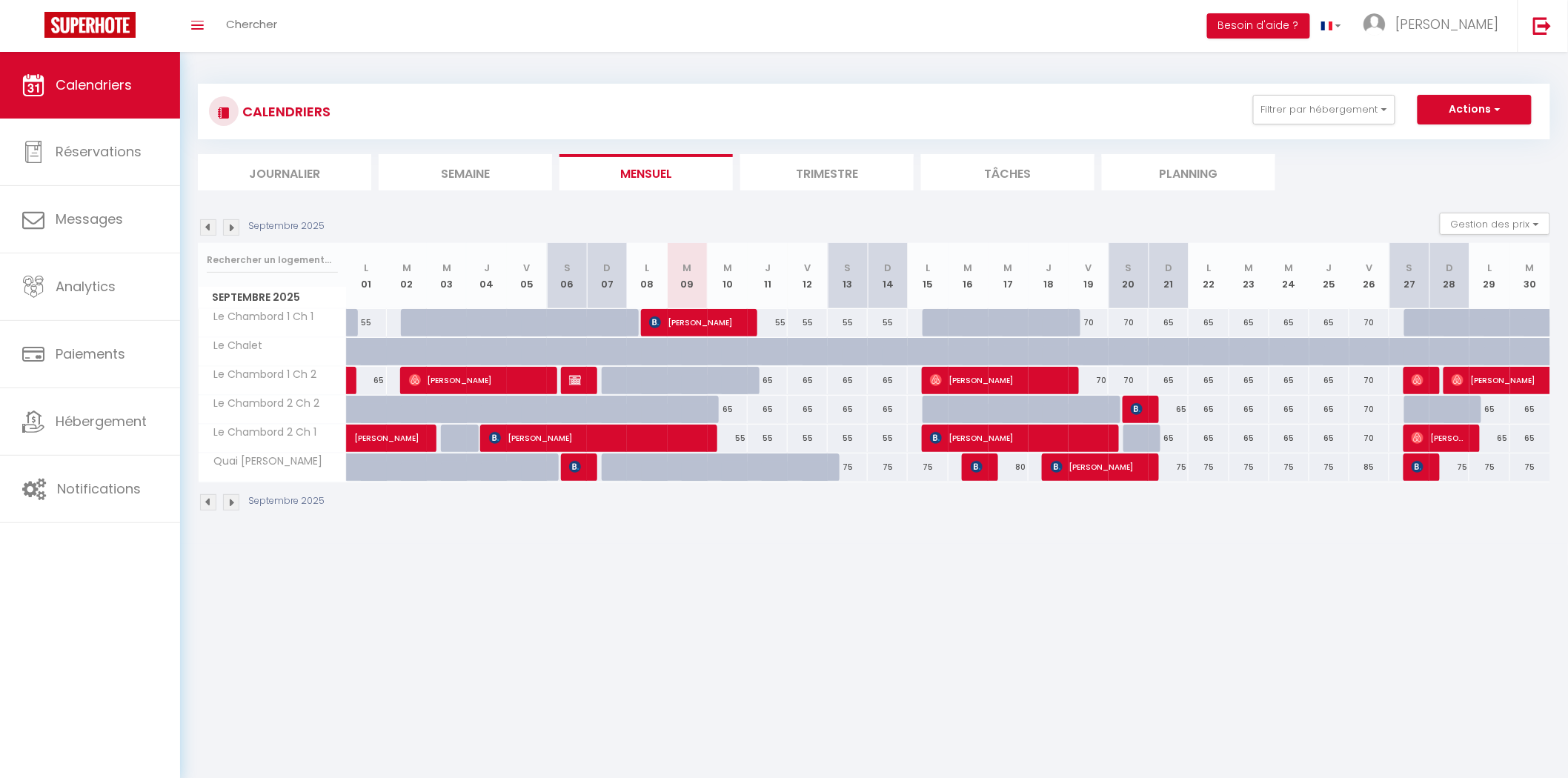
click at [495, 163] on li "Semaine" at bounding box center [465, 172] width 173 height 36
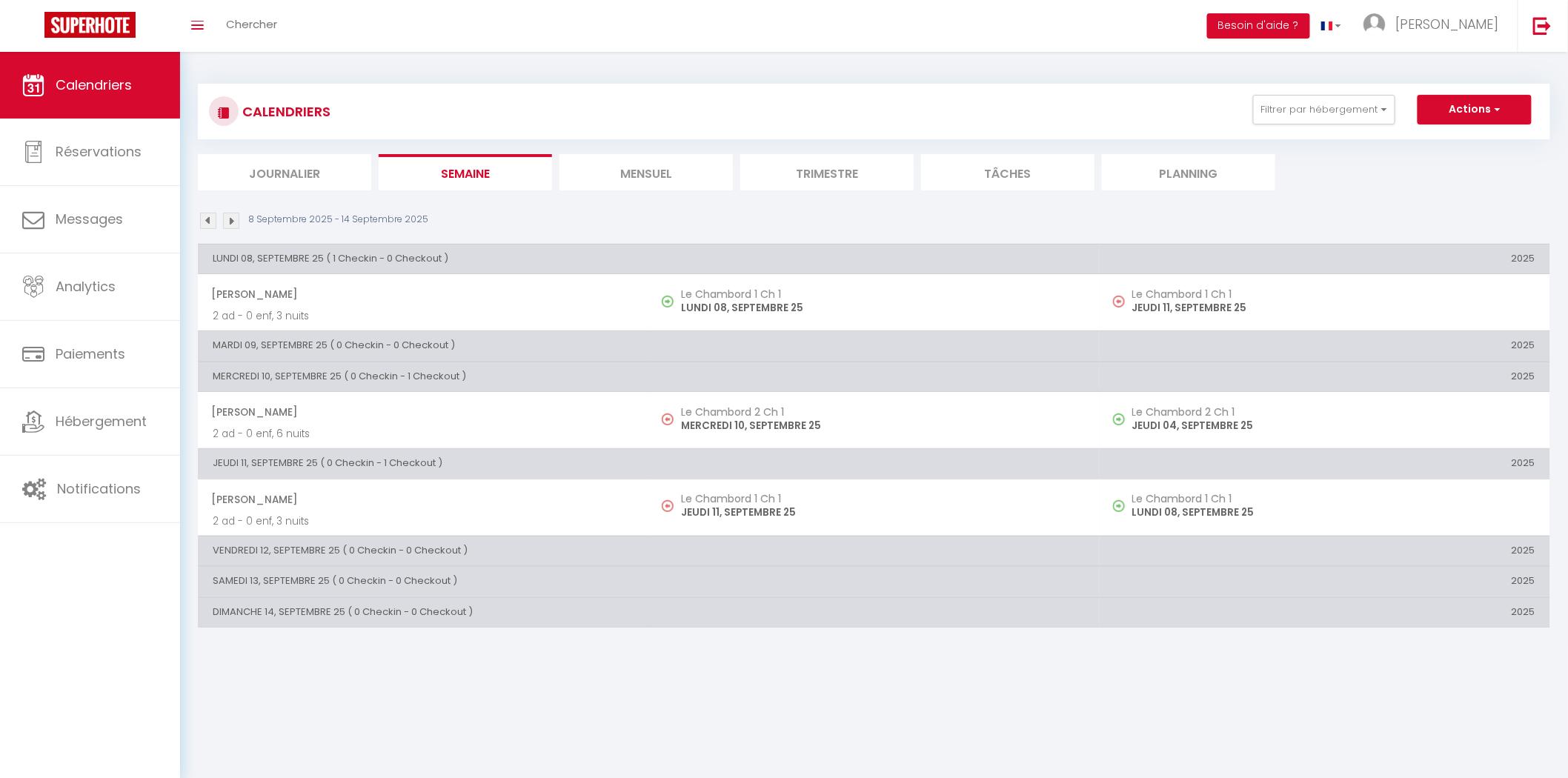
click at [319, 164] on li "Journalier" at bounding box center [285, 172] width 173 height 36
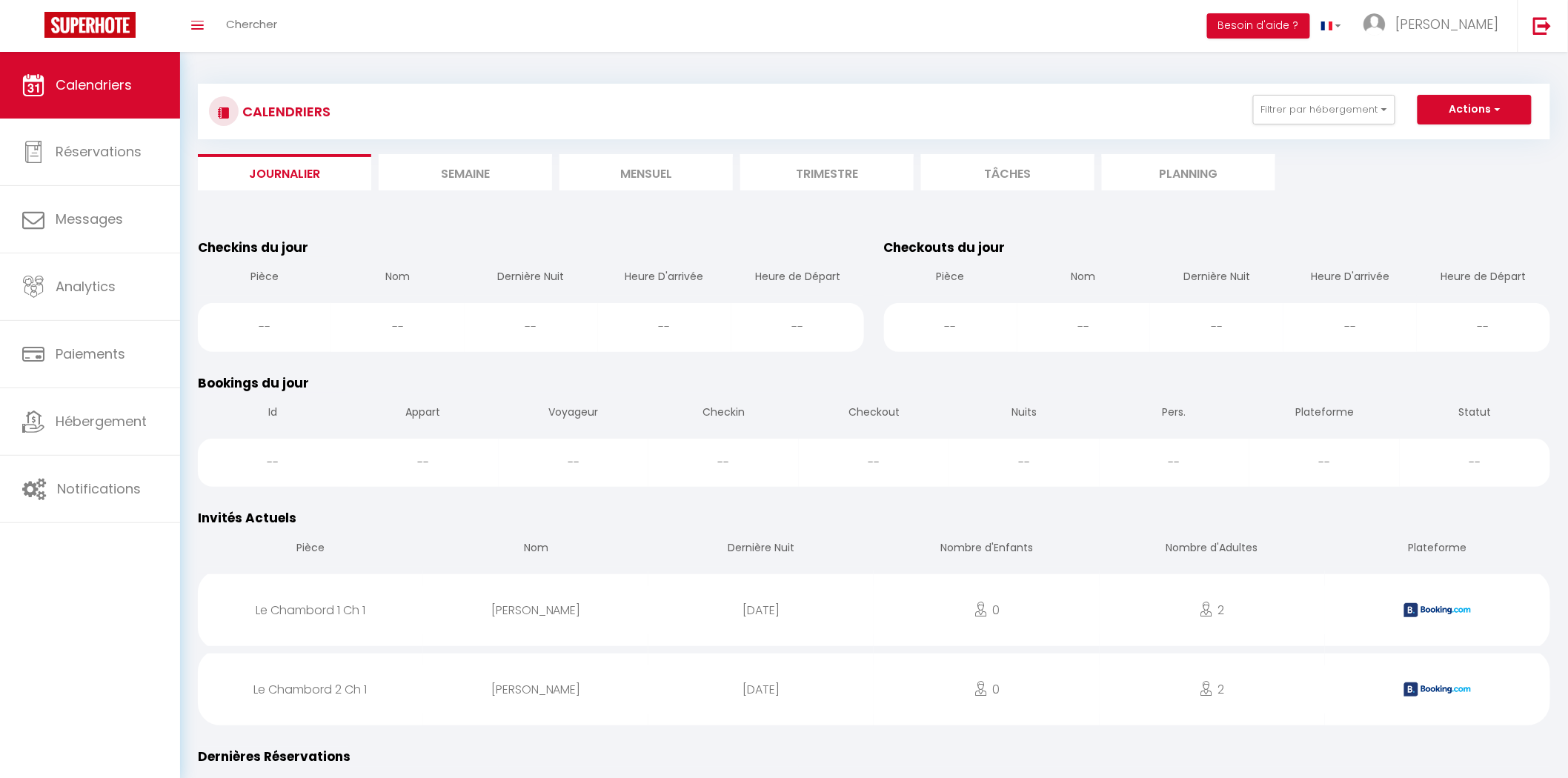
click at [505, 176] on li "Semaine" at bounding box center [465, 172] width 173 height 36
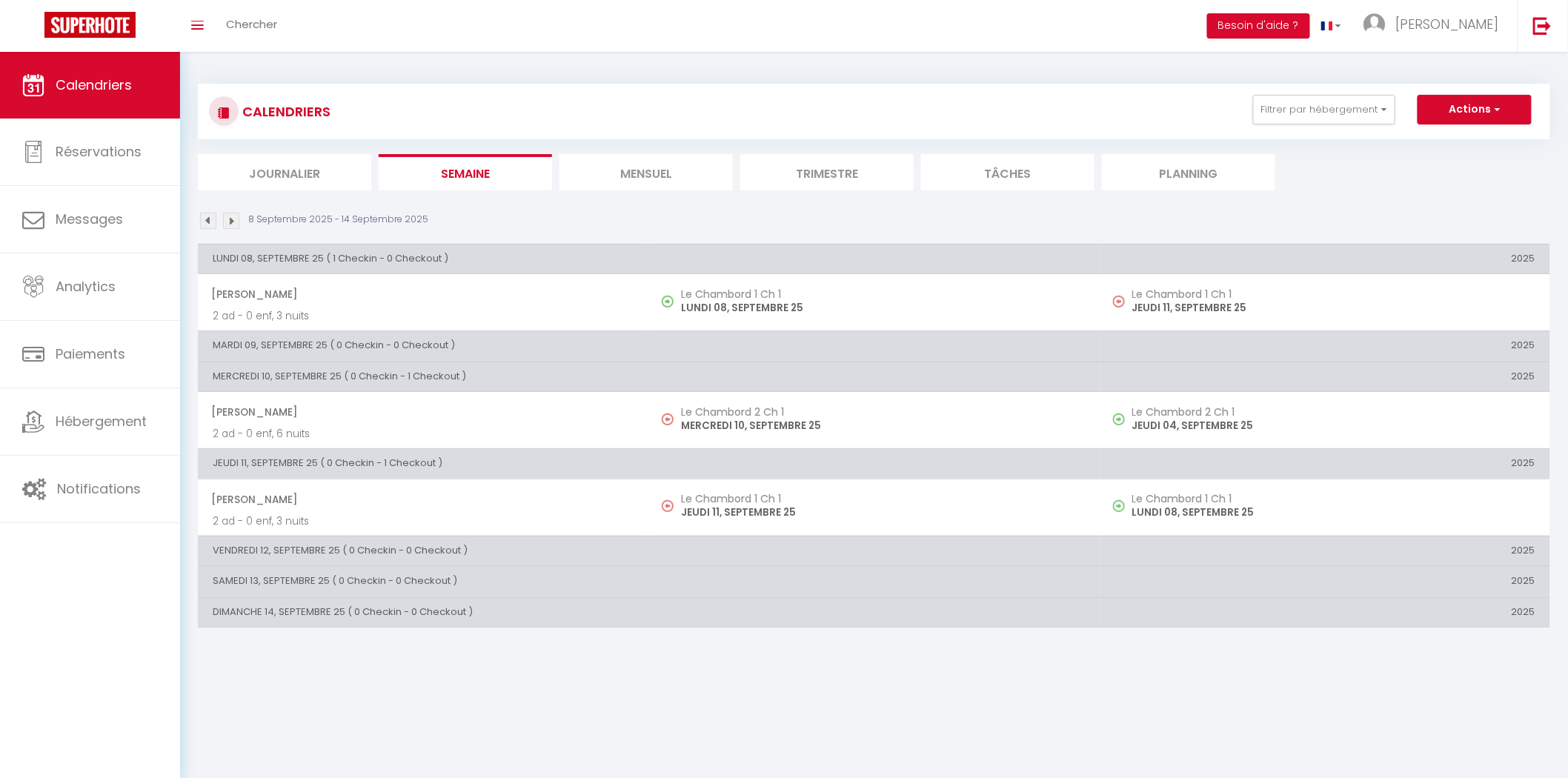
click at [764, 156] on li "Trimestre" at bounding box center [827, 172] width 173 height 36
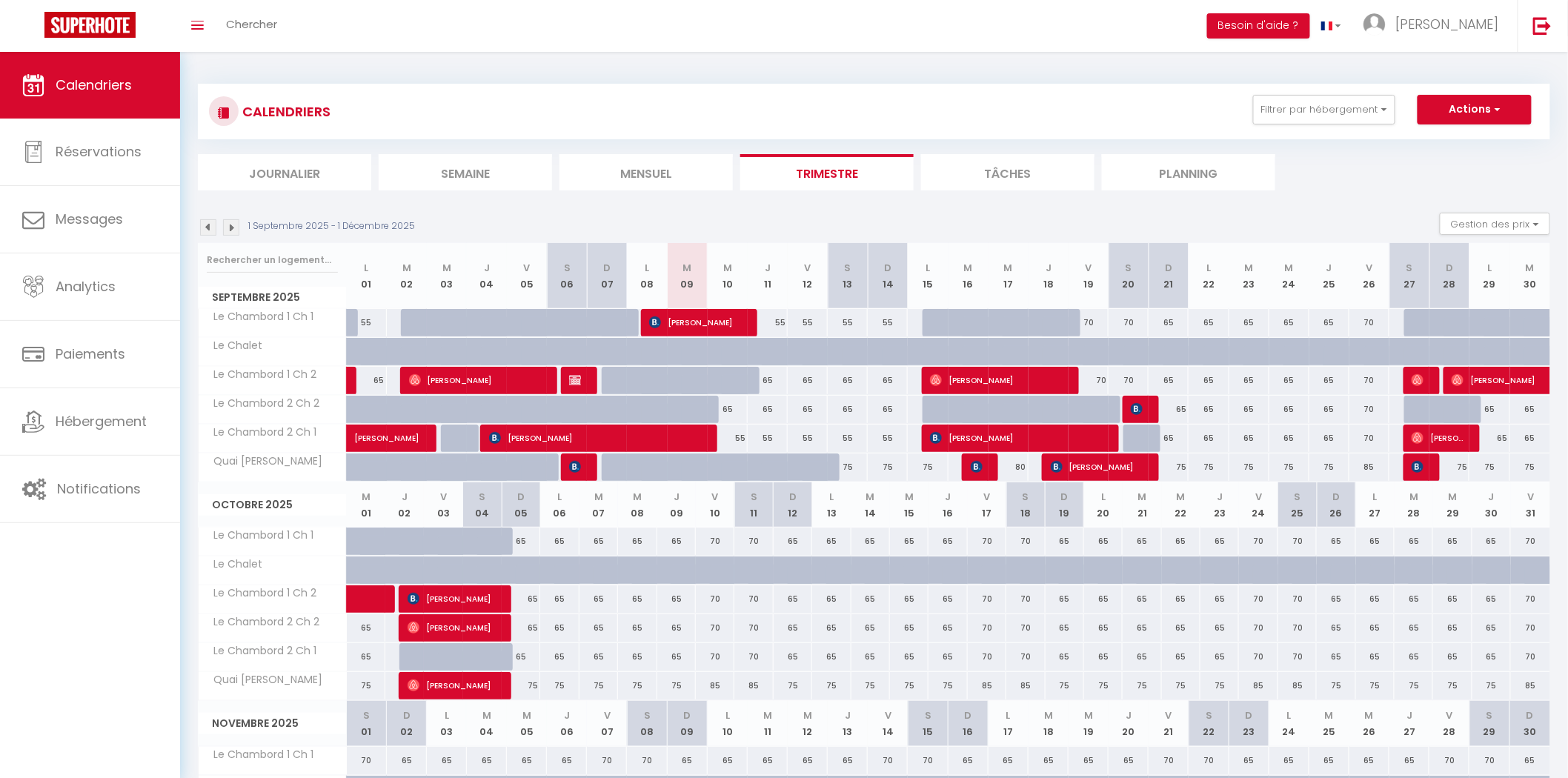
click at [669, 161] on li "Mensuel" at bounding box center [646, 172] width 173 height 36
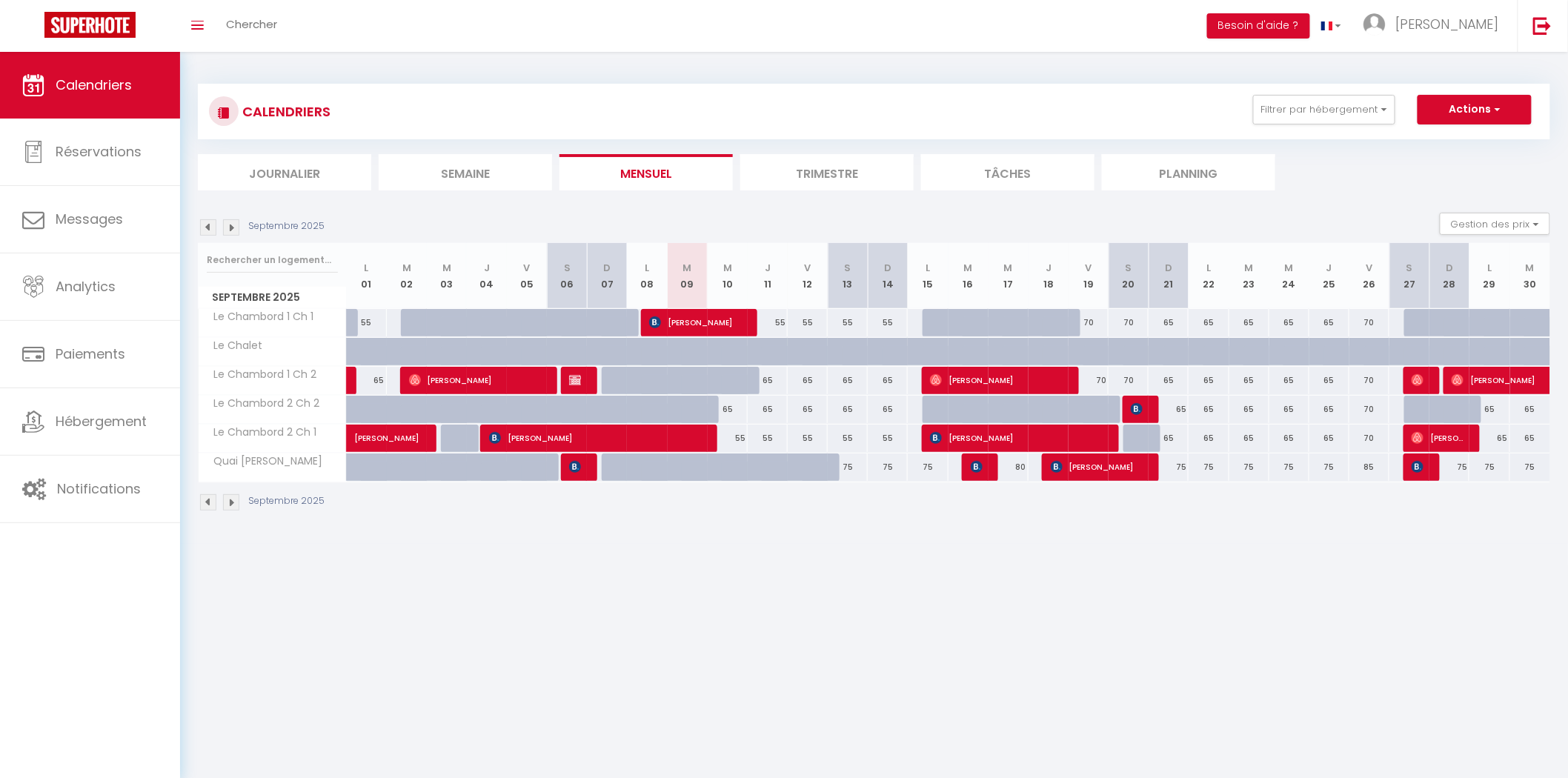
click at [272, 169] on li "Journalier" at bounding box center [285, 172] width 173 height 36
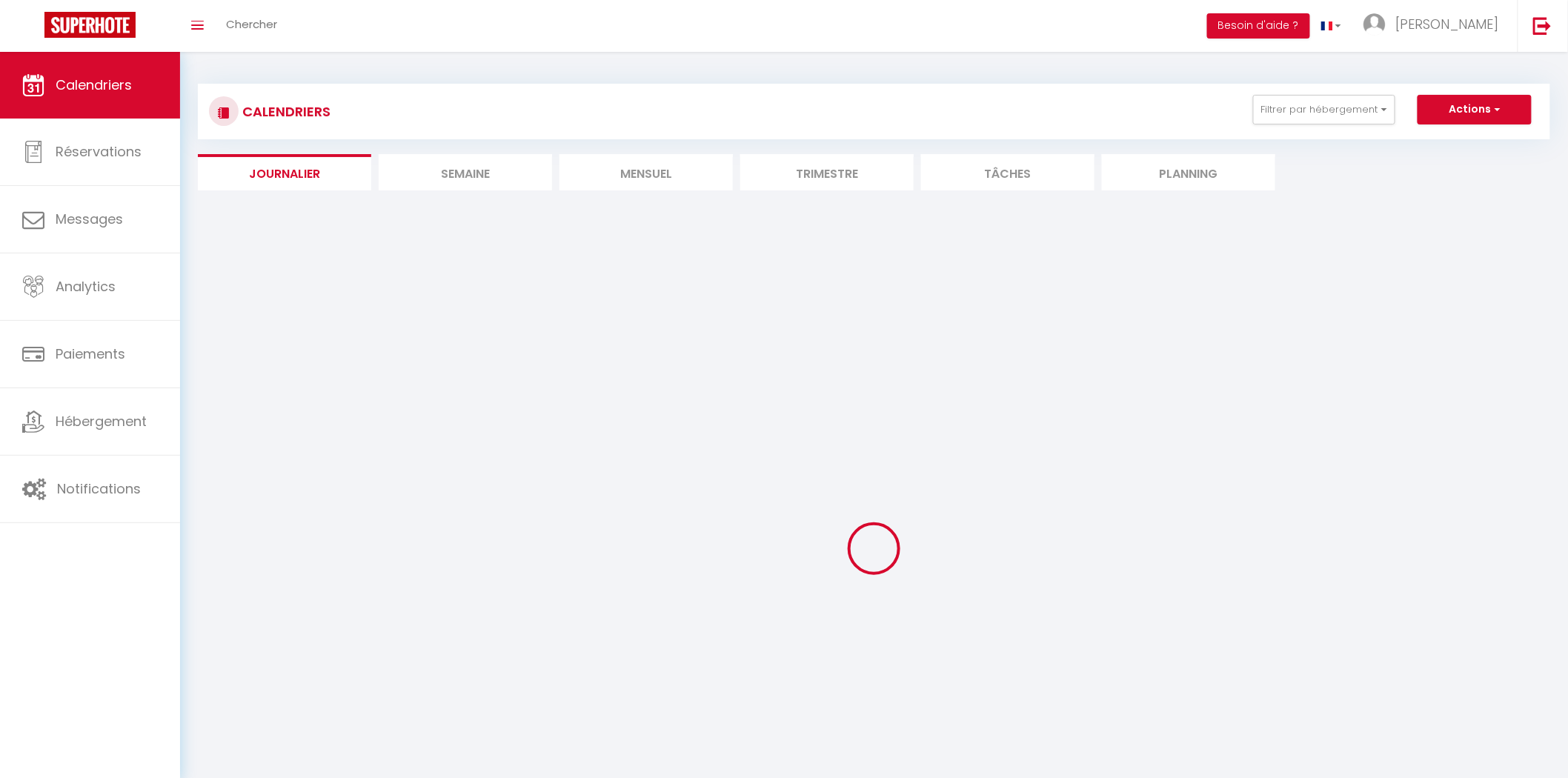
click at [530, 183] on li "Semaine" at bounding box center [465, 172] width 173 height 36
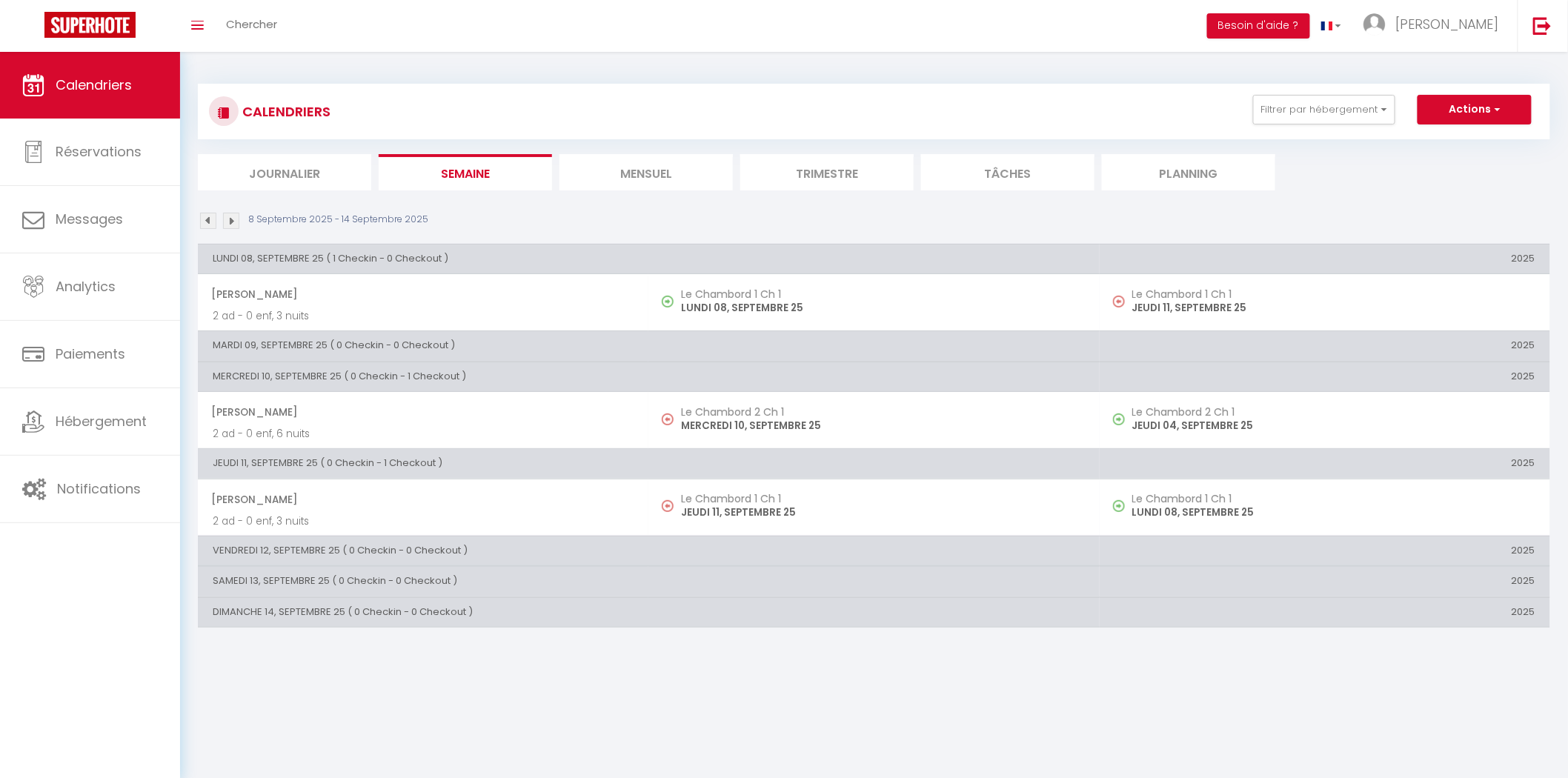
drag, startPoint x: 283, startPoint y: 164, endPoint x: 252, endPoint y: 163, distance: 31.0
click at [252, 163] on li "Journalier" at bounding box center [285, 172] width 173 height 36
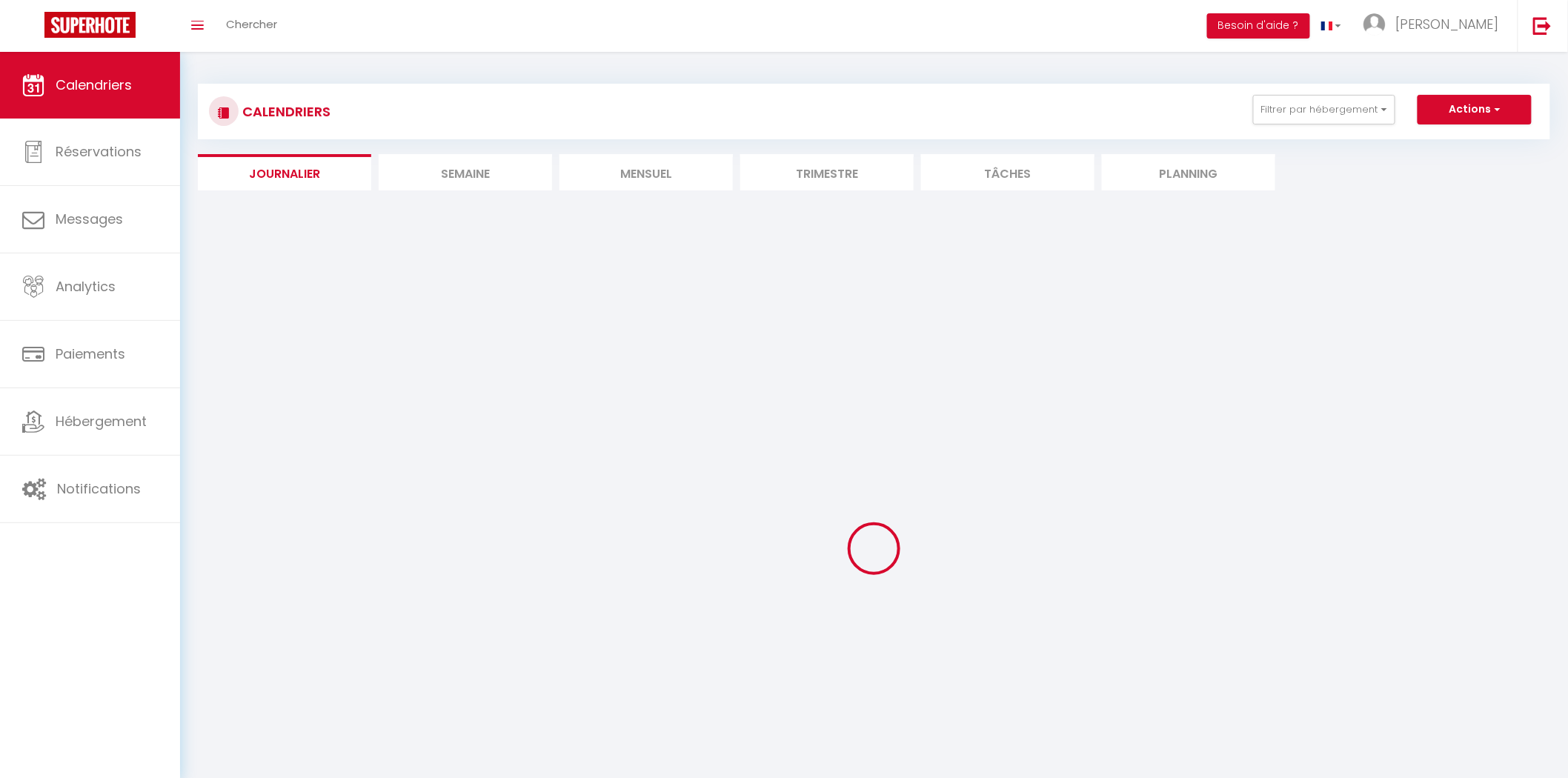
click at [476, 180] on li "Semaine" at bounding box center [465, 172] width 173 height 36
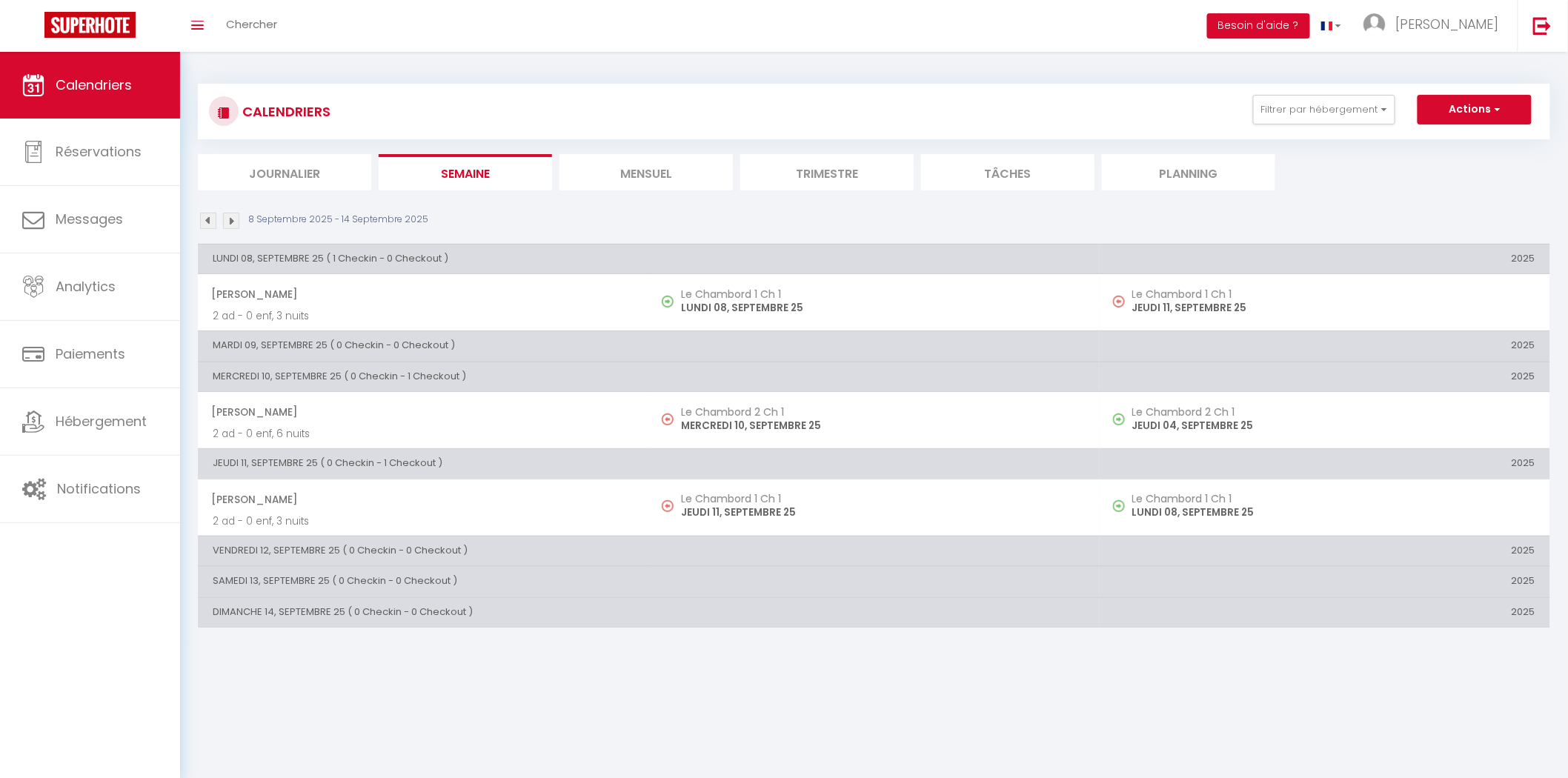
click at [316, 176] on li "Journalier" at bounding box center [285, 172] width 173 height 36
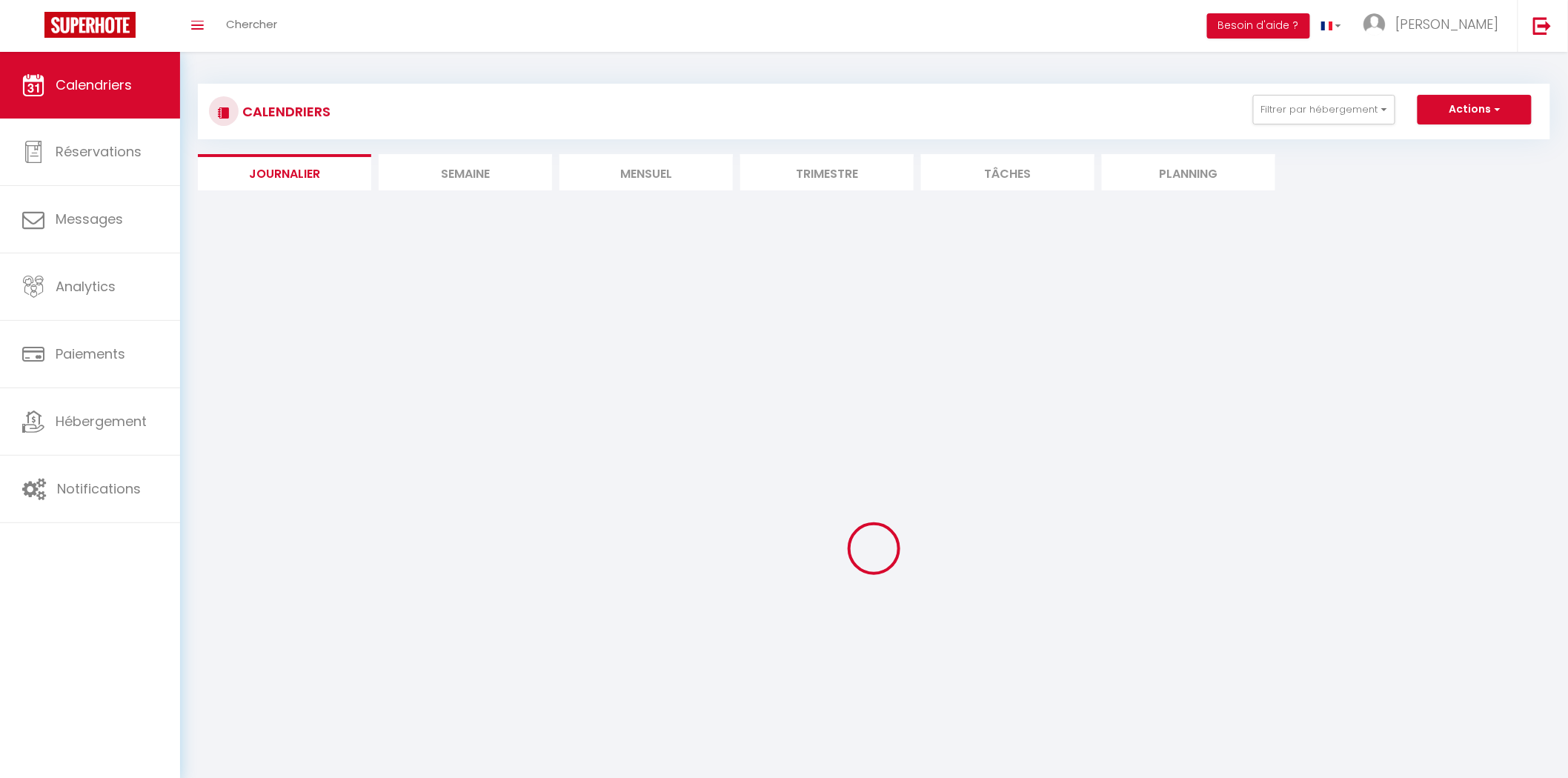
click at [483, 190] on div "CALENDRIERS Filtrer par hébergement Tous Le Chambord 2 Ch 2 Le Chambord 2 Ch 1 …" at bounding box center [874, 470] width 1352 height 802
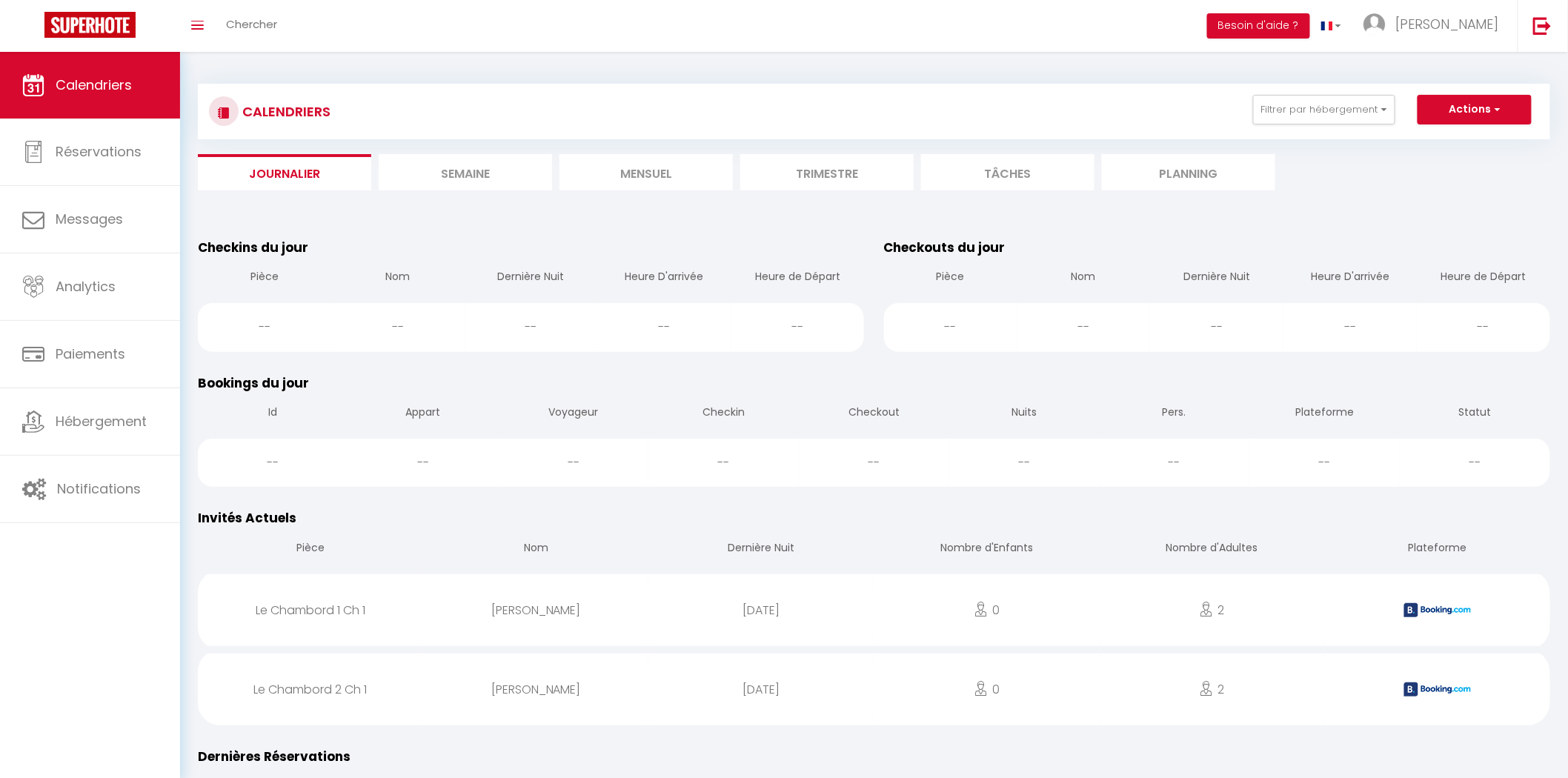
drag, startPoint x: 350, startPoint y: 173, endPoint x: 413, endPoint y: 172, distance: 63.0
click at [374, 170] on ul "Journalier Semaine Mensuel Trimestre Tâches Planning" at bounding box center [874, 172] width 1352 height 36
click at [413, 172] on li "Semaine" at bounding box center [465, 172] width 173 height 36
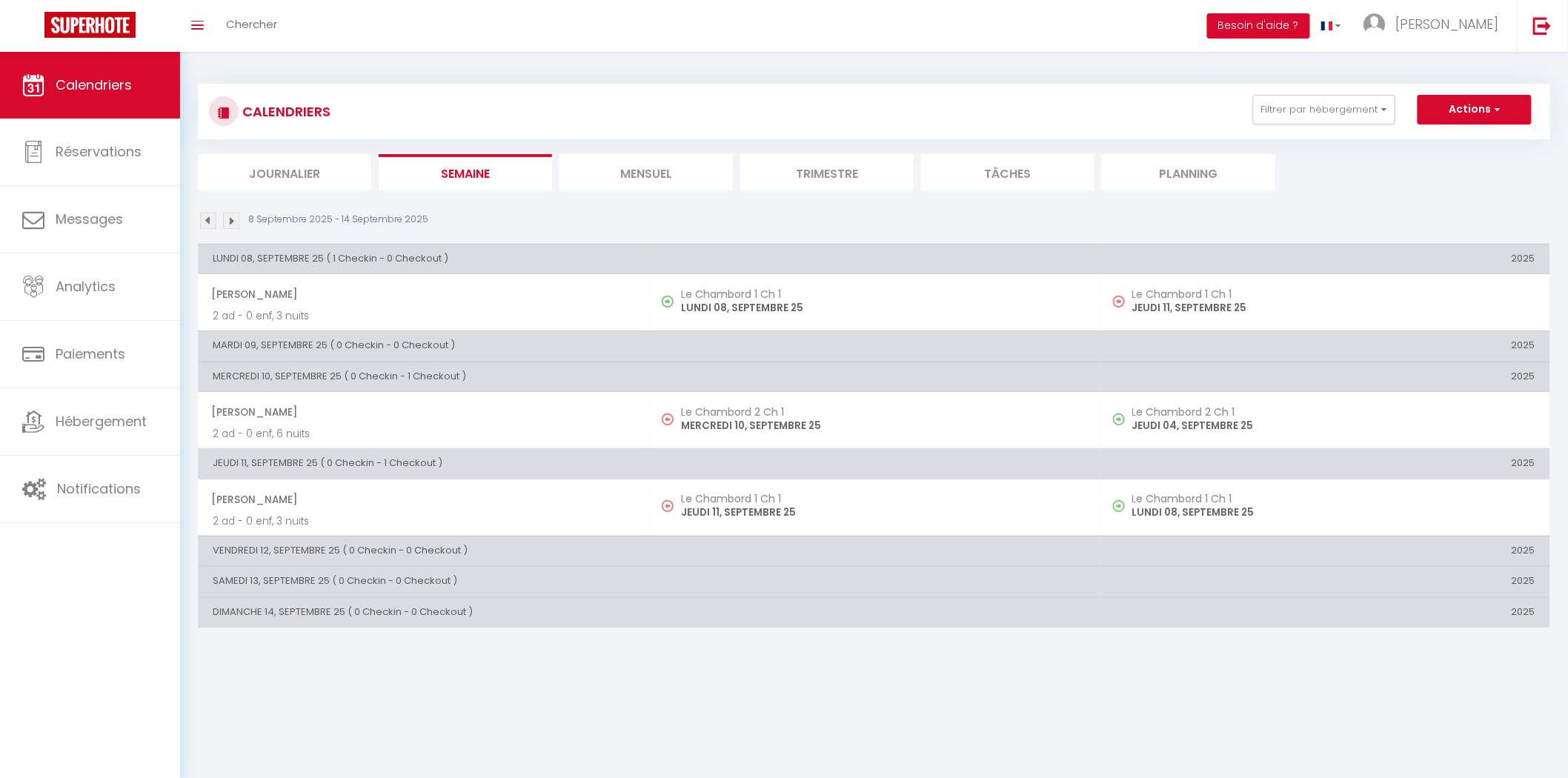
drag, startPoint x: 297, startPoint y: 176, endPoint x: 306, endPoint y: 176, distance: 9.0
click at [306, 176] on li "Journalier" at bounding box center [285, 172] width 173 height 36
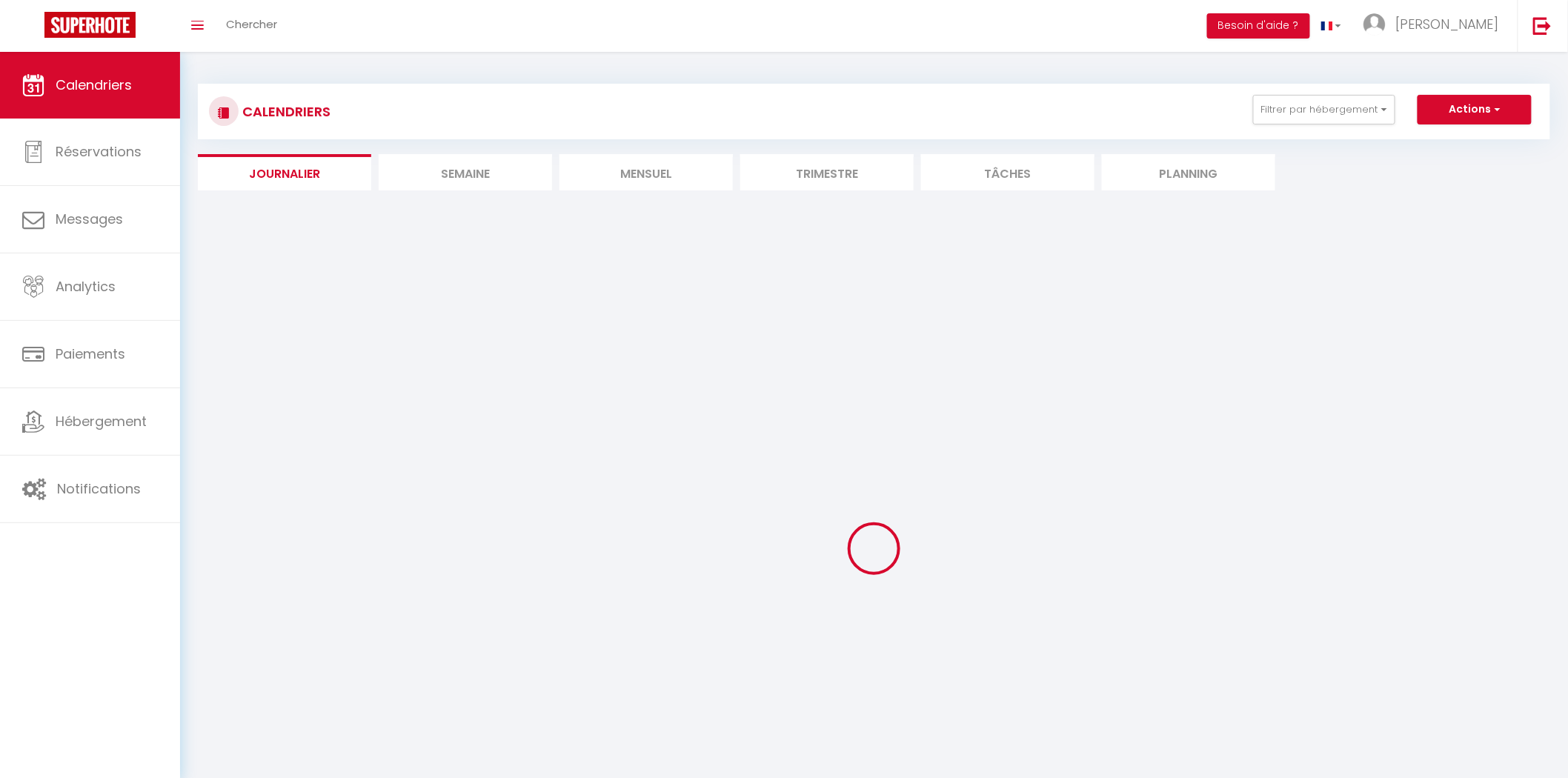
click at [535, 191] on div "CALENDRIERS Filtrer par hébergement Tous Le Chambord 2 Ch 2 Le Chambord 2 Ch 1 …" at bounding box center [874, 470] width 1352 height 802
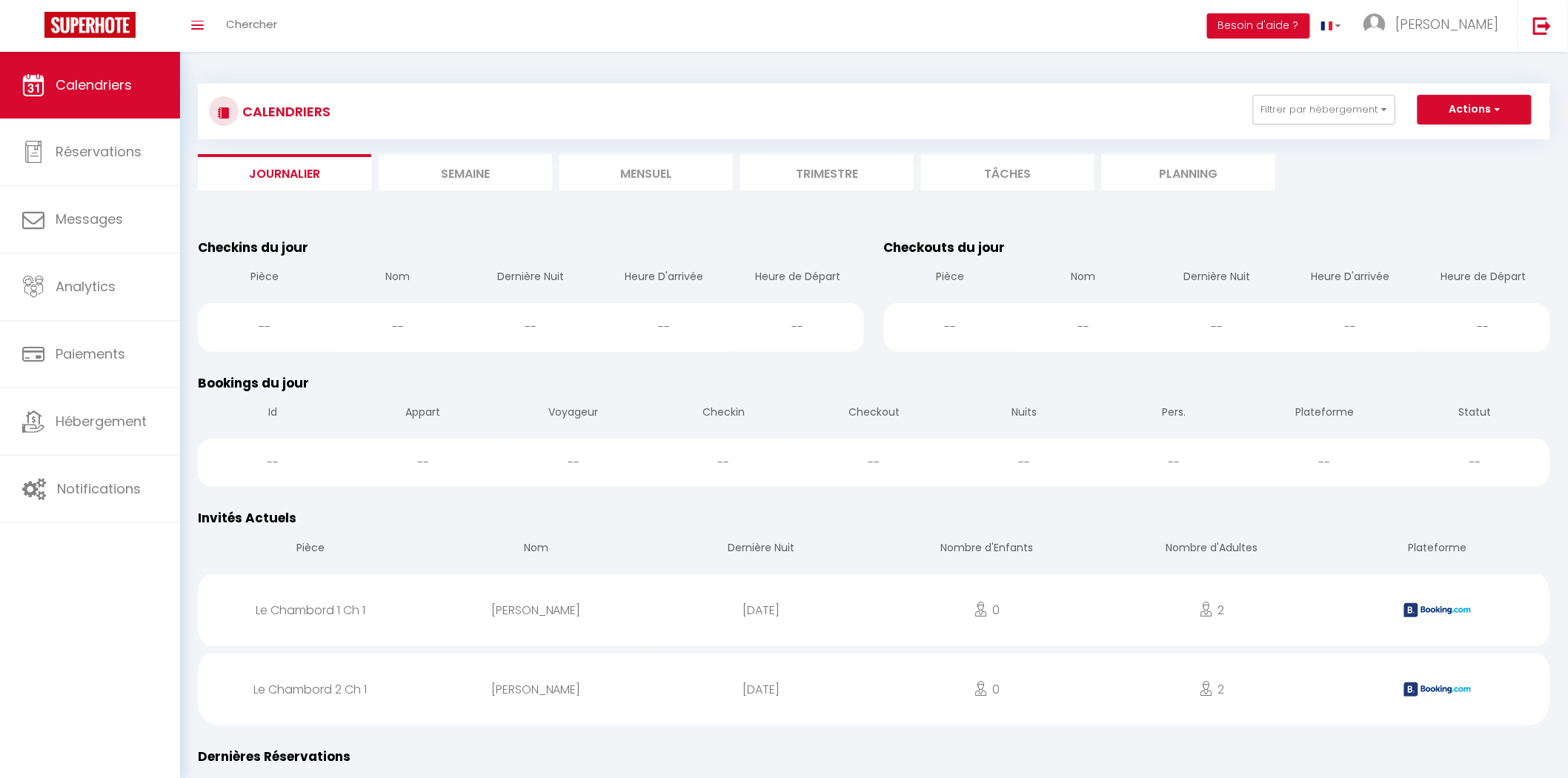
click at [467, 166] on li "Semaine" at bounding box center [465, 172] width 173 height 36
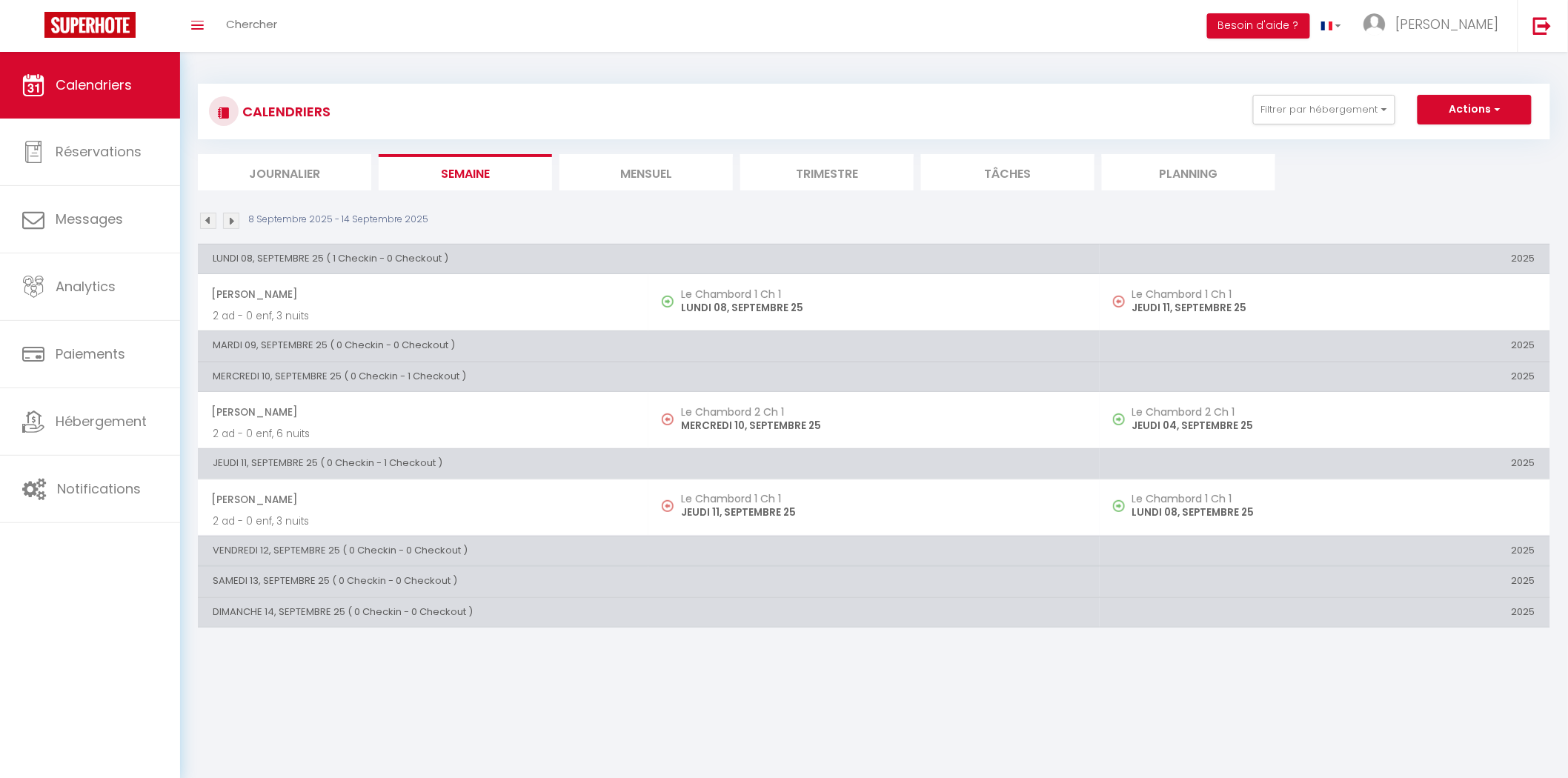
click at [255, 143] on div "CALENDRIERS Filtrer par hébergement Tous Le Chambord 2 Ch 2 Le Chambord 2 Ch 1 …" at bounding box center [874, 137] width 1352 height 106
click at [276, 152] on div "CALENDRIERS Filtrer par hébergement Tous Le Chambord 2 Ch 2 Le Chambord 2 Ch 1 …" at bounding box center [874, 137] width 1352 height 106
click at [282, 160] on li "Journalier" at bounding box center [285, 172] width 173 height 36
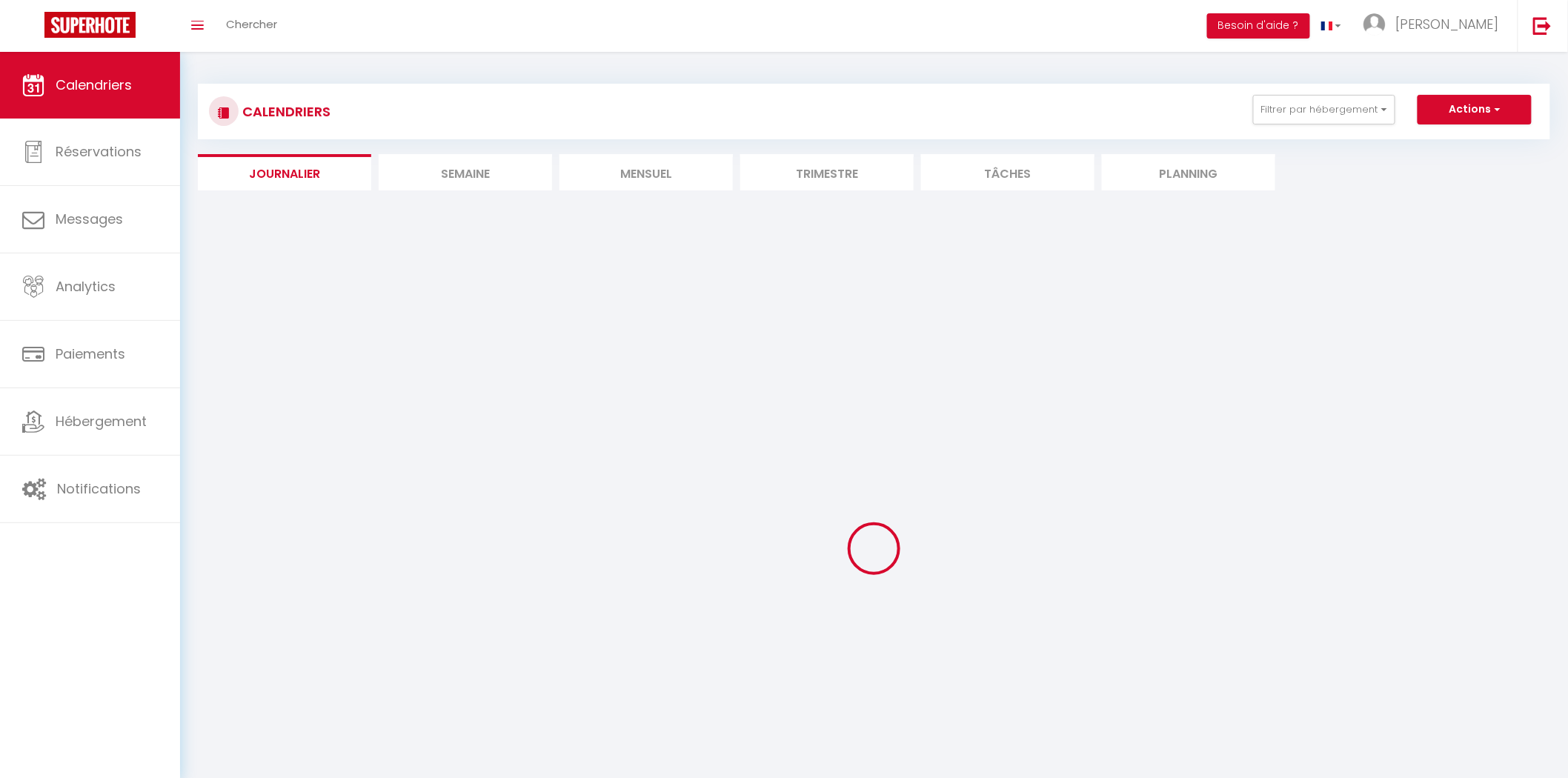
click at [321, 124] on h3 "CALENDRIERS" at bounding box center [285, 111] width 92 height 34
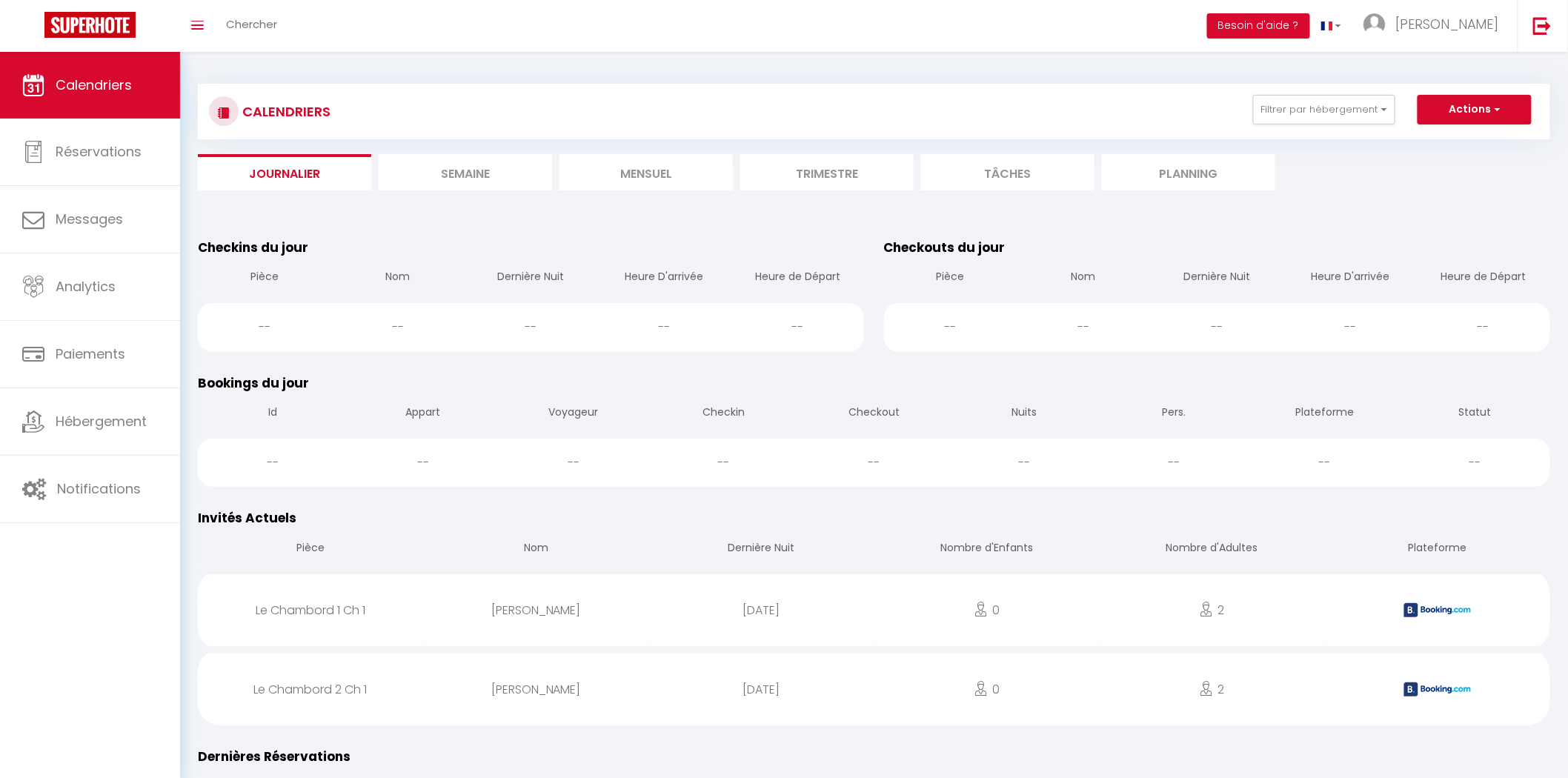
click at [321, 124] on h3 "CALENDRIERS" at bounding box center [285, 111] width 92 height 34
drag, startPoint x: 339, startPoint y: 123, endPoint x: 358, endPoint y: 126, distance: 19.2
click at [348, 124] on div "CALENDRIERS Filtrer par hébergement Tous Le Chambord 2 Ch 2 Le Chambord 2 Ch 1 …" at bounding box center [874, 111] width 1330 height 34
click at [396, 122] on div "CALENDRIERS Filtrer par hébergement Tous Le Chambord 2 Ch 2 Le Chambord 2 Ch 1 …" at bounding box center [874, 111] width 1330 height 34
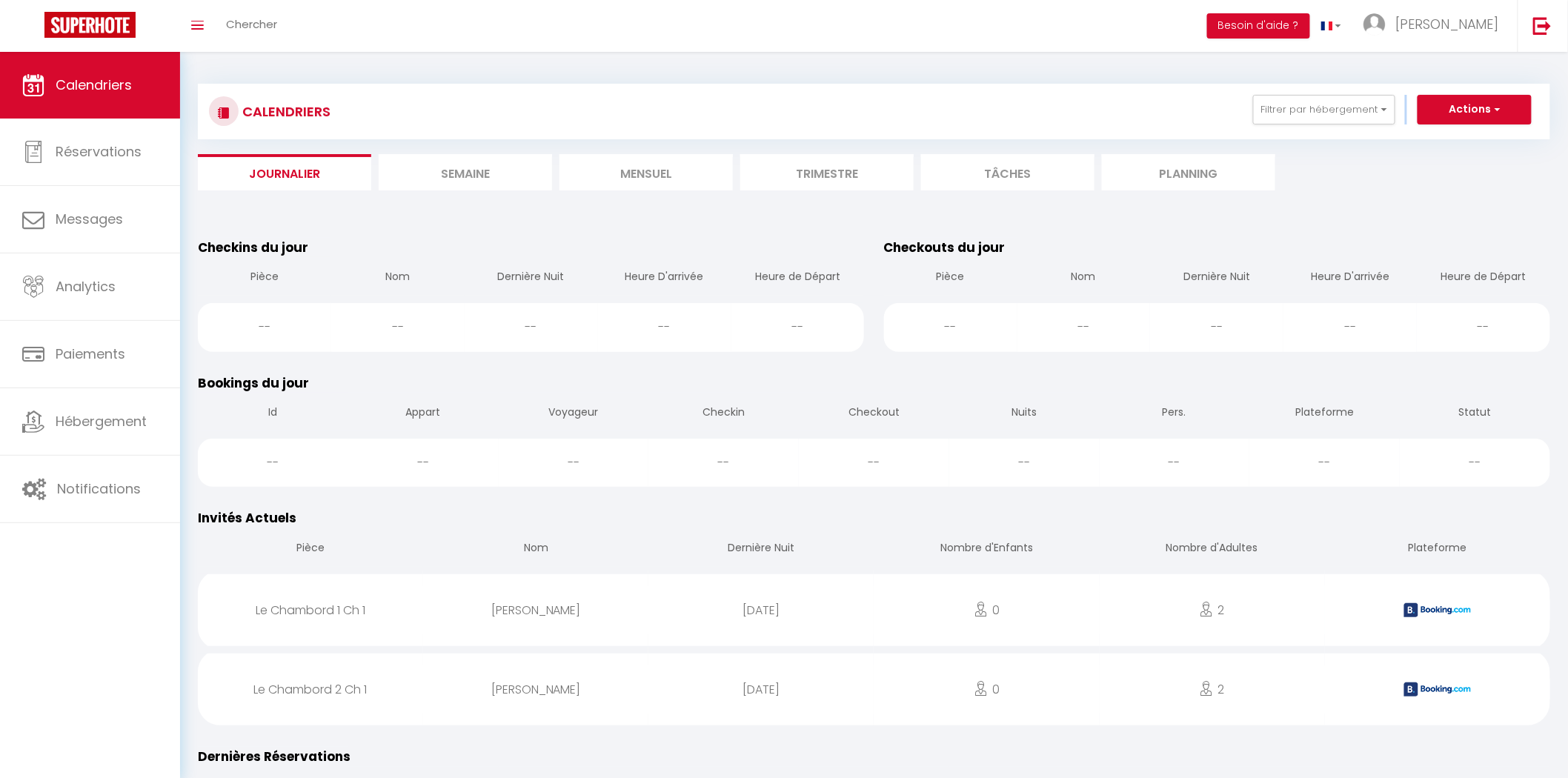
click at [396, 122] on div "CALENDRIERS Filtrer par hébergement Tous Le Chambord 2 Ch 2 Le Chambord 2 Ch 1 …" at bounding box center [874, 111] width 1330 height 34
click at [397, 122] on div "CALENDRIERS Filtrer par hébergement Tous Le Chambord 2 Ch 2 Le Chambord 2 Ch 1 …" at bounding box center [874, 111] width 1330 height 34
click at [356, 110] on div "CALENDRIERS Filtrer par hébergement Tous Le Chambord 2 Ch 2 Le Chambord 2 Ch 1 …" at bounding box center [874, 111] width 1330 height 34
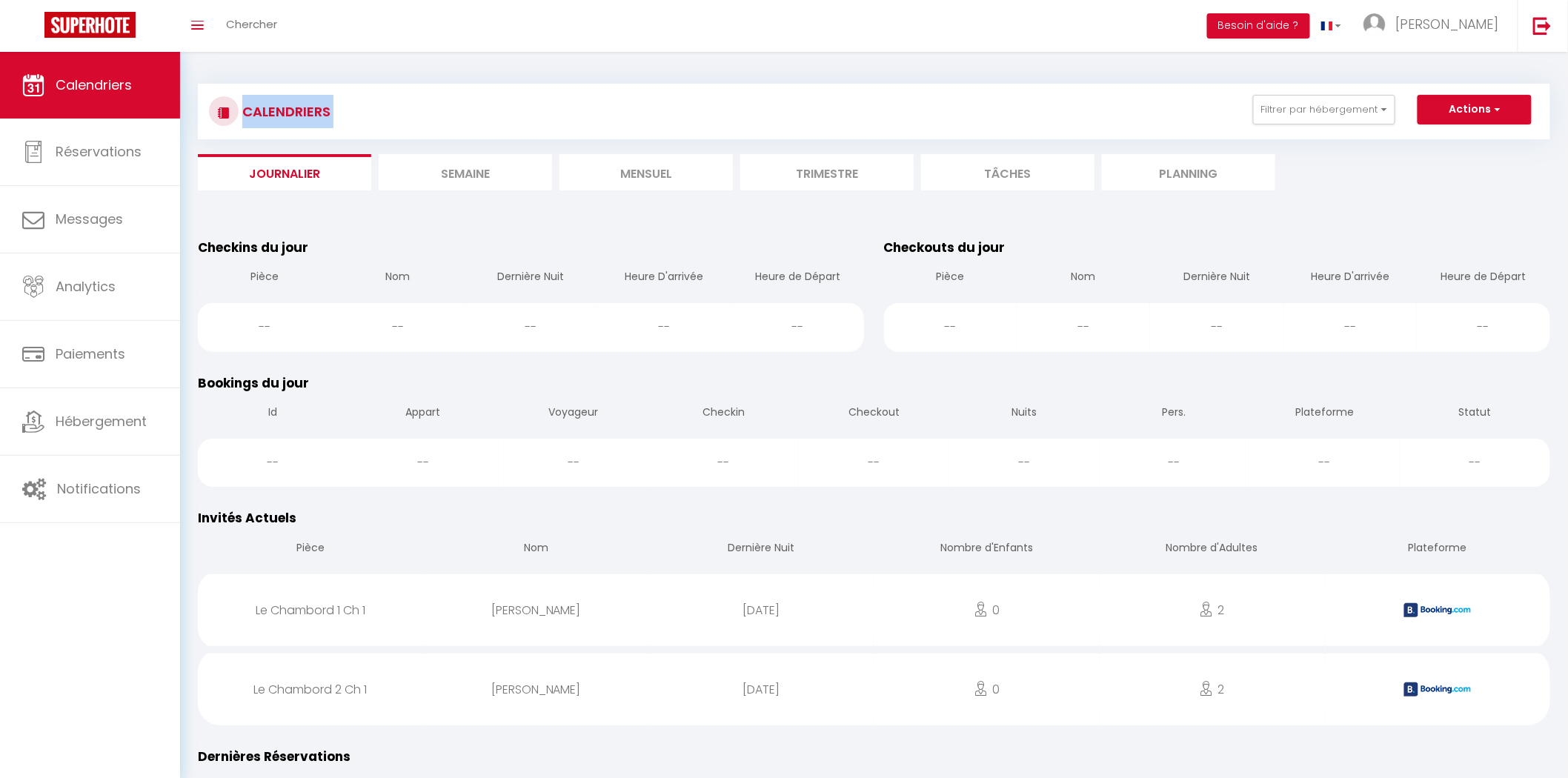
click at [356, 110] on div "CALENDRIERS Filtrer par hébergement Tous Le Chambord 2 Ch 2 Le Chambord 2 Ch 1 …" at bounding box center [874, 111] width 1330 height 34
click at [353, 112] on div "CALENDRIERS Filtrer par hébergement Tous Le Chambord 2 Ch 2 Le Chambord 2 Ch 1 …" at bounding box center [874, 111] width 1330 height 34
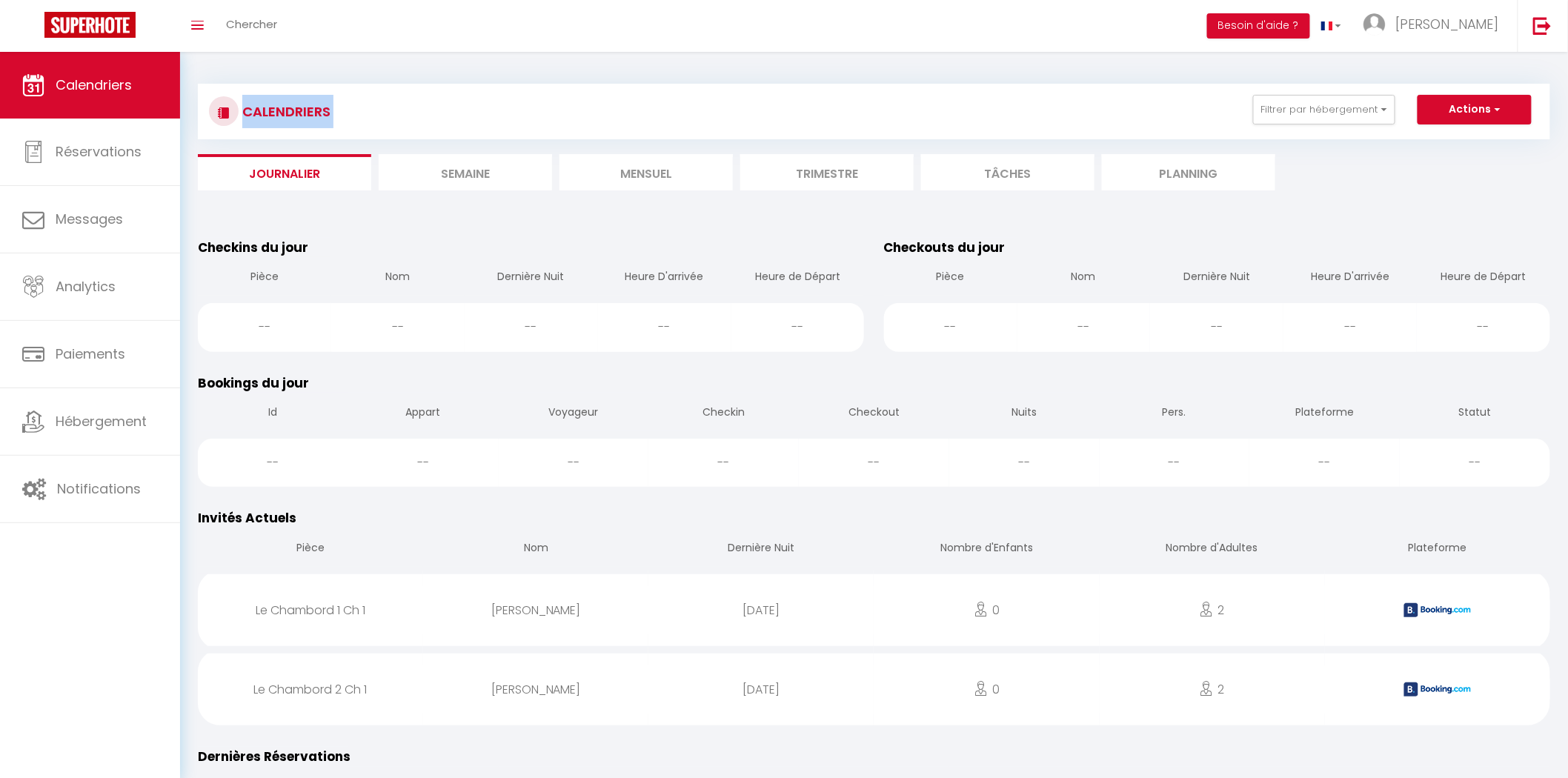
click at [353, 112] on div "CALENDRIERS Filtrer par hébergement Tous Le Chambord 2 Ch 2 Le Chambord 2 Ch 1 …" at bounding box center [874, 111] width 1330 height 34
click at [351, 113] on div "CALENDRIERS Filtrer par hébergement Tous Le Chambord 2 Ch 2 Le Chambord 2 Ch 1 …" at bounding box center [874, 111] width 1330 height 34
click at [321, 109] on h3 "CALENDRIERS" at bounding box center [285, 111] width 92 height 34
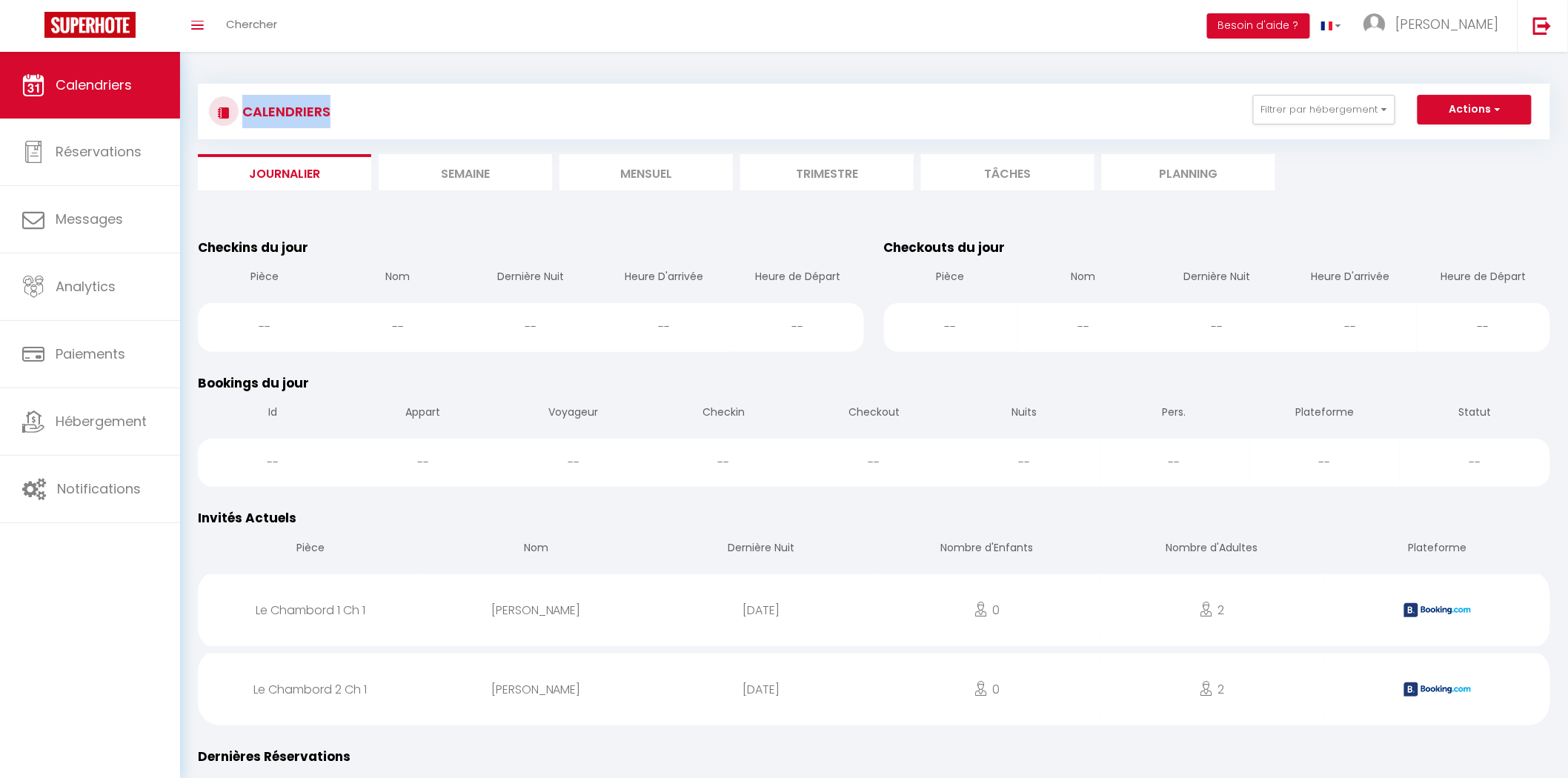
click at [321, 109] on h3 "CALENDRIERS" at bounding box center [285, 111] width 92 height 34
click at [320, 109] on h3 "CALENDRIERS" at bounding box center [285, 111] width 92 height 34
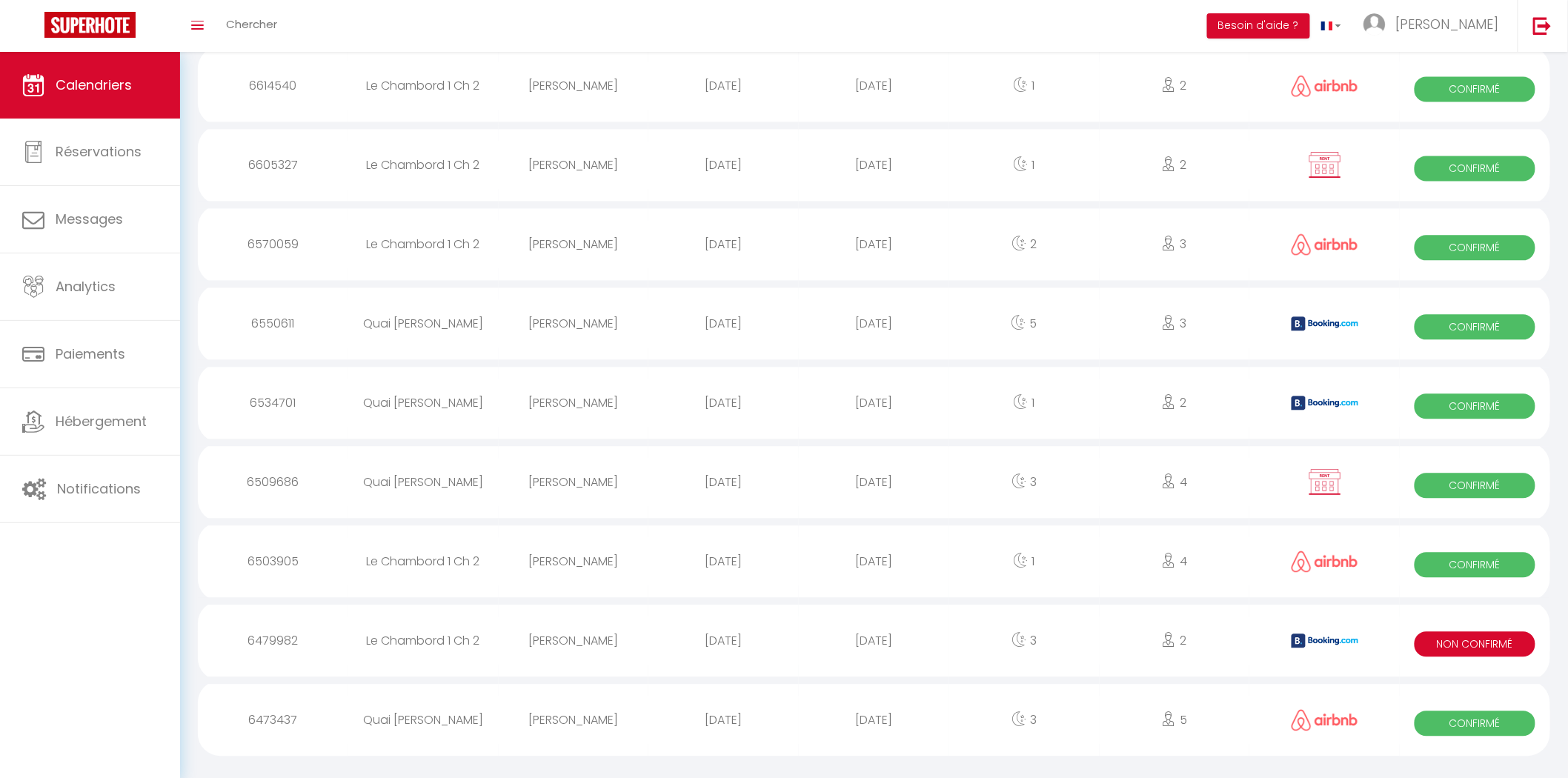
scroll to position [1243, 0]
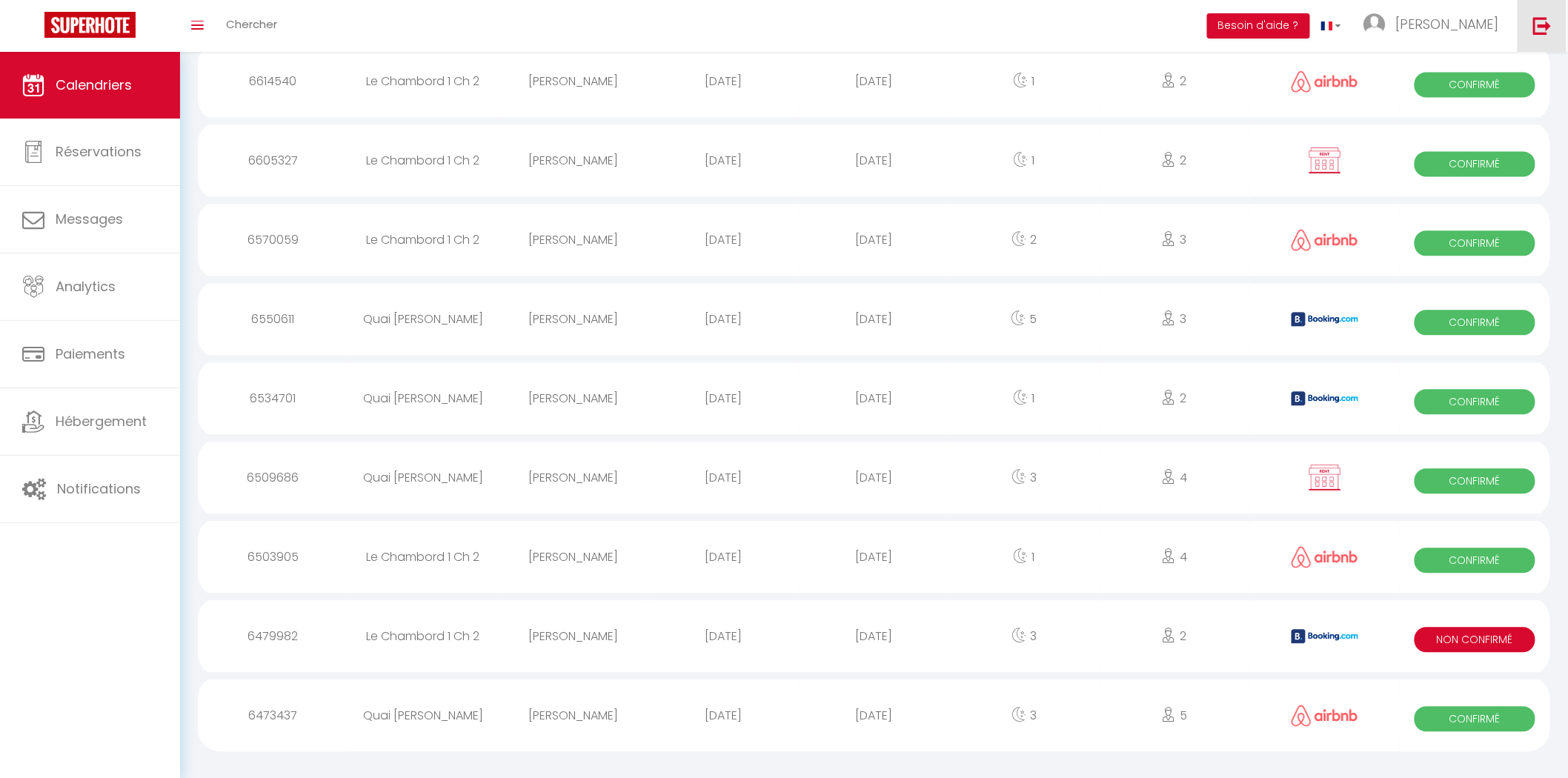
click at [1530, 37] on link at bounding box center [1542, 25] width 49 height 52
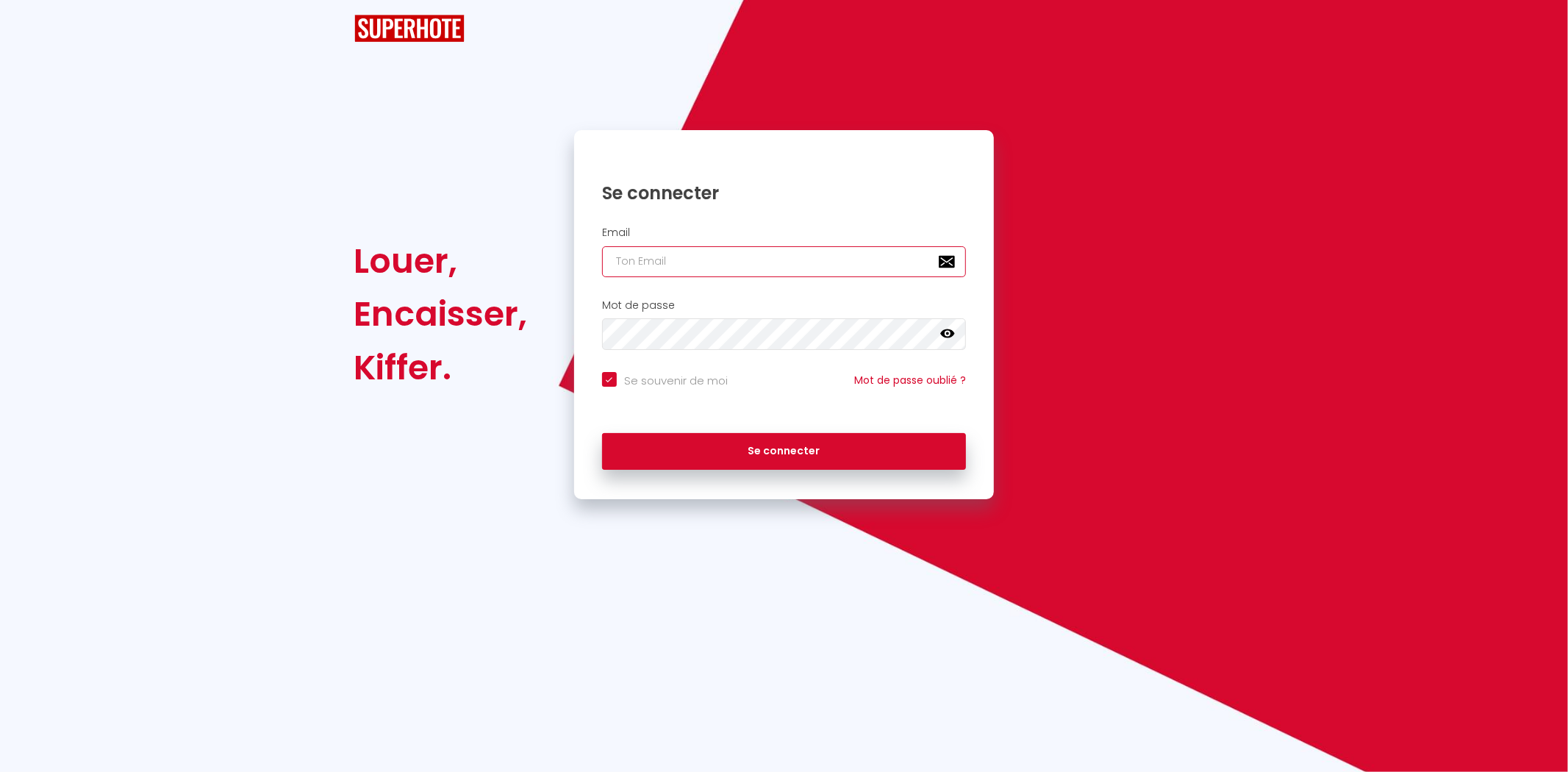
type input "[EMAIL_ADDRESS][DOMAIN_NAME]"
checkbox input "true"
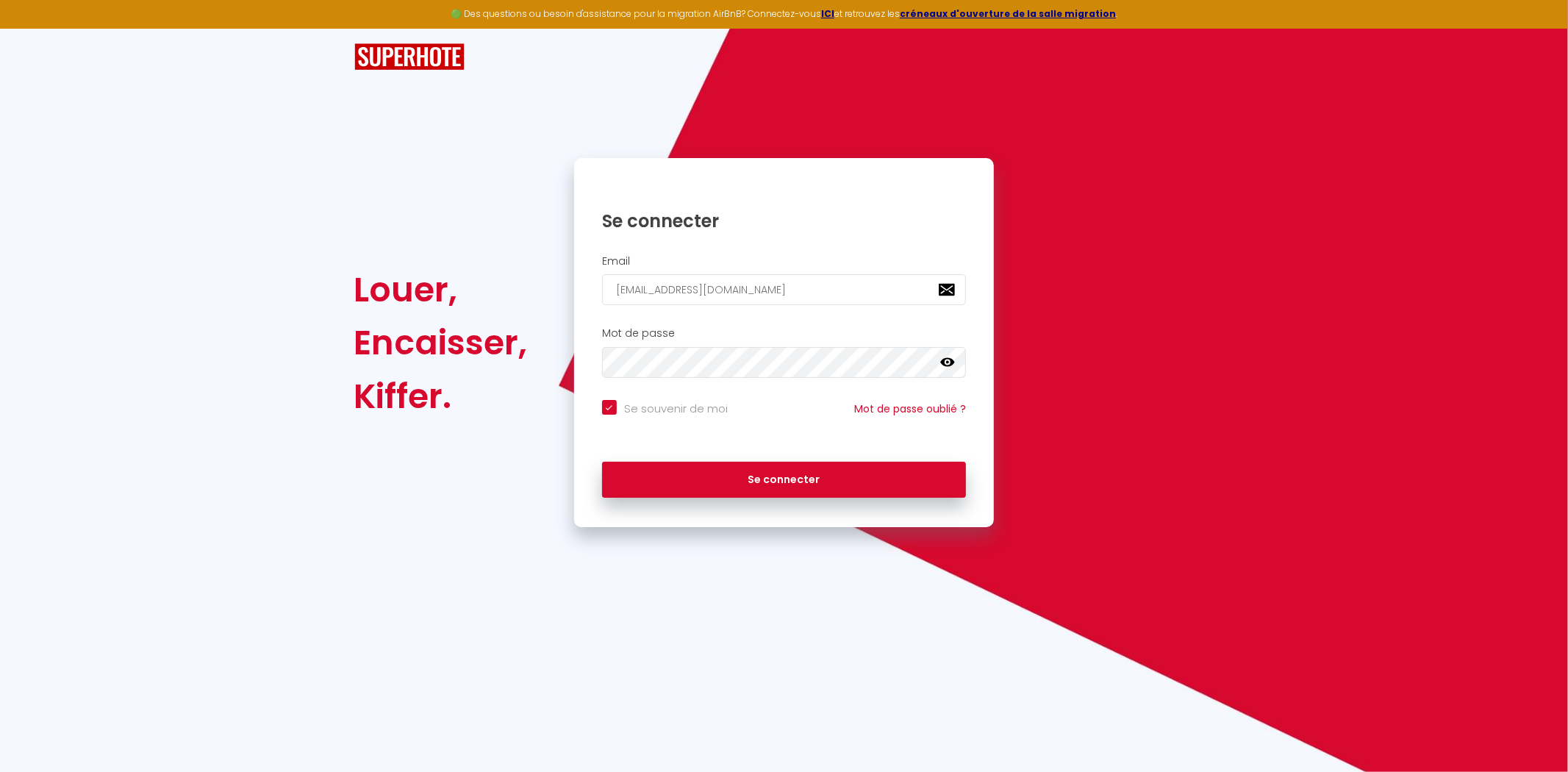
click at [877, 273] on div "Email yohan.verdalle@gmail.com" at bounding box center [784, 280] width 402 height 50
click at [877, 285] on input "[EMAIL_ADDRESS][DOMAIN_NAME]" at bounding box center [784, 290] width 364 height 31
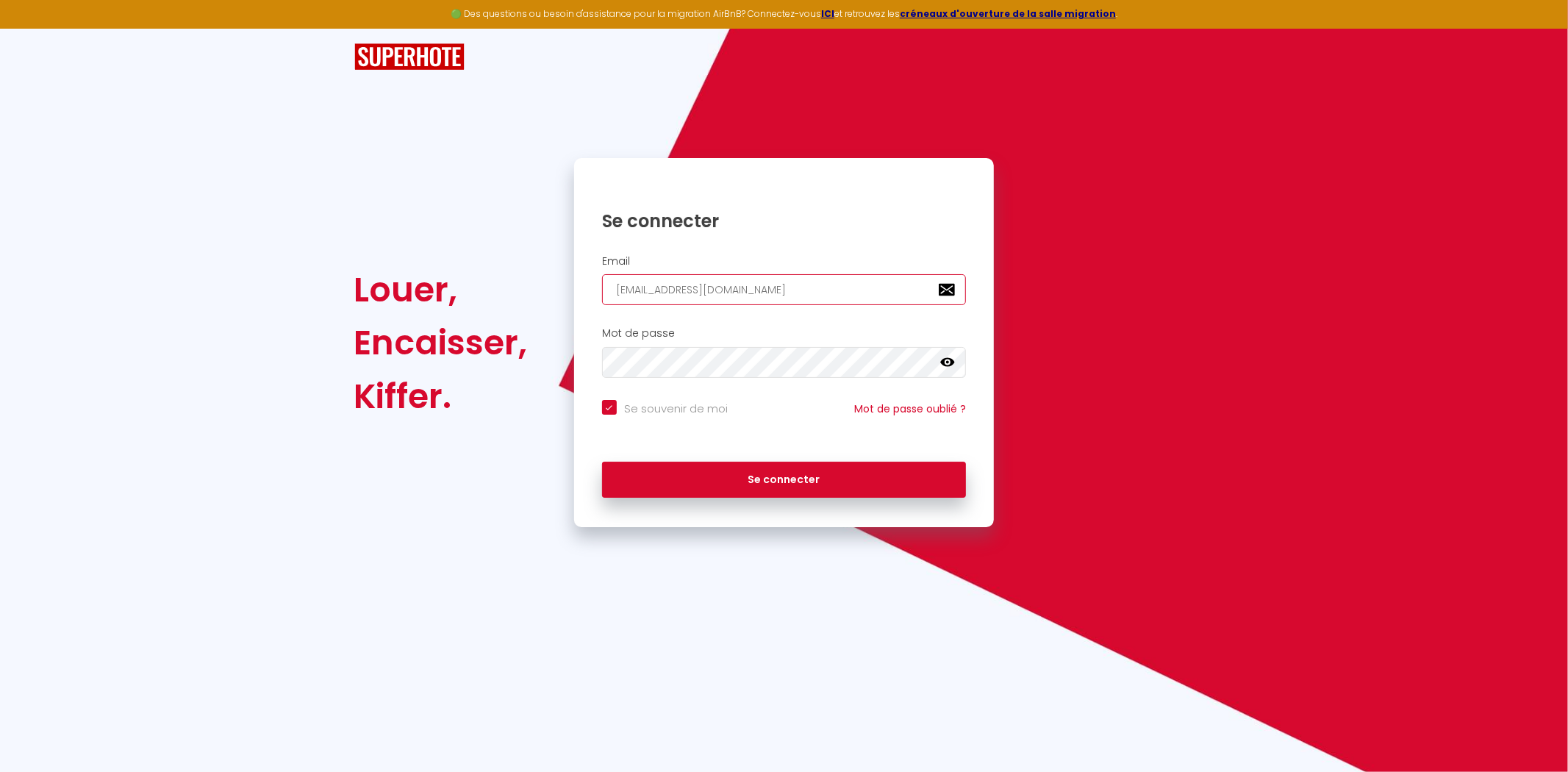
paste input "arnaudroca.pro"
type input "arnaudroca.pro@gmail.com"
checkbox input "true"
type input "arnaudroca.pro@gmail.com"
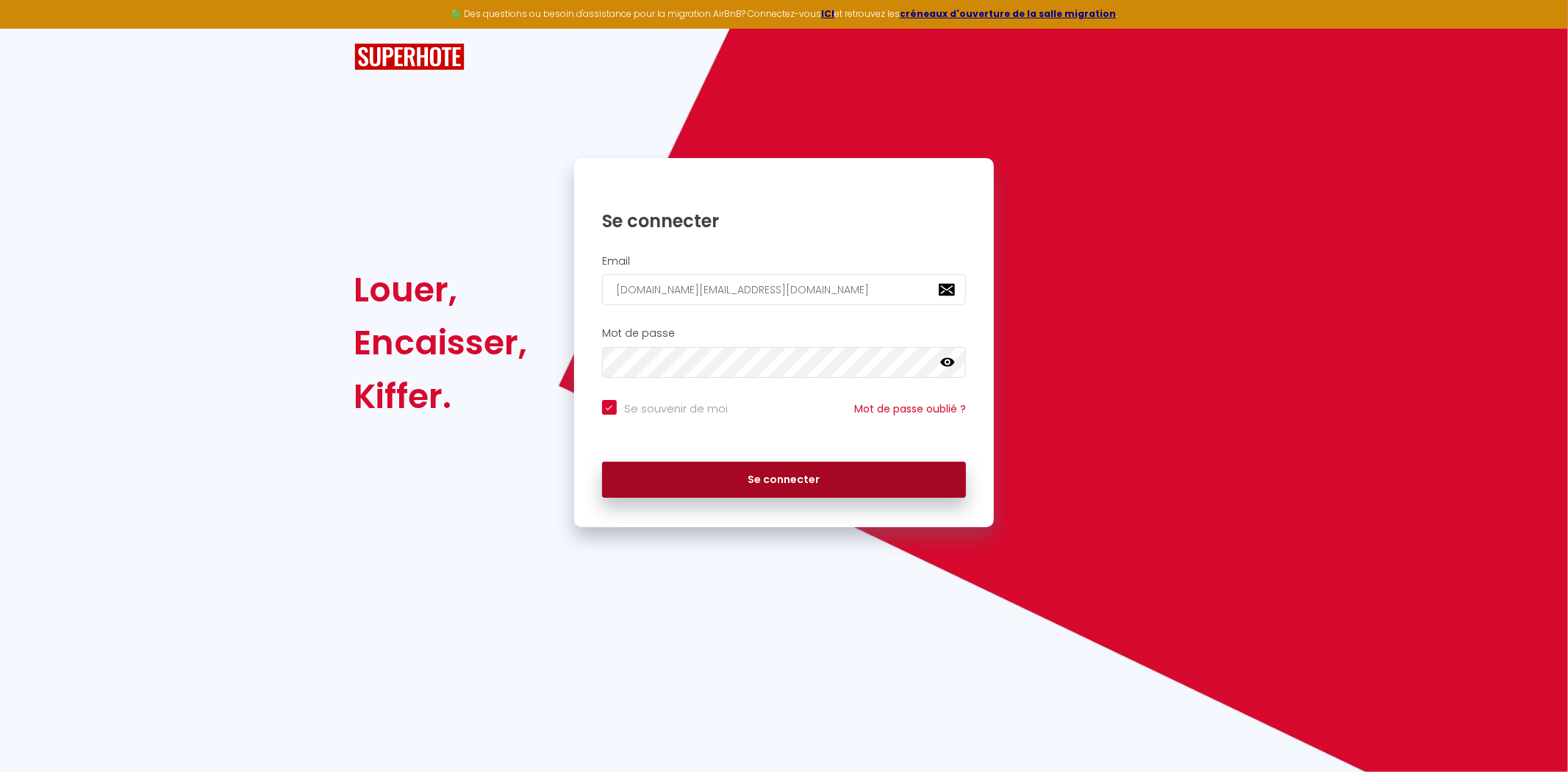
click at [842, 472] on button "Se connecter" at bounding box center [784, 480] width 364 height 37
checkbox input "true"
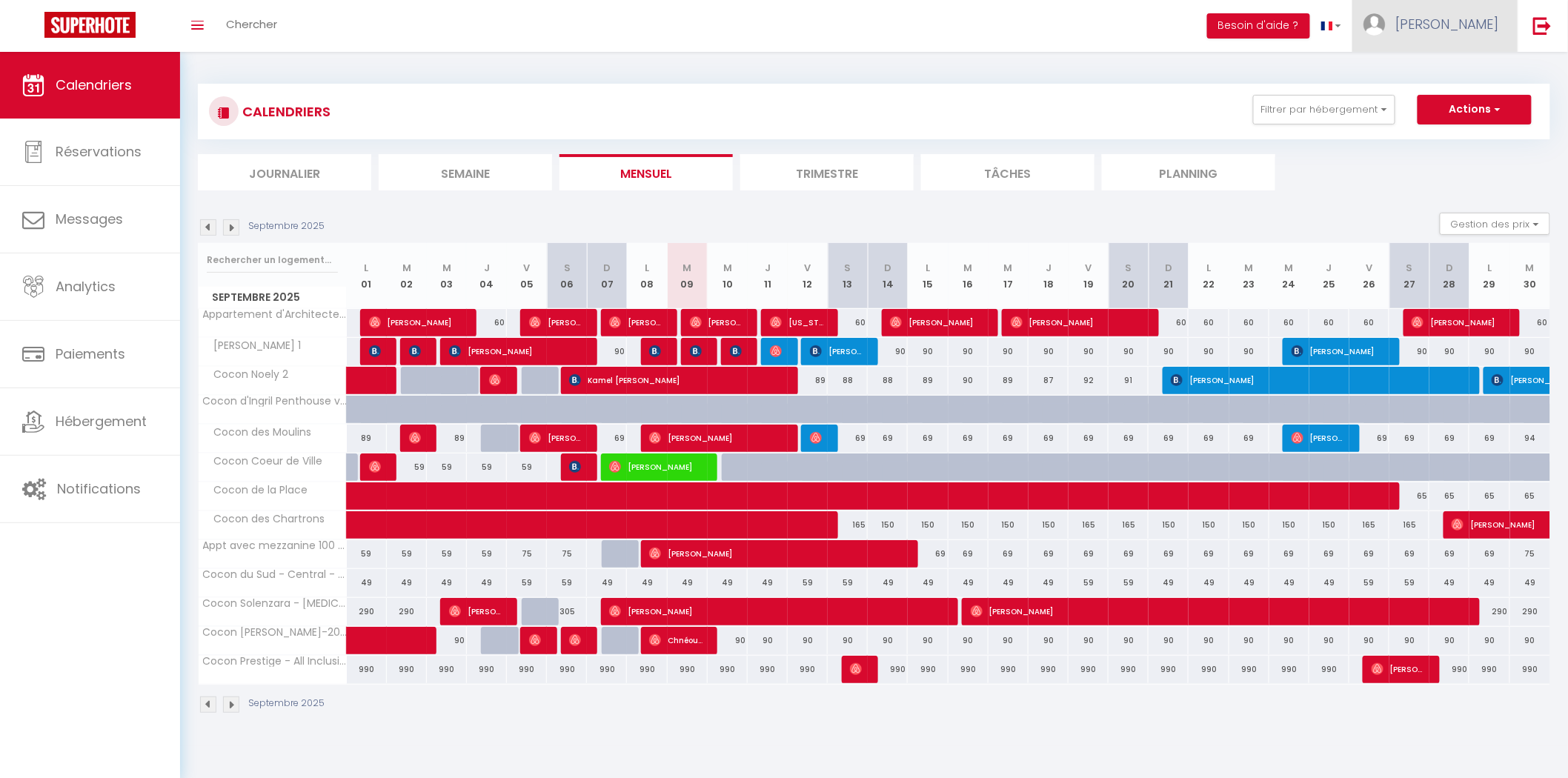
drag, startPoint x: 1467, startPoint y: 20, endPoint x: 1462, endPoint y: 32, distance: 13.0
click at [1465, 20] on span "ARNAUD" at bounding box center [1447, 24] width 104 height 19
click at [1445, 74] on link "Paramètres" at bounding box center [1458, 74] width 110 height 25
select select "75"
select select "28"
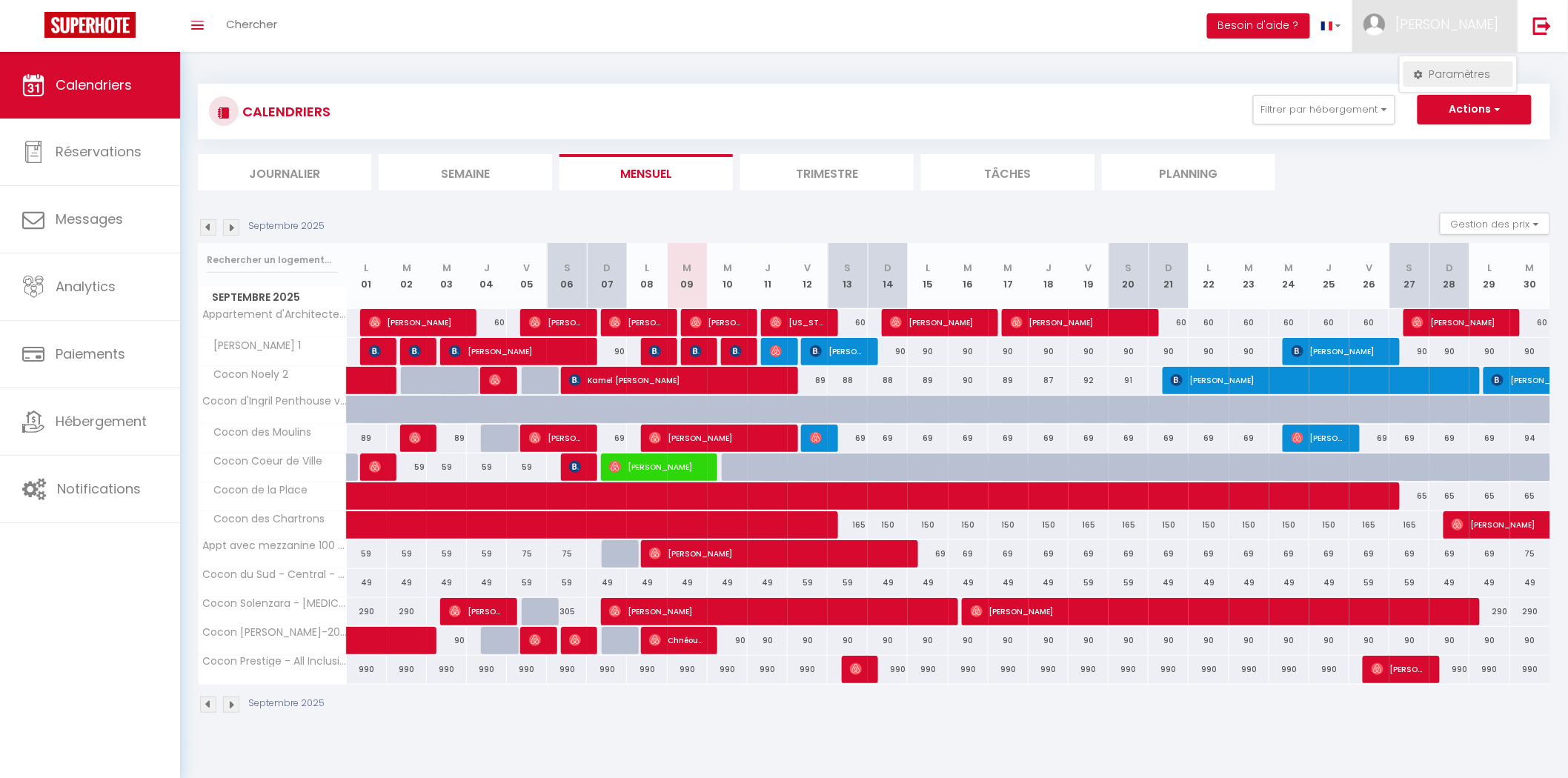
select select "fr"
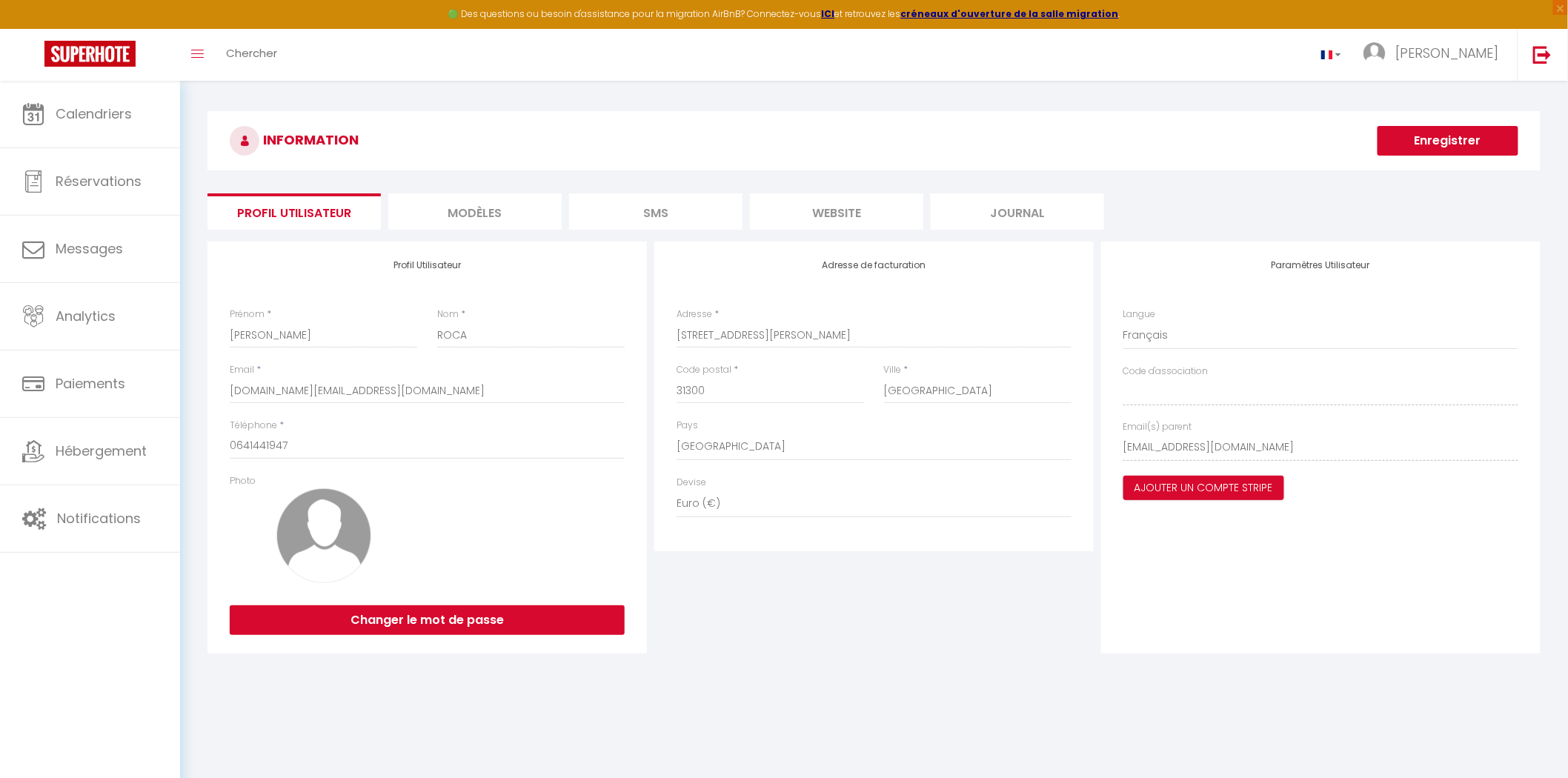
click at [1211, 426] on div "Email(s) parent keys@toreco.fr" at bounding box center [1320, 441] width 395 height 41
click at [1561, 53] on link at bounding box center [1542, 54] width 49 height 52
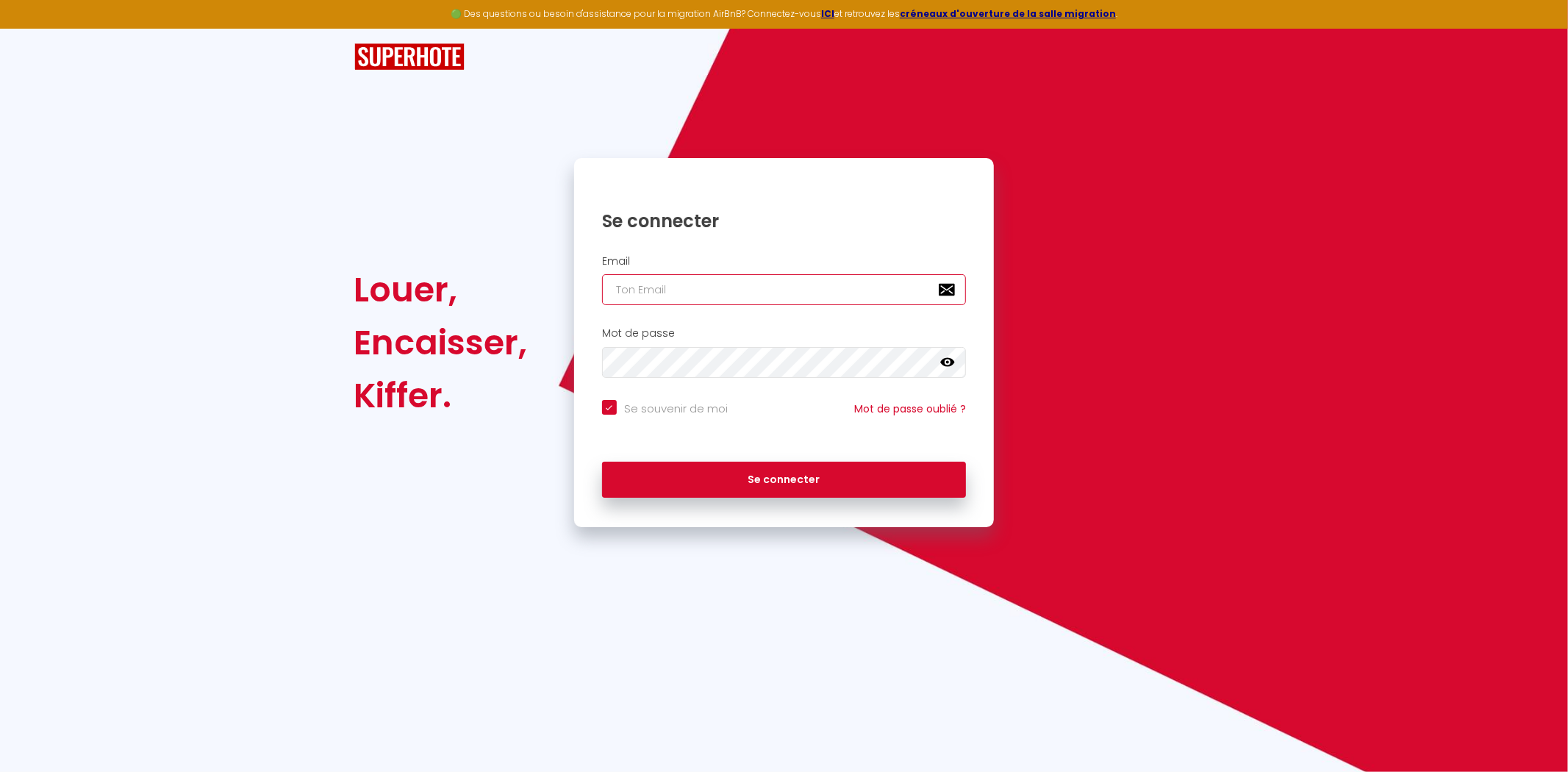
type input "[EMAIL_ADDRESS][DOMAIN_NAME]"
checkbox input "true"
click at [739, 306] on div "Email yohan.verdalle@gmail.com" at bounding box center [784, 284] width 420 height 73
click at [739, 299] on input "[EMAIL_ADDRESS][DOMAIN_NAME]" at bounding box center [784, 290] width 364 height 31
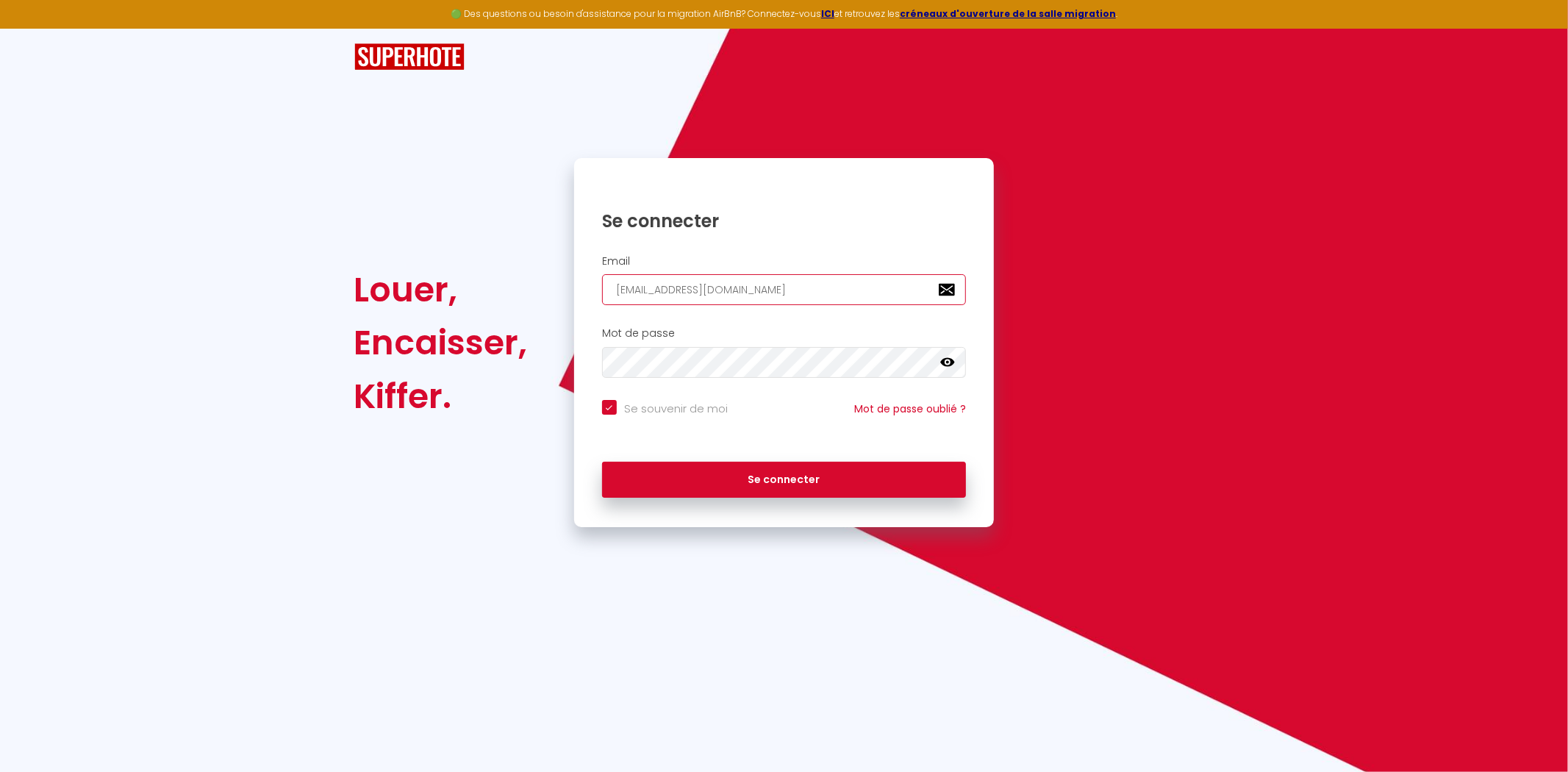
click at [739, 297] on input "[EMAIL_ADDRESS][DOMAIN_NAME]" at bounding box center [784, 290] width 364 height 31
click at [739, 295] on input "[EMAIL_ADDRESS][DOMAIN_NAME]" at bounding box center [784, 290] width 364 height 31
paste input "keys@toreco.fr"
type input "yohan.verdalle@gmail.ckeys@toreco.from"
checkbox input "true"
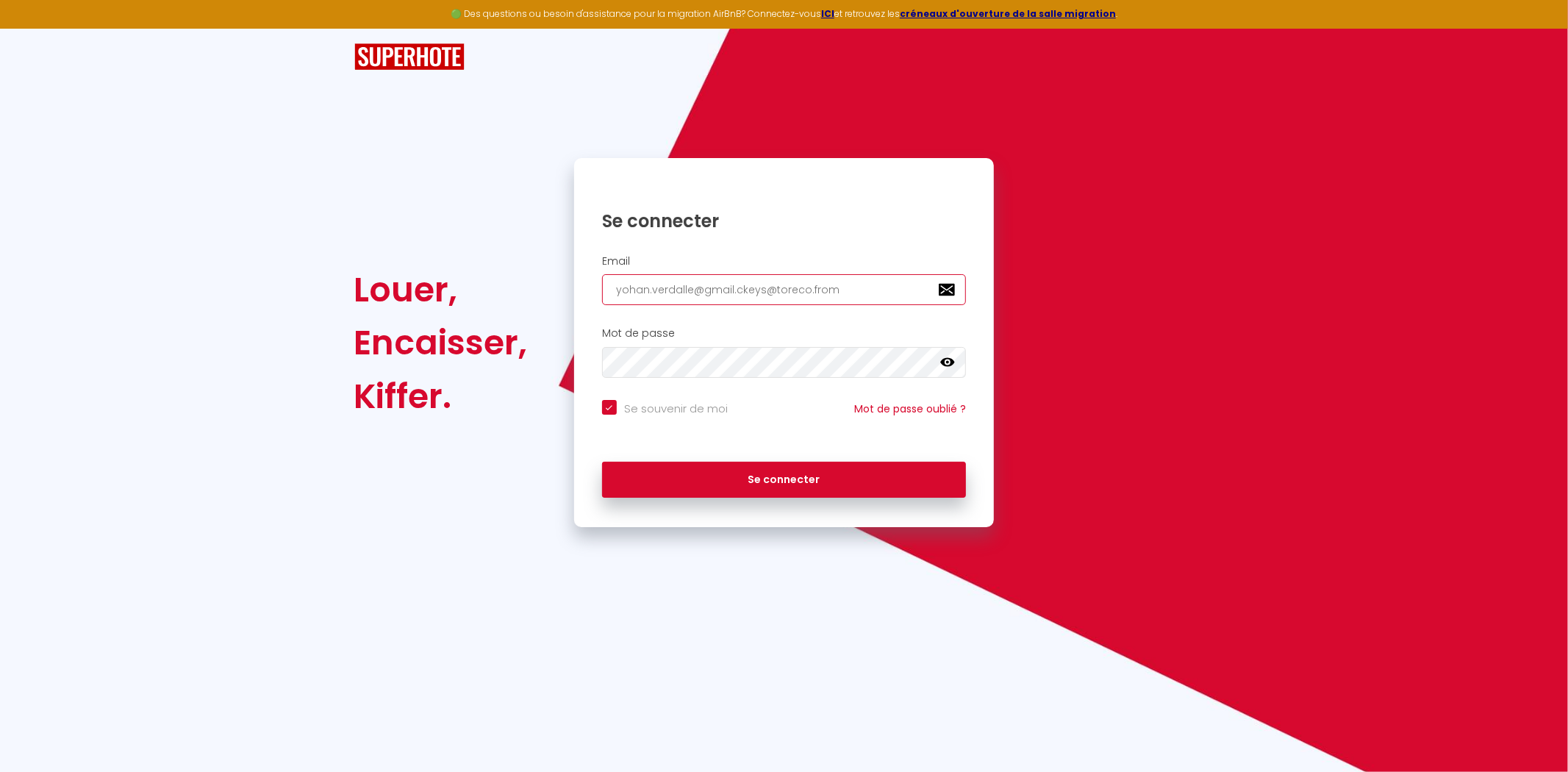
paste input "keys@toreco.fr"
type input "keys@toreco.fr"
checkbox input "true"
type input "keys@toreco.fr"
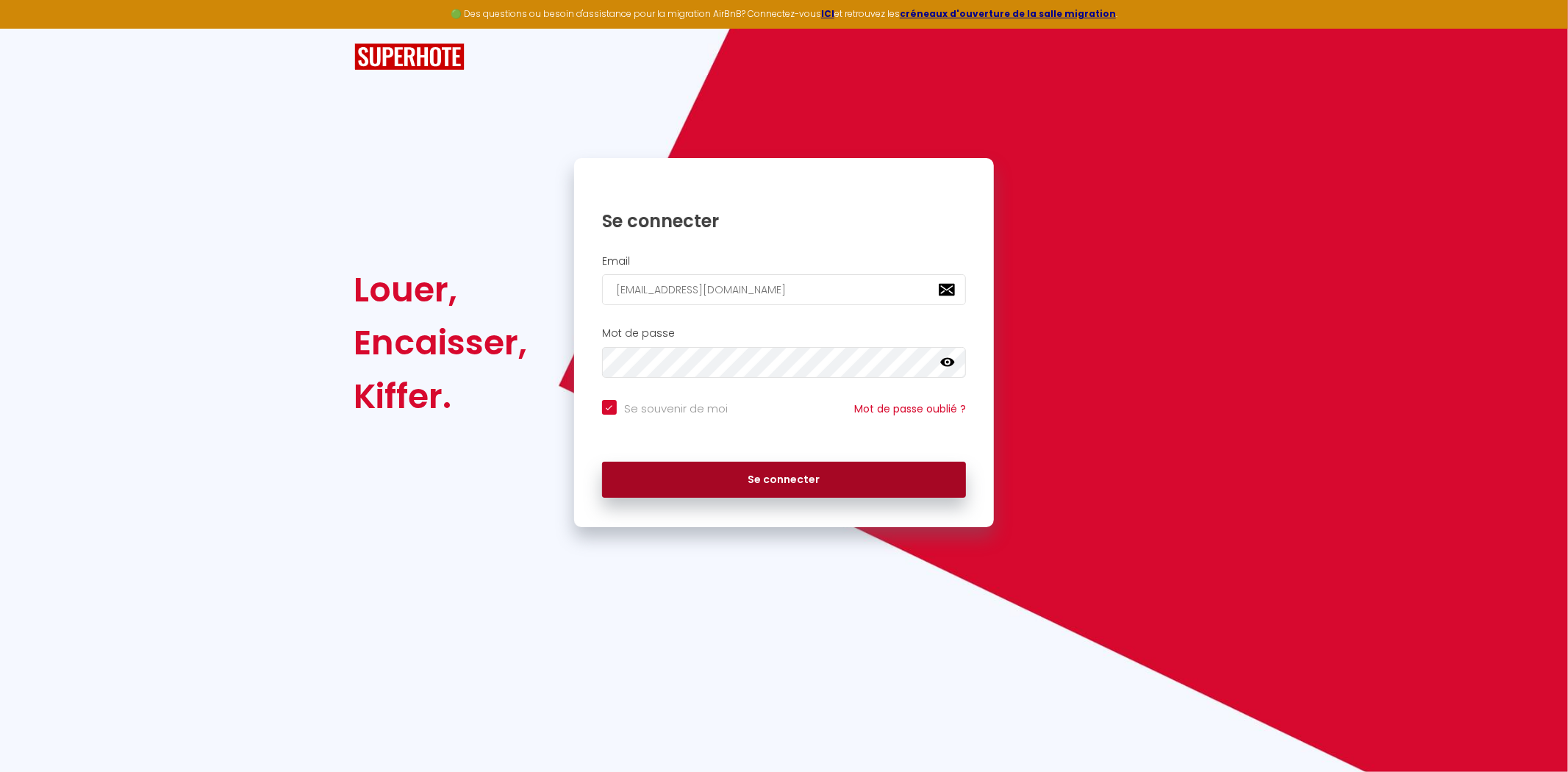
click at [710, 471] on button "Se connecter" at bounding box center [784, 480] width 364 height 37
checkbox input "true"
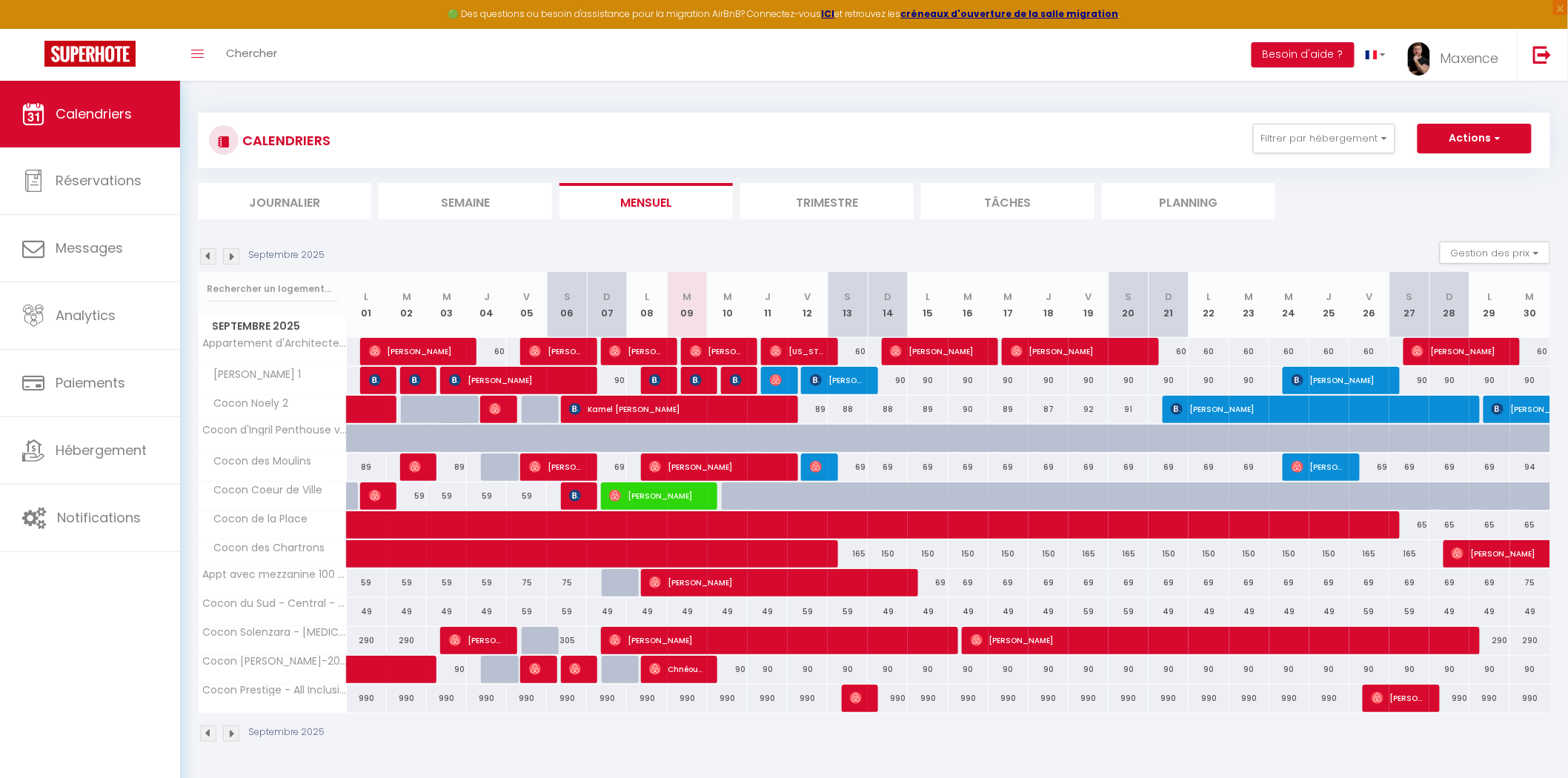
scroll to position [80, 0]
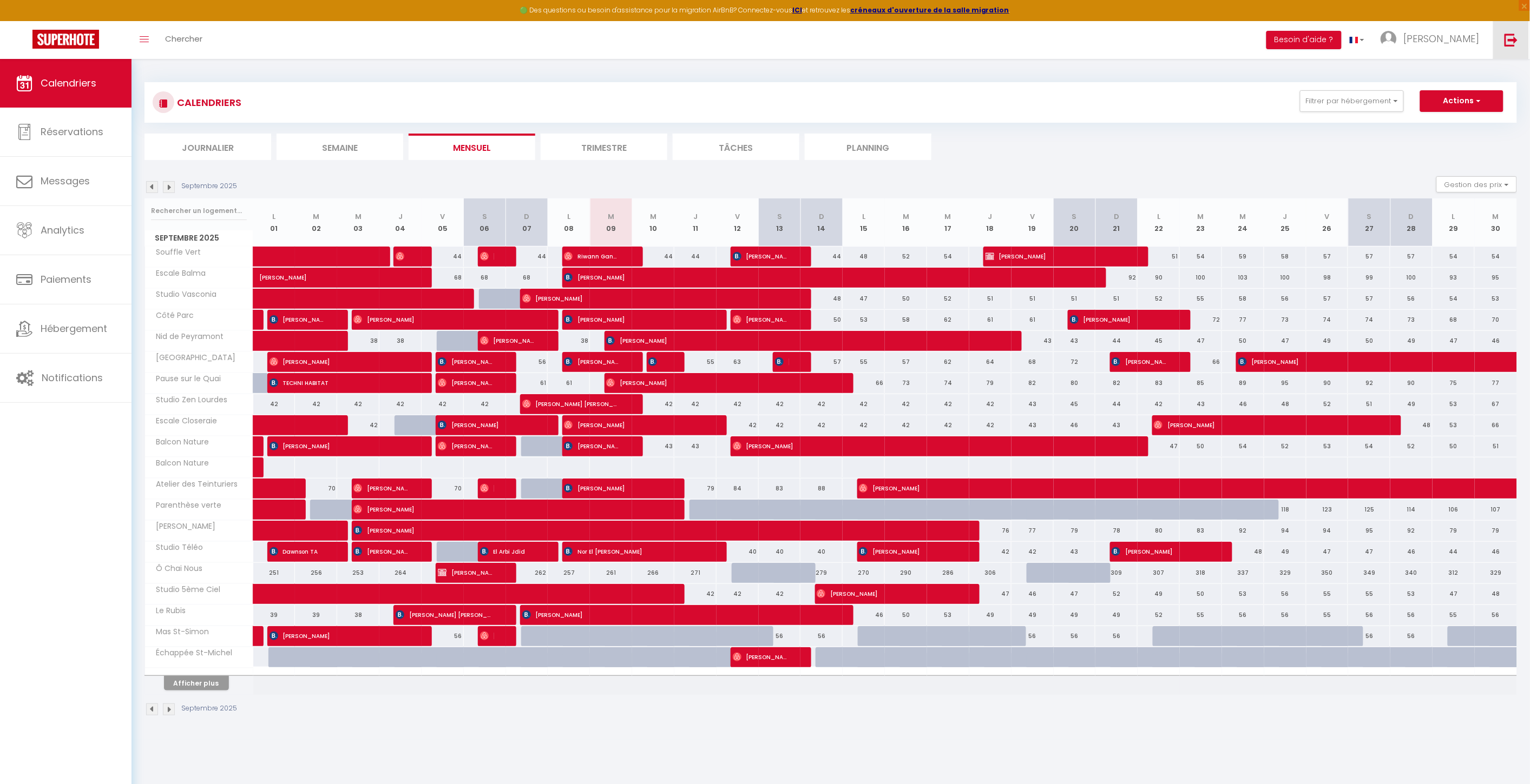
click at [1506, 32] on link at bounding box center [1511, 39] width 36 height 38
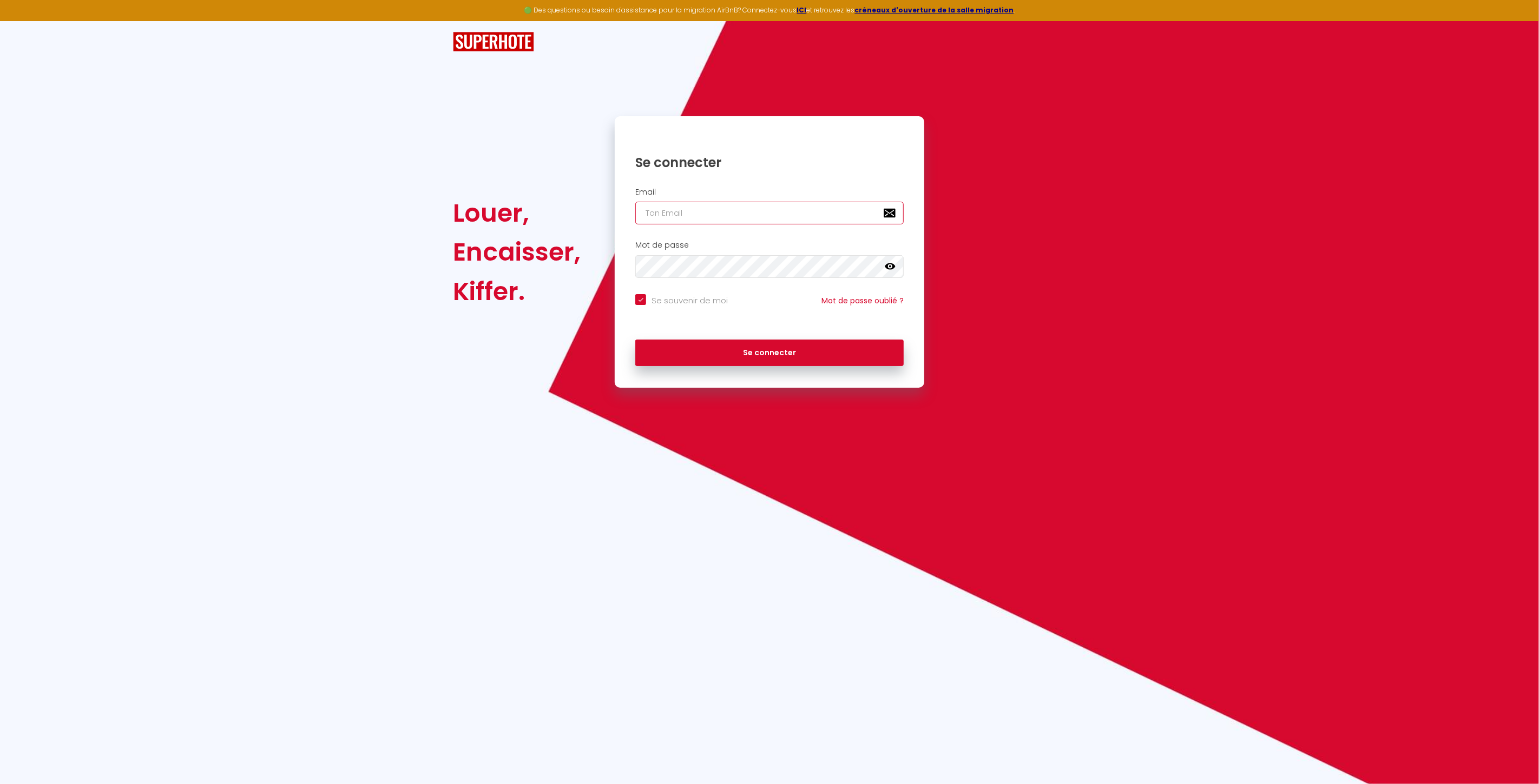
type input "[EMAIL_ADDRESS][DOMAIN_NAME]"
checkbox input "true"
click at [737, 211] on input "[EMAIL_ADDRESS][DOMAIN_NAME]" at bounding box center [769, 213] width 268 height 23
drag, startPoint x: 737, startPoint y: 211, endPoint x: 720, endPoint y: 223, distance: 20.8
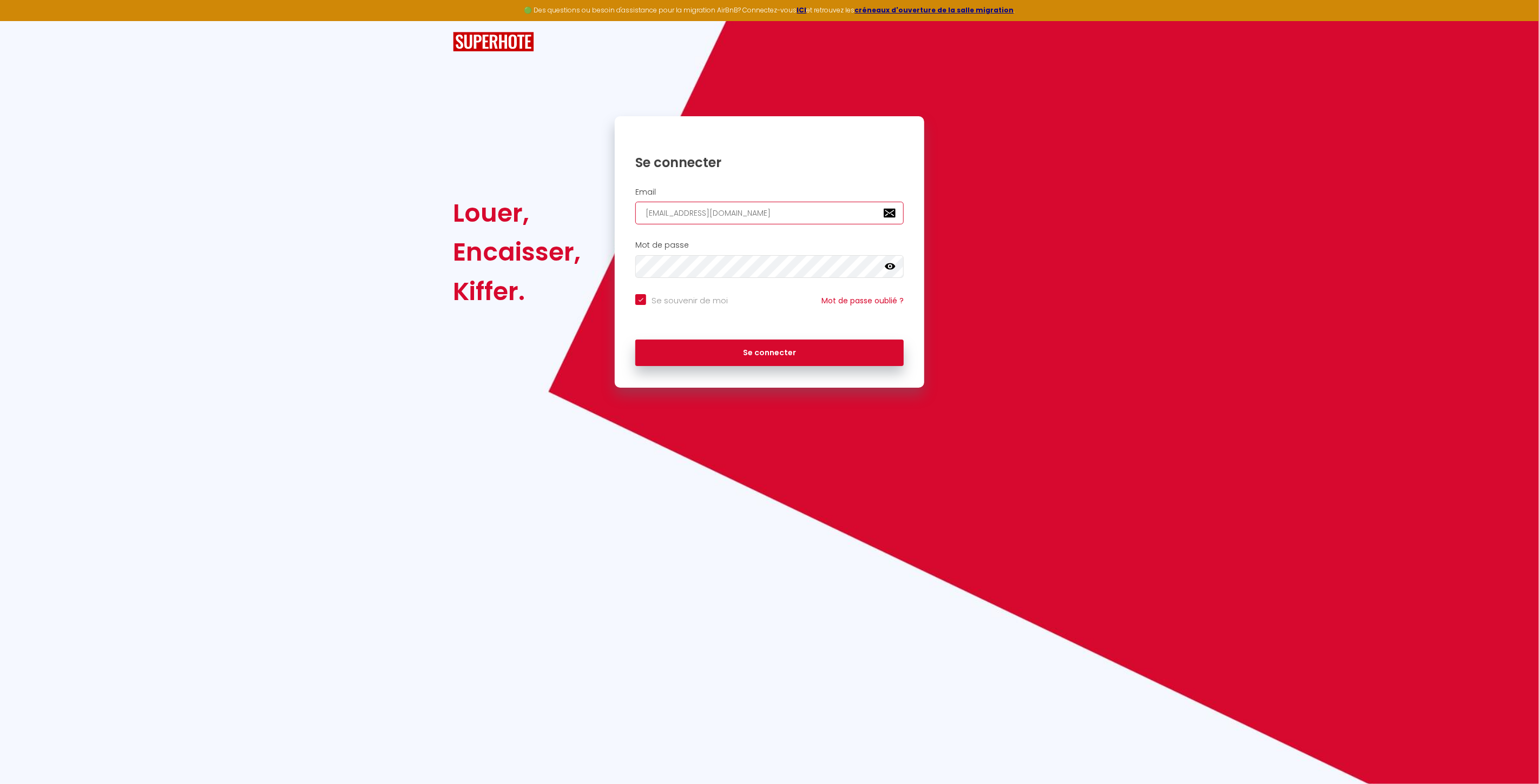
click at [737, 211] on input "[EMAIL_ADDRESS][DOMAIN_NAME]" at bounding box center [769, 213] width 268 height 23
paste input "contact@manormandieestservie"
type input "[EMAIL_ADDRESS][DOMAIN_NAME]"
checkbox input "true"
type input "[EMAIL_ADDRESS][DOMAIN_NAME]"
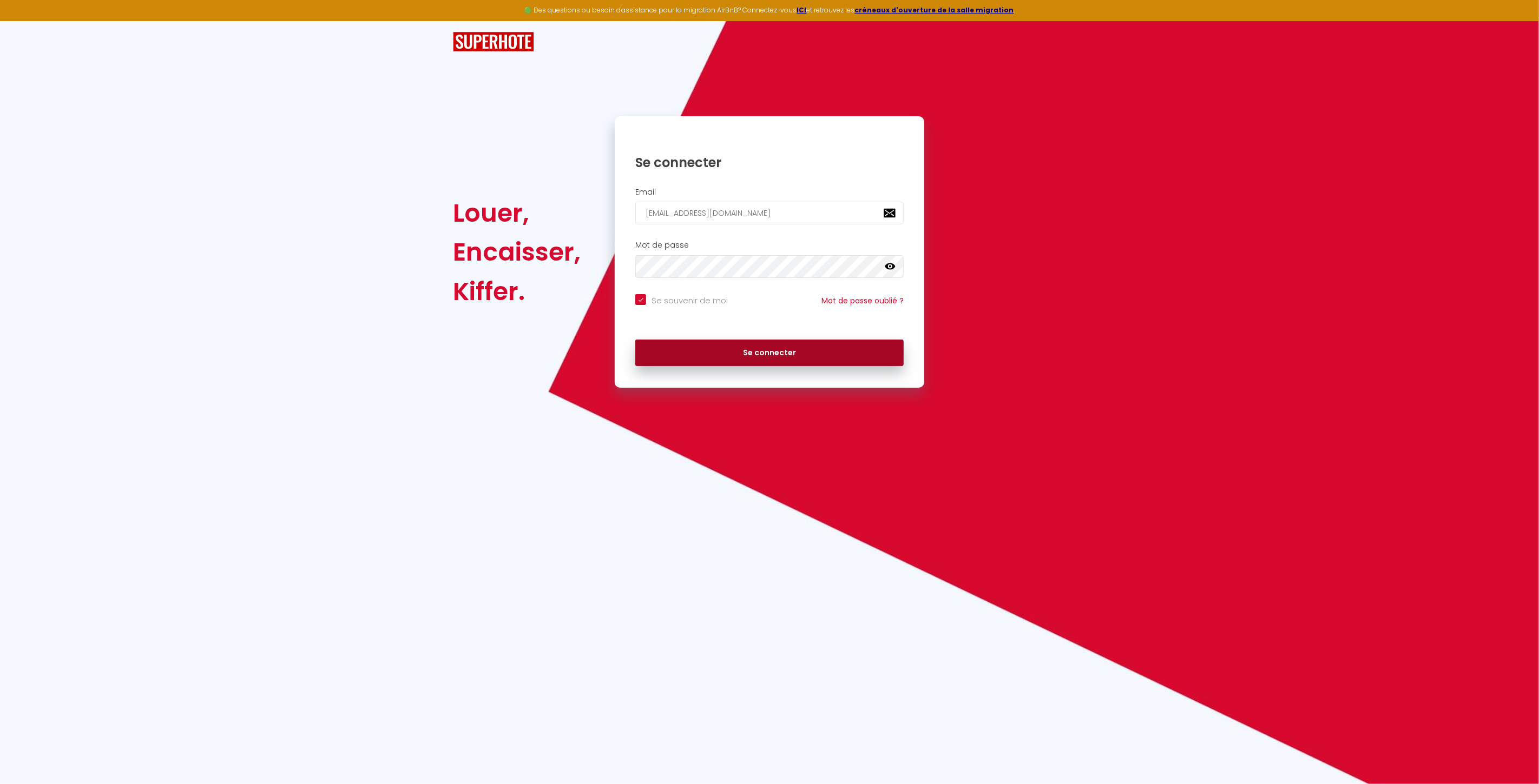
click at [726, 354] on button "Se connecter" at bounding box center [769, 353] width 268 height 27
checkbox input "true"
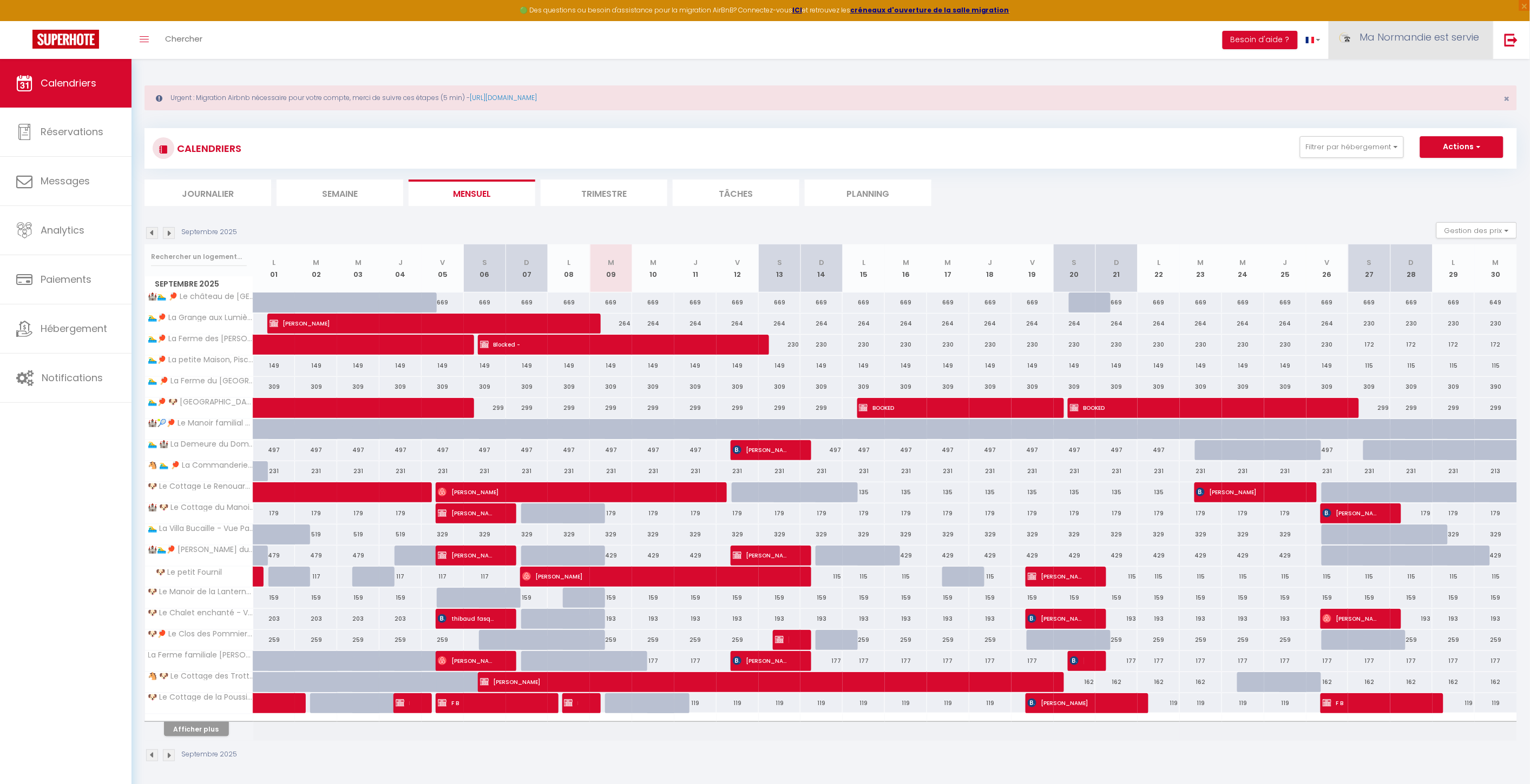
click at [1419, 40] on span "Ma Normandie est servie" at bounding box center [1419, 37] width 119 height 14
click at [1435, 67] on link "Paramètres" at bounding box center [1450, 75] width 80 height 19
select select "28"
select select "fr"
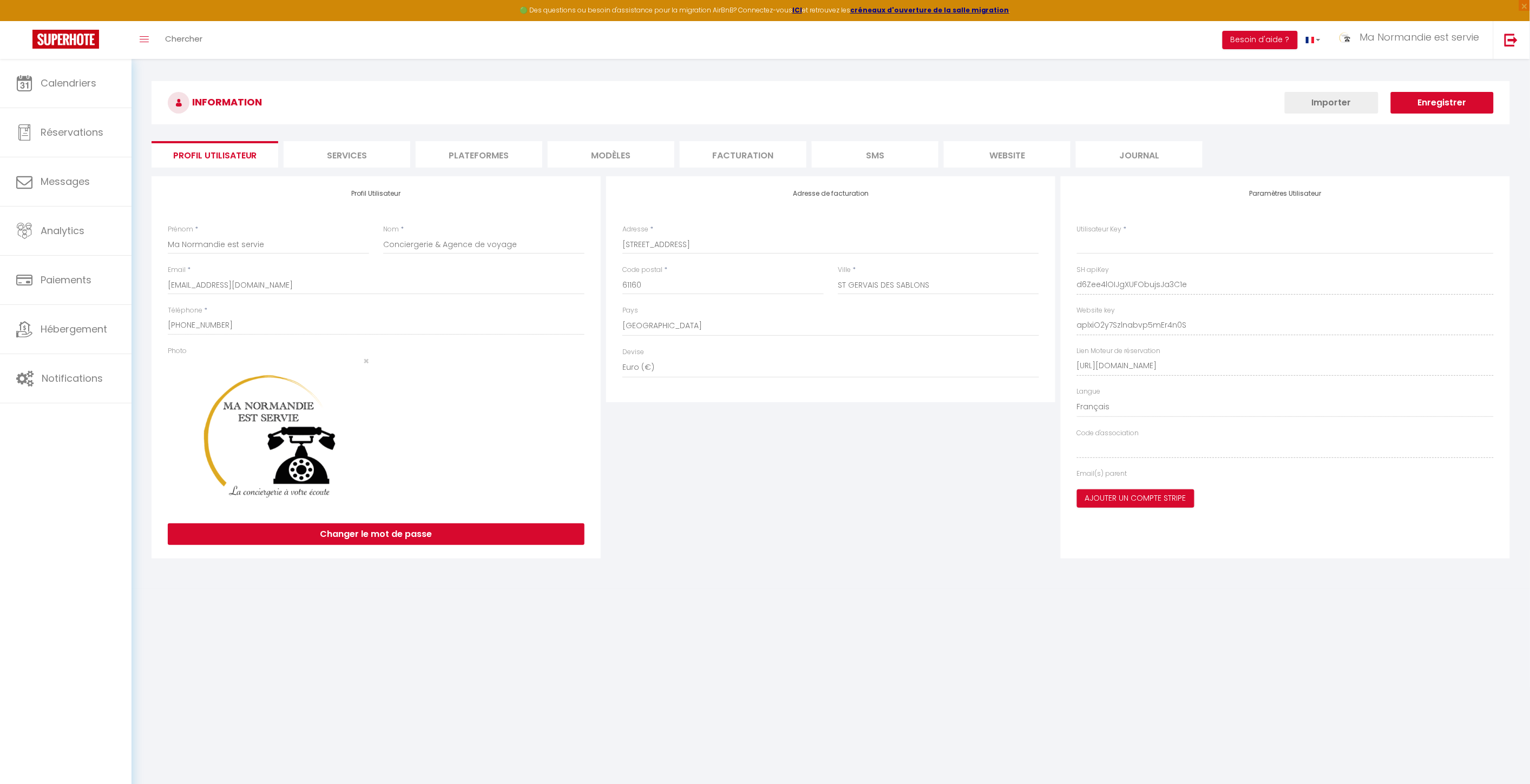
type input "d6Zee4lOIJgXUFObujsJa3C1e"
type input "aplxiO2y7Szlnabvp5mEr4n0S"
type input "[URL][DOMAIN_NAME]"
select select "fr"
click at [1038, 164] on li "website" at bounding box center [1007, 154] width 127 height 26
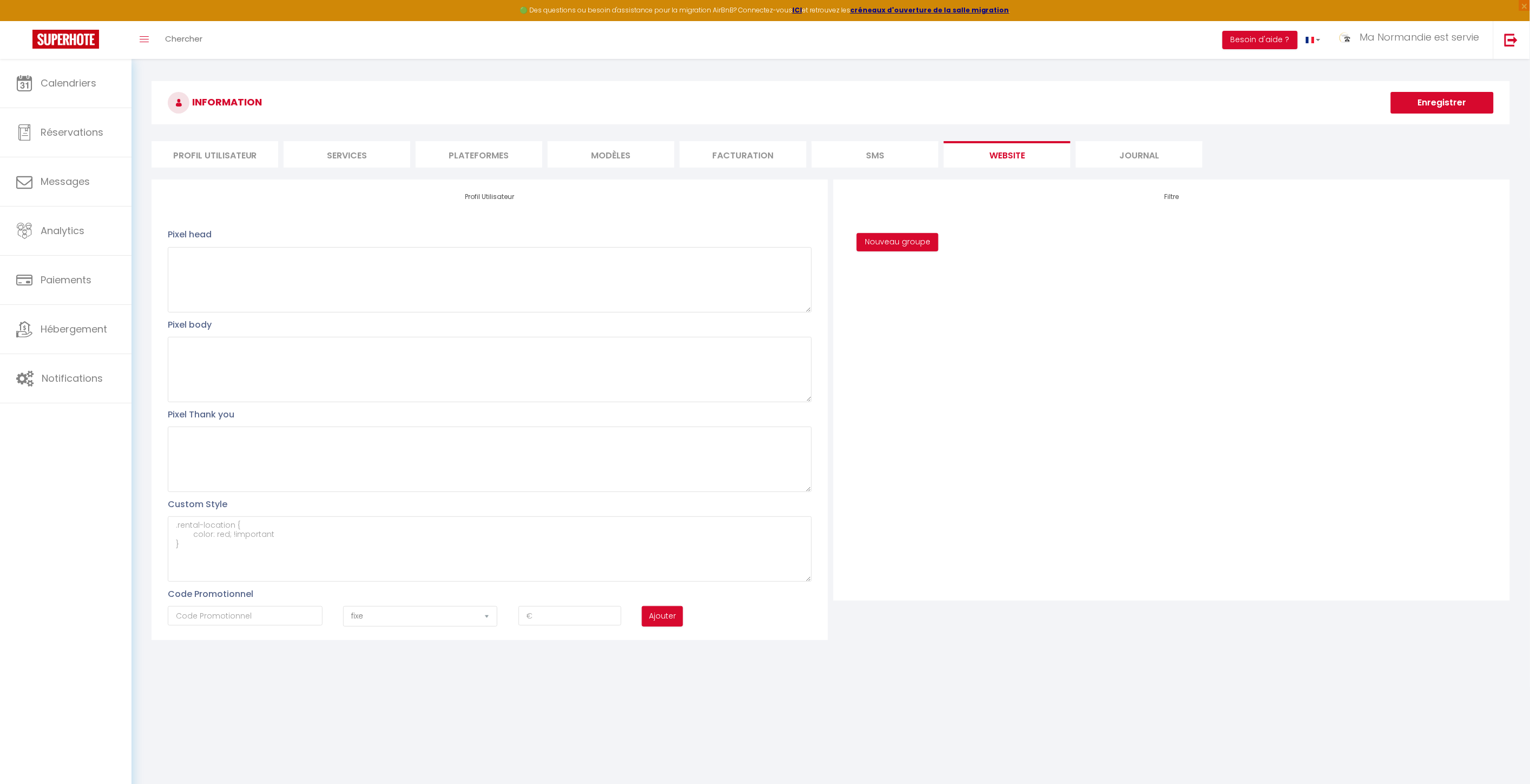
drag, startPoint x: 229, startPoint y: 153, endPoint x: 300, endPoint y: 170, distance: 73.0
click at [230, 152] on li "Profil Utilisateur" at bounding box center [215, 154] width 127 height 26
